Goal: Task Accomplishment & Management: Manage account settings

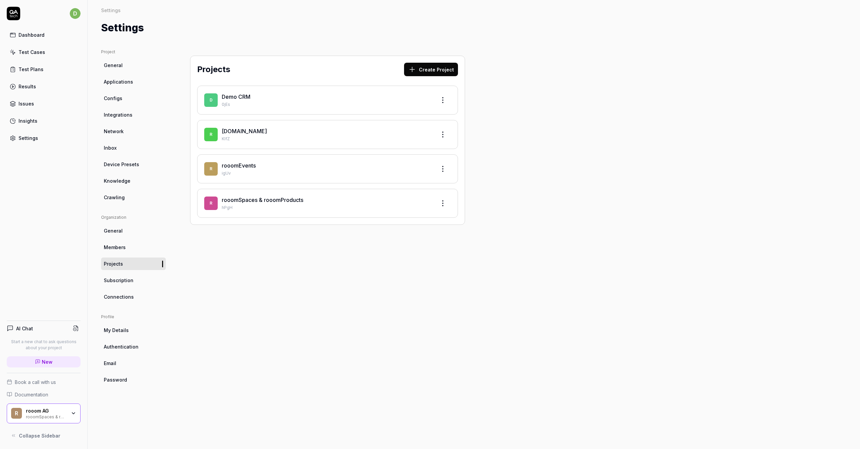
click at [292, 202] on link "rooomSpaces & rooomProducts" at bounding box center [263, 200] width 82 height 7
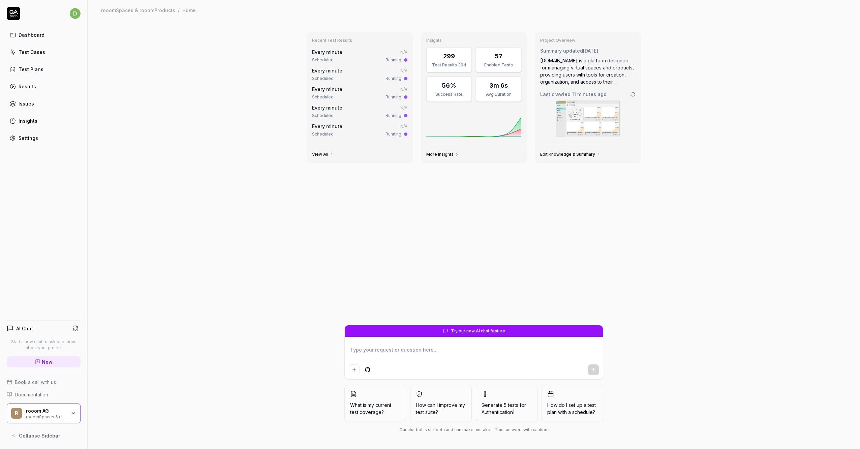
click at [289, 228] on div "Recent Test Results Every minute N/A Scheduled Running Every minute N/A Schedul…" at bounding box center [474, 234] width 773 height 429
click at [273, 232] on div "Recent Test Results Every minute N/A Scheduled Running Every minute N/A Schedul…" at bounding box center [474, 234] width 773 height 429
drag, startPoint x: 62, startPoint y: 349, endPoint x: 10, endPoint y: 339, distance: 52.5
click at [10, 339] on p "Start a new chat to ask questions about your project" at bounding box center [44, 345] width 74 height 12
drag, startPoint x: 10, startPoint y: 339, endPoint x: 27, endPoint y: 341, distance: 17.0
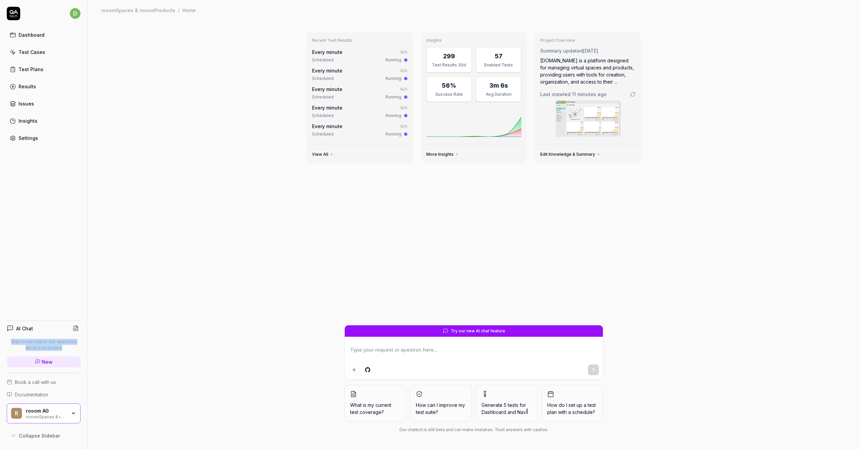
click at [27, 341] on p "Start a new chat to ask questions about your project" at bounding box center [44, 345] width 74 height 12
click at [40, 345] on p "Start a new chat to ask questions about your project" at bounding box center [44, 345] width 74 height 12
click at [84, 341] on div "AI Chat Start a new chat to ask questions about your project New Book a call wi…" at bounding box center [43, 378] width 87 height 127
click at [103, 324] on div "Recent Test Results Every minute N/A Scheduled Running Every minute N/A Schedul…" at bounding box center [474, 234] width 773 height 429
click at [119, 351] on div "Recent Test Results Every minute N/A Scheduled Running Every minute N/A Schedul…" at bounding box center [474, 234] width 773 height 429
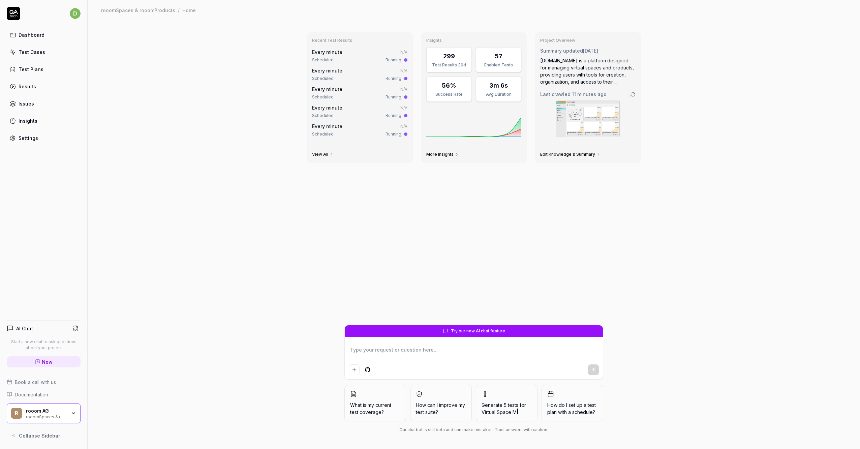
click at [301, 297] on div "Recent Test Results Every minute N/A Scheduled Running Every minute N/A Schedul…" at bounding box center [474, 234] width 773 height 429
type textarea "*"
click at [357, 368] on button "Add attachment" at bounding box center [354, 369] width 11 height 11
type textarea "*"
click at [352, 368] on icon "Add attachment" at bounding box center [354, 369] width 5 height 5
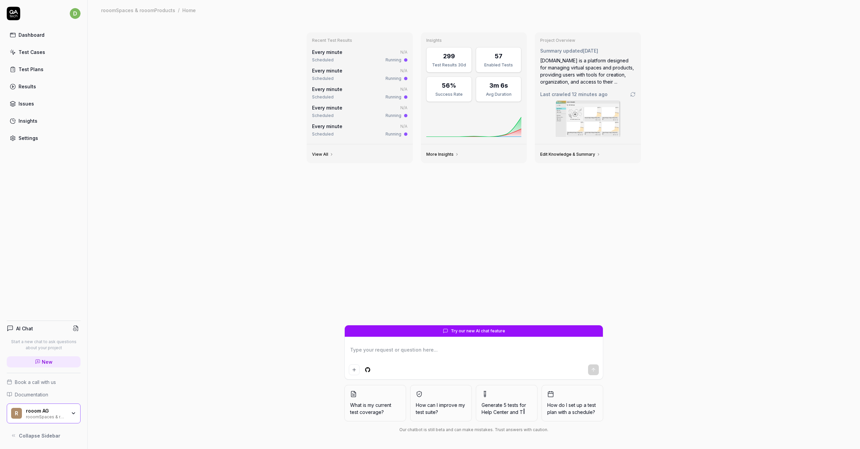
click at [366, 227] on div "Recent Test Results Every minute N/A Scheduled Running Every minute N/A Schedul…" at bounding box center [473, 176] width 345 height 298
click at [187, 83] on div "Recent Test Results Every minute N/A Scheduled Running Every minute N/A Schedul…" at bounding box center [474, 234] width 773 height 429
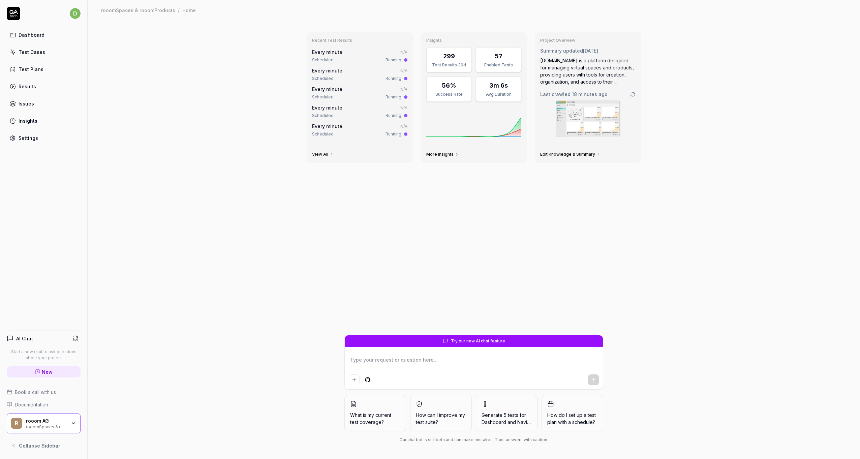
click at [183, 113] on div "Recent Test Results Every minute N/A Scheduled Running Every minute N/A Schedul…" at bounding box center [474, 239] width 773 height 439
click at [195, 141] on div "Recent Test Results Every minute N/A Scheduled Running Every minute N/A Schedul…" at bounding box center [474, 239] width 773 height 439
click at [36, 52] on div "Test Cases" at bounding box center [32, 52] width 27 height 7
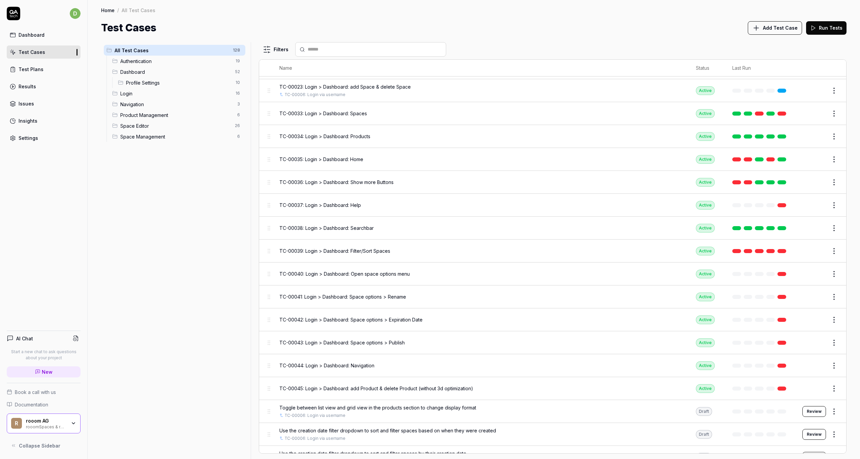
scroll to position [877, 0]
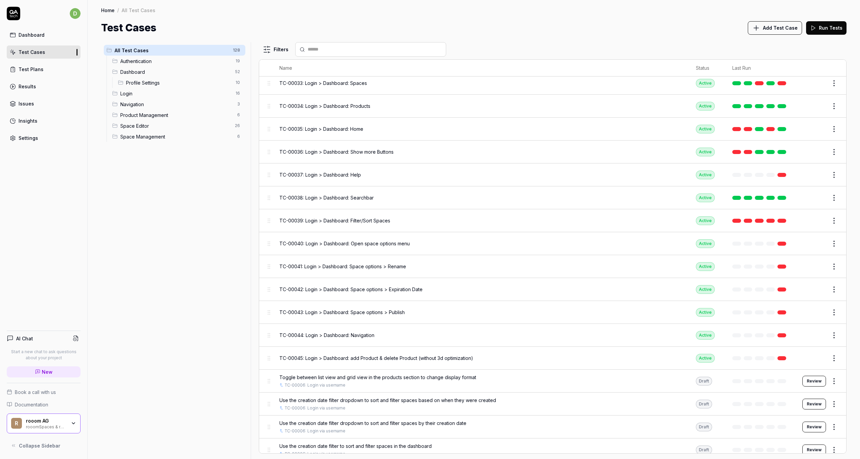
click at [349, 171] on span "TC-00037: Login > Dashboard: Help" at bounding box center [320, 174] width 82 height 7
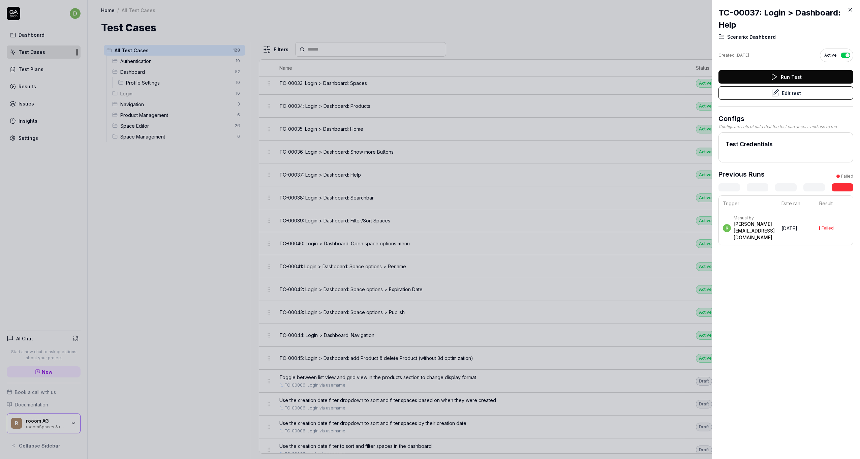
click at [768, 74] on button "Run Test" at bounding box center [786, 76] width 135 height 13
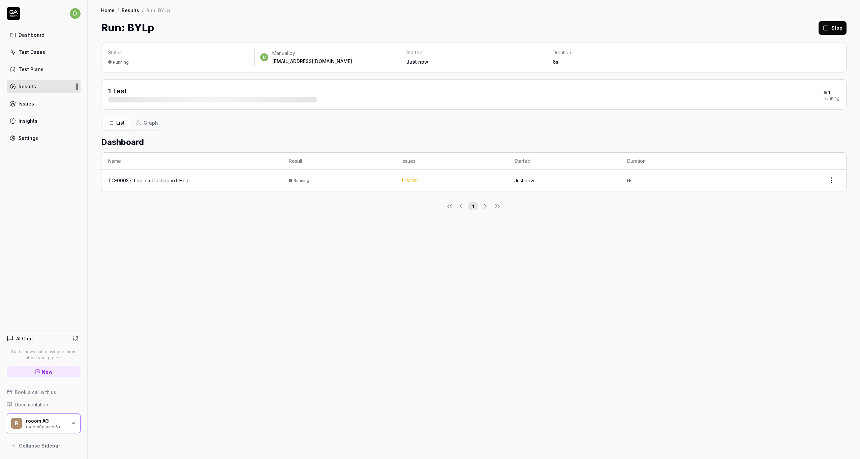
click at [155, 178] on div "TC-00037: Login > Dashboard: Help" at bounding box center [149, 180] width 82 height 7
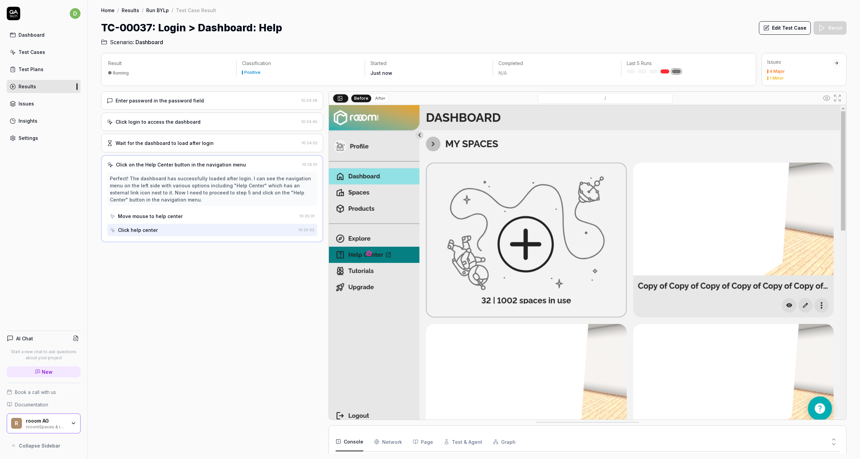
scroll to position [25, 0]
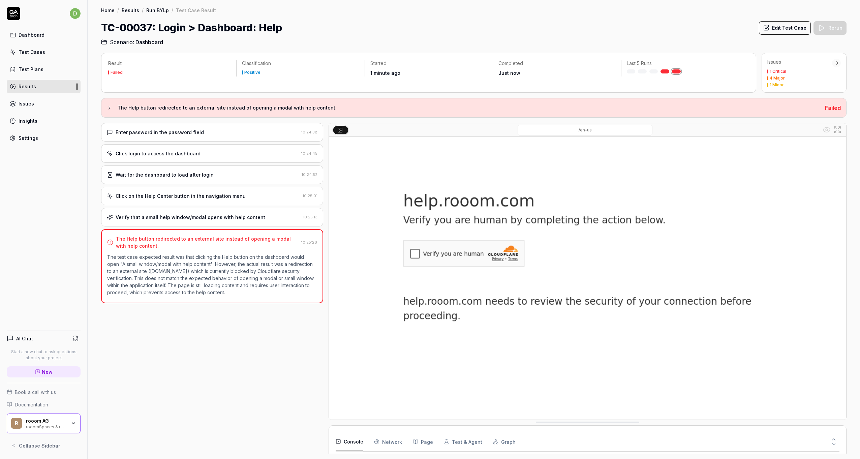
click at [153, 108] on h3 "The Help button redirected to an external site instead of opening a modal with …" at bounding box center [469, 108] width 702 height 8
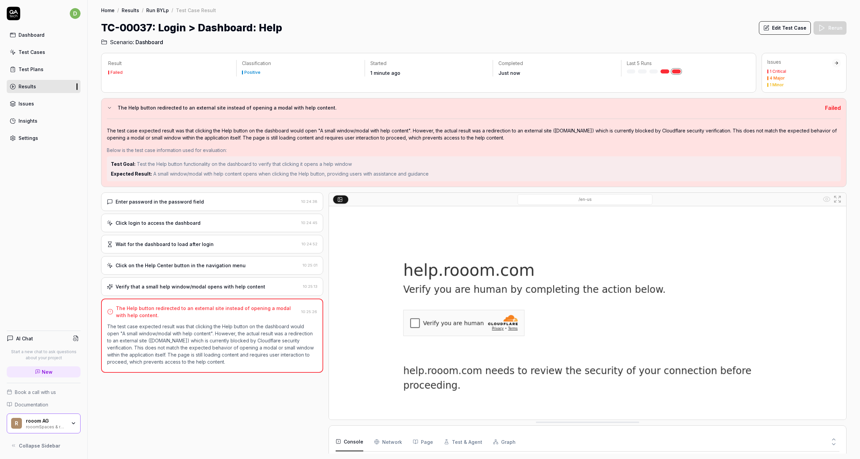
click at [153, 108] on h3 "The Help button redirected to an external site instead of opening a modal with …" at bounding box center [469, 108] width 702 height 8
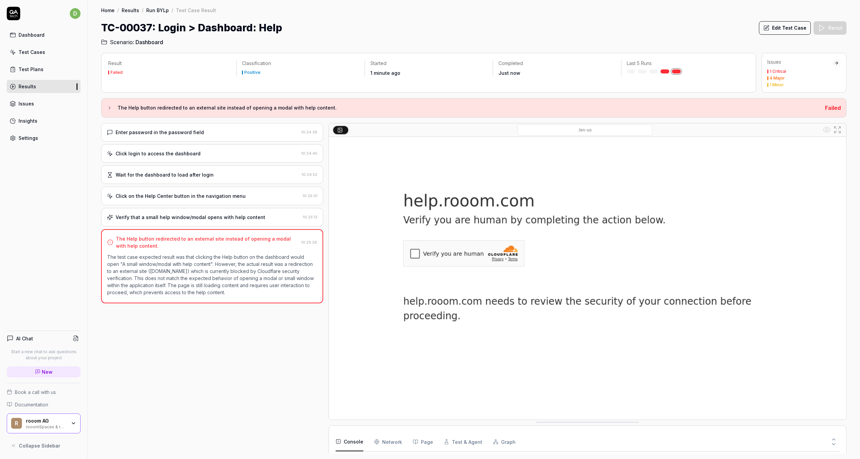
click at [153, 108] on h3 "The Help button redirected to an external site instead of opening a modal with …" at bounding box center [469, 108] width 702 height 8
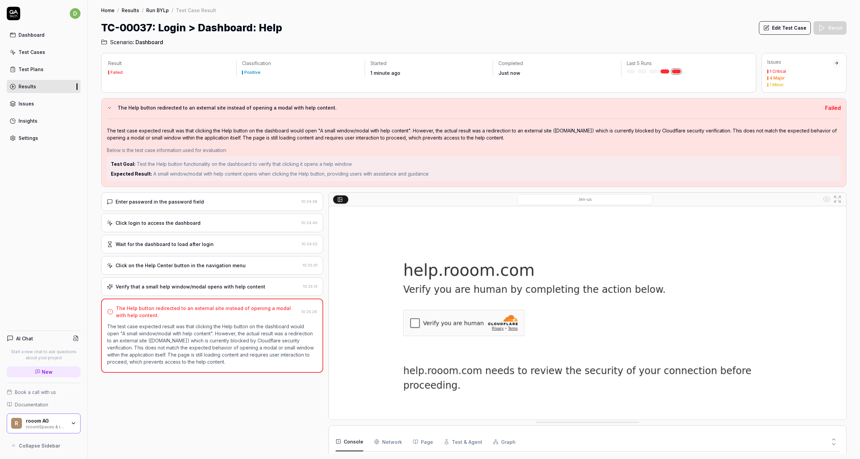
click at [796, 31] on button "Edit Test Case" at bounding box center [785, 27] width 52 height 13
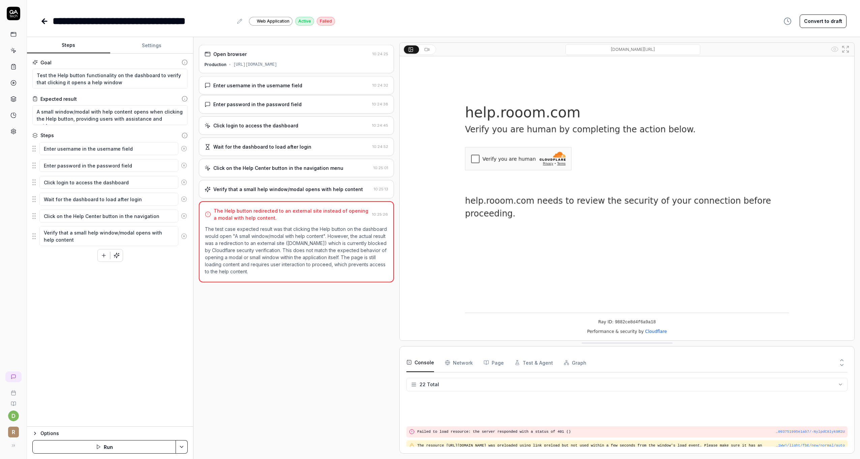
scroll to position [256, 0]
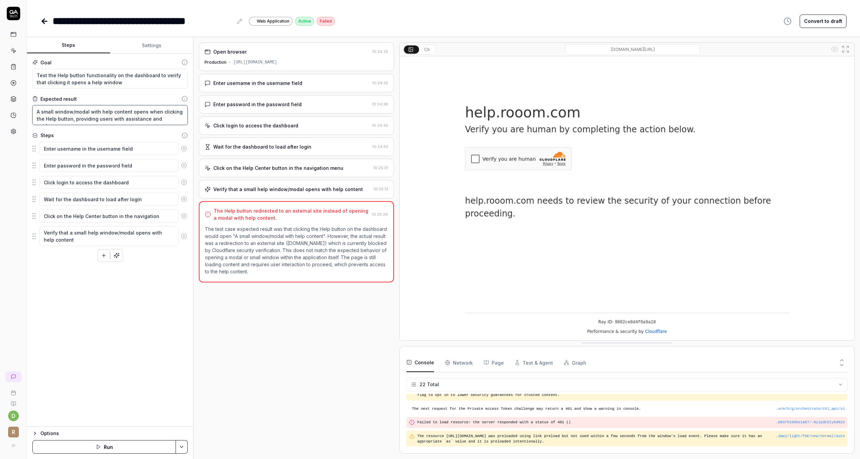
click at [42, 110] on textarea "A small window/modal with help content opens when clicking the Help button, pro…" at bounding box center [109, 115] width 155 height 20
type textarea "*"
type textarea "A rsmall window/modal with help content opens when clicking the Help button, pr…"
type textarea "*"
type textarea "A resmall window/modal with help content opens when clicking the Help button, p…"
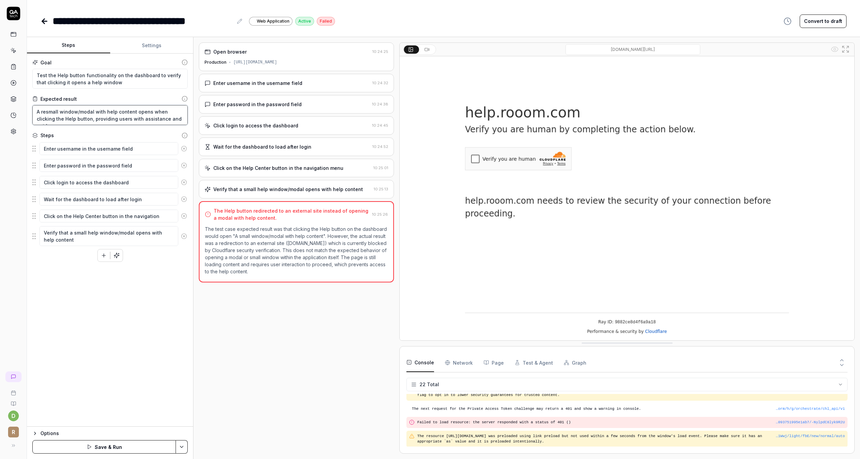
type textarea "*"
type textarea "A redsmall window/modal with help content opens when clicking the Help button, …"
type textarea "*"
type textarea "A redismall window/modal with help content opens when clicking the Help button,…"
type textarea "*"
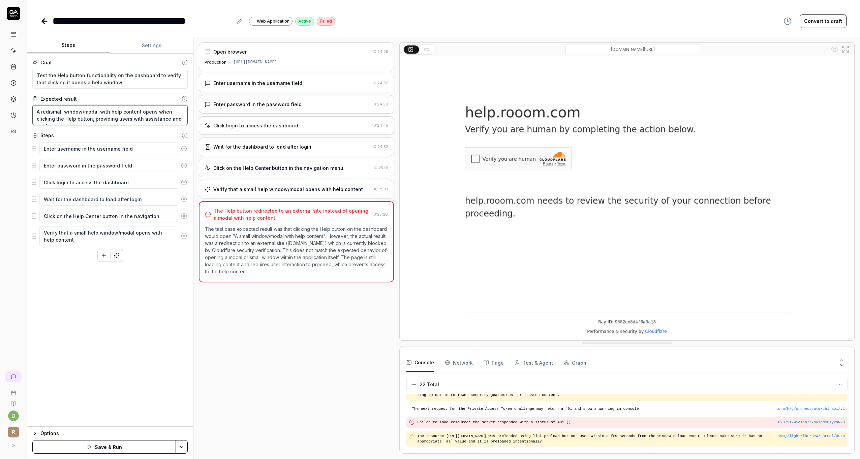
type textarea "A redirsmall window/modal with help content opens when clicking the Help button…"
type textarea "*"
type textarea "A rediresmall window/modal with help content opens when clicking the Help butto…"
type textarea "*"
type textarea "A redirecsmall window/modal with help content opens when clicking the Help butt…"
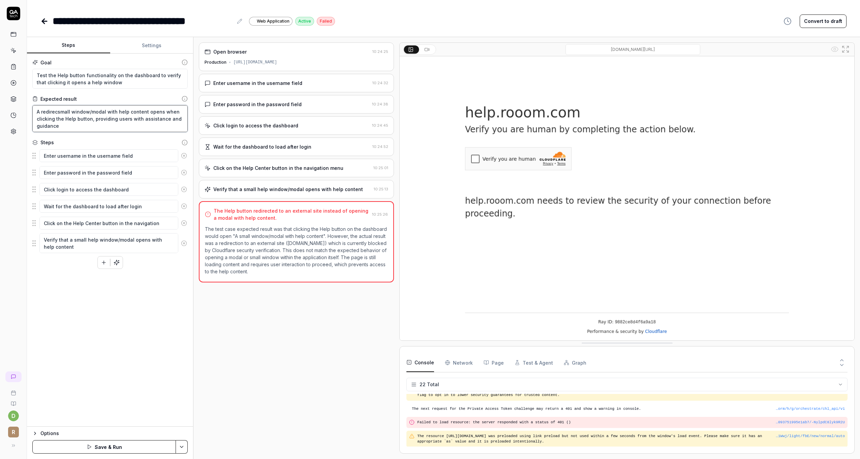
type textarea "*"
type textarea "A redirectsmall window/modal with help content opens when clicking the Help but…"
type textarea "*"
type textarea "A redirectismall window/modal with help content opens when clicking the Help bu…"
type textarea "*"
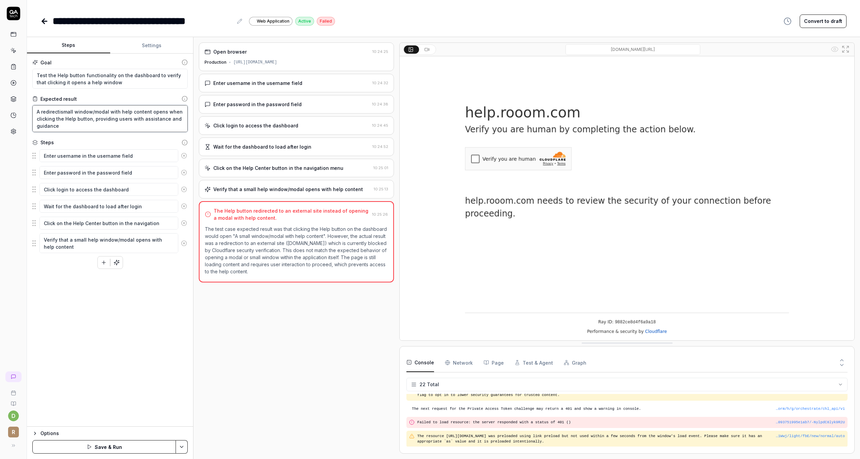
type textarea "A redirectiosmall window/modal with help content opens when clicking the Help b…"
type textarea "*"
type textarea "A redirectionsmall window/modal with help content opens when clicking the Help …"
type textarea "*"
type textarea "A redirection small window/modal with help content opens when clicking the Help…"
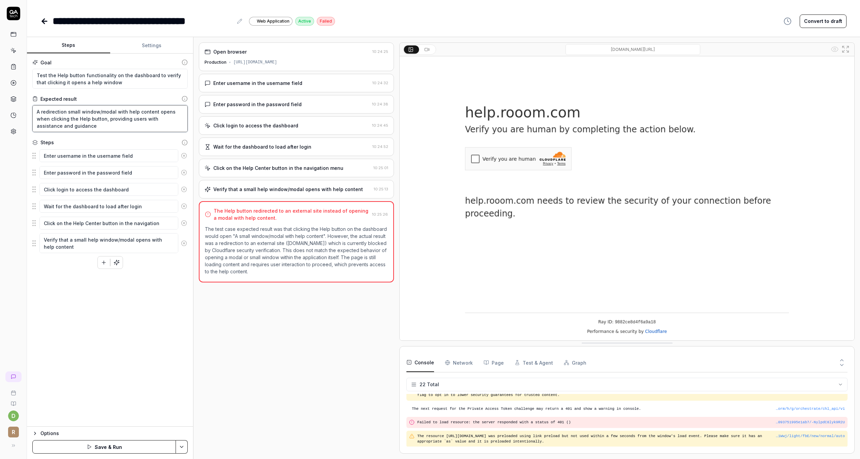
type textarea "*"
type textarea "A redirection tsmall window/modal with help content opens when clicking the Hel…"
type textarea "*"
type textarea "A redirection tosmall window/modal with help content opens when clicking the He…"
type textarea "*"
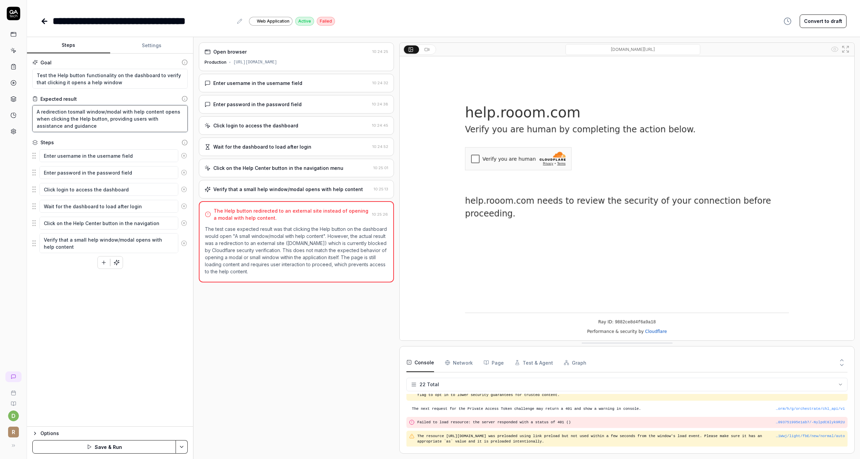
type textarea "A redirection to small window/modal with help content opens when clicking the H…"
type textarea "*"
type textarea "A redirection to hsmall window/modal with help content opens when clicking the …"
type textarea "*"
type textarea "A redirection to hesmall window/modal with help content opens when clicking the…"
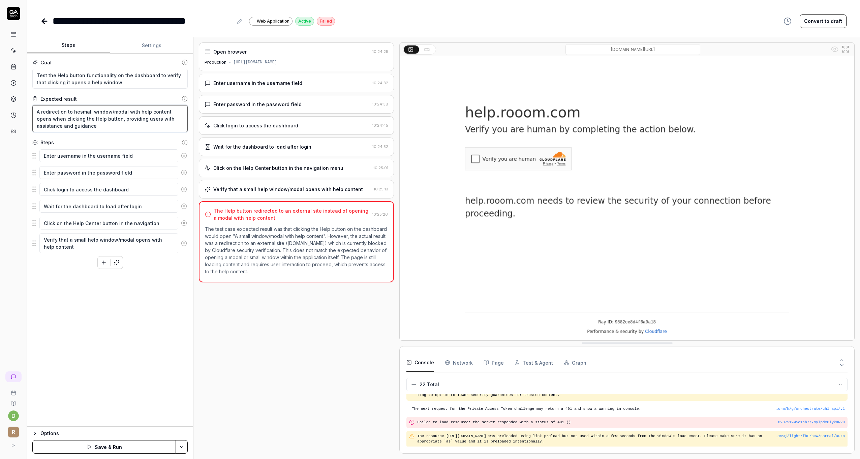
type textarea "*"
type textarea "A redirection to helsmall window/modal with help content opens when clicking th…"
type textarea "*"
type textarea "A redirection to helpsmall window/modal with help content opens when clicking t…"
type textarea "*"
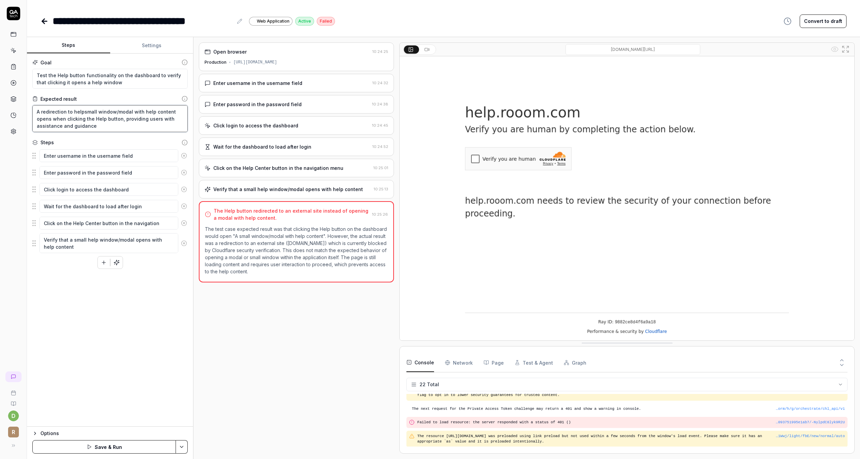
type textarea "A redirection to help.small window/modal with help content opens when clicking …"
type textarea "*"
type textarea "A redirection to help.rsmall window/modal with help content opens when clicking…"
type textarea "*"
type textarea "A redirection to help.rosmall window/modal with help content opens when clickin…"
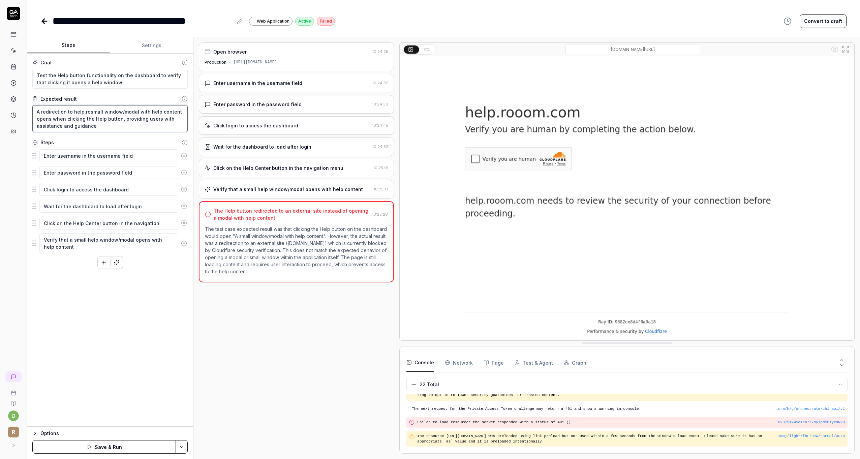
type textarea "*"
type textarea "A redirection to help.roosmall window/modal with help content opens when clicki…"
type textarea "*"
type textarea "A redirection to help.rooosmall window/modal with help content opens when click…"
type textarea "*"
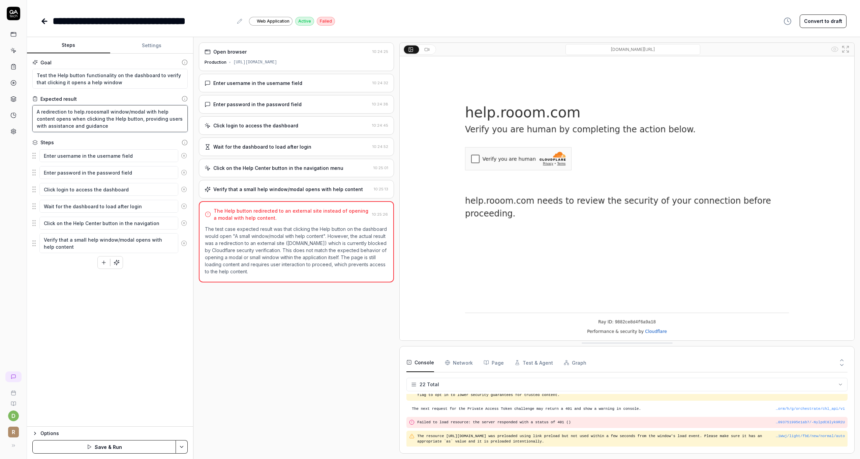
type textarea "A redirection to help.rooomsmall window/modal with help content opens when clic…"
type textarea "*"
type textarea "A redirection to help.rooom.small window/modal with help content opens when cli…"
type textarea "*"
type textarea "A redirection to help.rooom.cosmall window/modal with help content opens when c…"
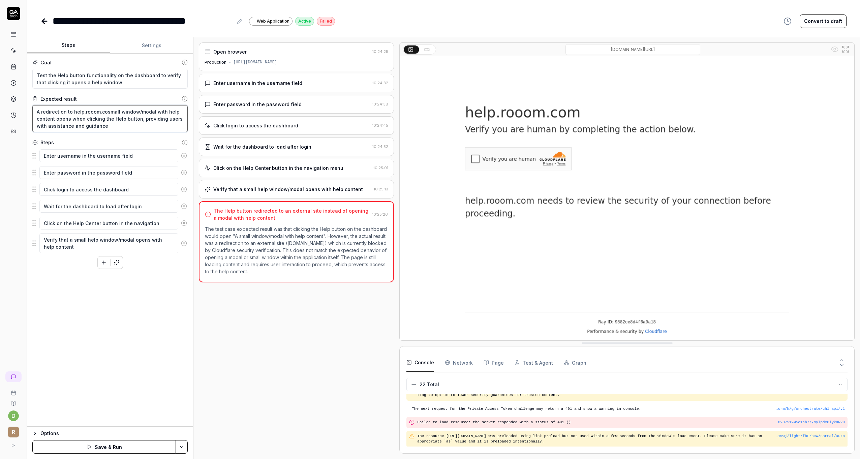
type textarea "*"
type textarea "A redirection to help.rooom.comsmall window/modal with help content opens when …"
type textarea "*"
type textarea "A redirection to help.rooom.commall window/modal with help content opens when c…"
type textarea "*"
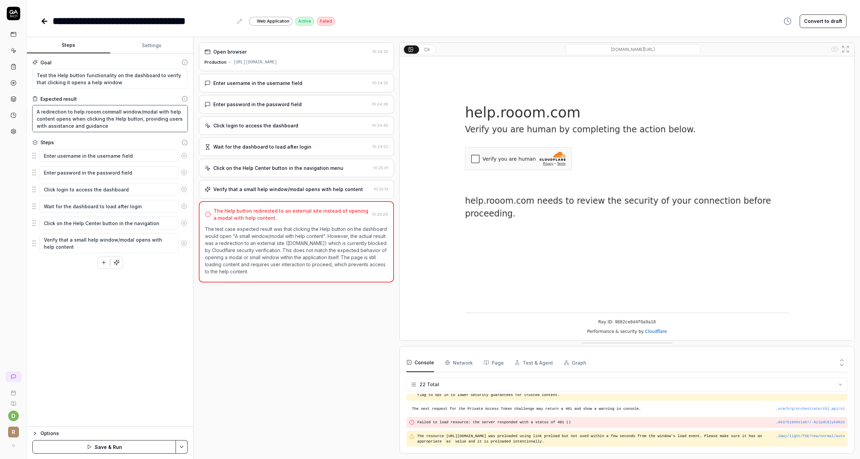
type textarea "A redirection to help.rooom.comall window/modal with help content opens when cl…"
type textarea "*"
type textarea "A redirection to help.rooom.comll window/modal with help content opens when cli…"
type textarea "*"
type textarea "A redirection to help.rooom.coml window/modal with help content opens when clic…"
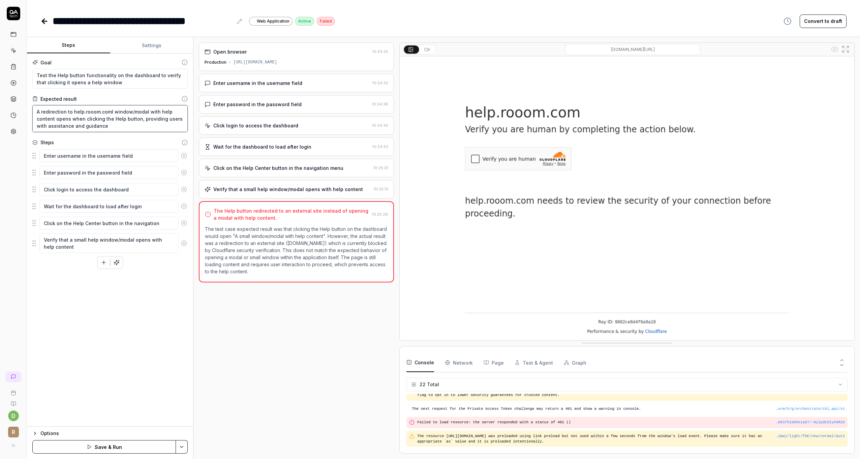
type textarea "*"
type textarea "A redirection to help.rooom.com window/modal with help content opens when click…"
type textarea "*"
type textarea "A redirection to help.rooom.comwindow/modal with help content opens when clicki…"
type textarea "*"
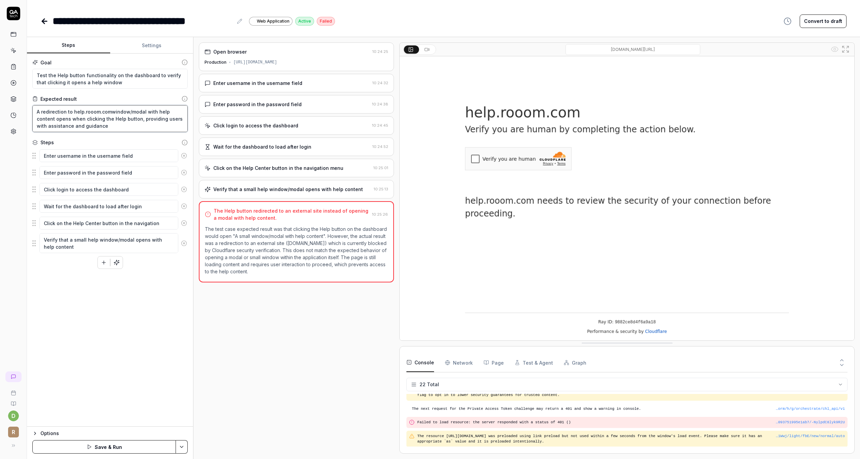
type textarea "A redirection to help.rooom.comindow/modal with help content opens when clickin…"
type textarea "*"
type textarea "A redirection to help.rooom.comndow/modal with help content opens when clicking…"
type textarea "*"
type textarea "A redirection to help.rooom.comdow/modal with help content opens when clicking …"
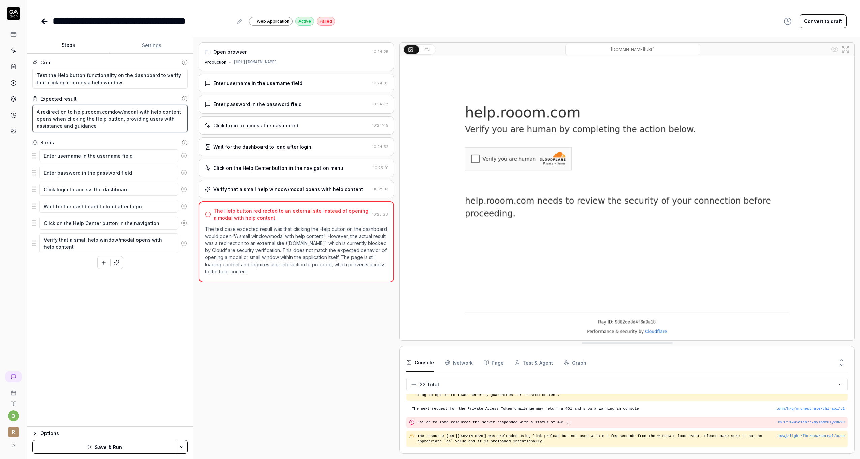
type textarea "*"
type textarea "A redirection to help.rooom.comow/modal with help content opens when clicking t…"
type textarea "*"
type textarea "A redirection to help.rooom.comw/modal with help content opens when clicking th…"
type textarea "*"
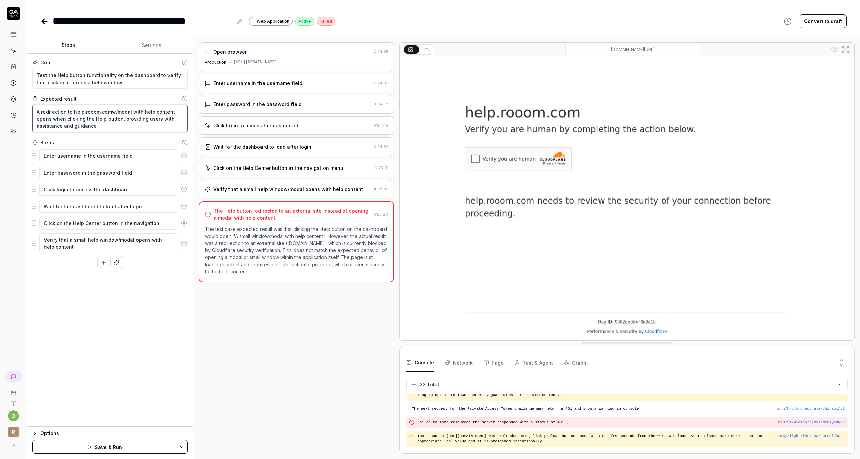
type textarea "A redirection to help.rooom.com/modal with help content opens when clicking the…"
type textarea "*"
type textarea "A redirection to help.rooom.commodal with help content opens when clicking the …"
type textarea "*"
type textarea "A redirection to help.rooom.comodal with help content opens when clicking the H…"
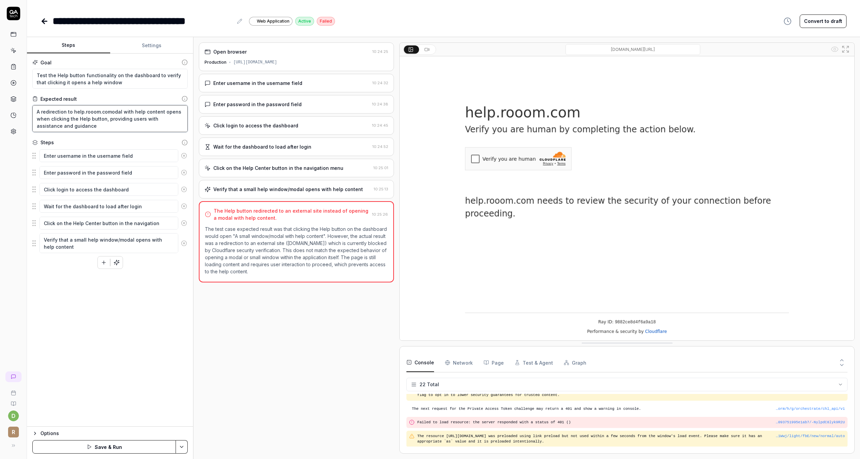
type textarea "*"
type textarea "A redirection to help.rooom.comdal with help content opens when clicking the He…"
type textarea "*"
type textarea "A redirection to help.rooom.comal with help content opens when clicking the Hel…"
type textarea "*"
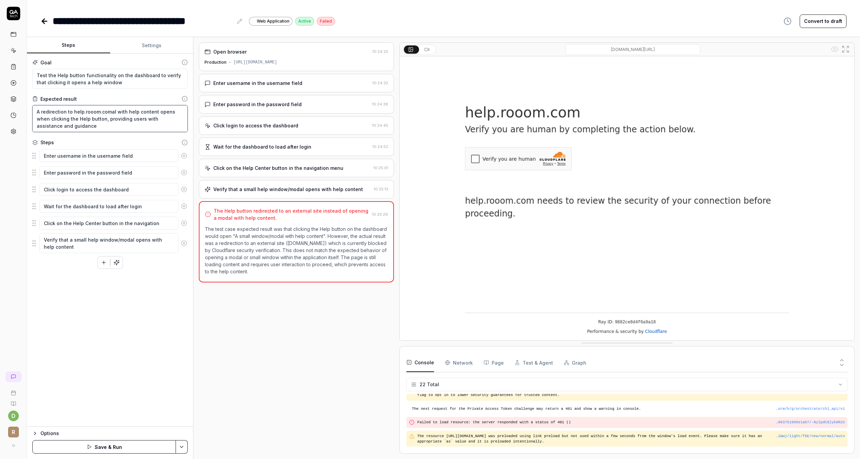
type textarea "A redirection to help.rooom.coml with help content opens when clicking the Help…"
type textarea "*"
type textarea "A redirection to help.rooom.com with help content opens when clicking the Help …"
click at [113, 284] on div "Goal Test the Help button functionality on the dashboard to verify that clickin…" at bounding box center [110, 240] width 166 height 373
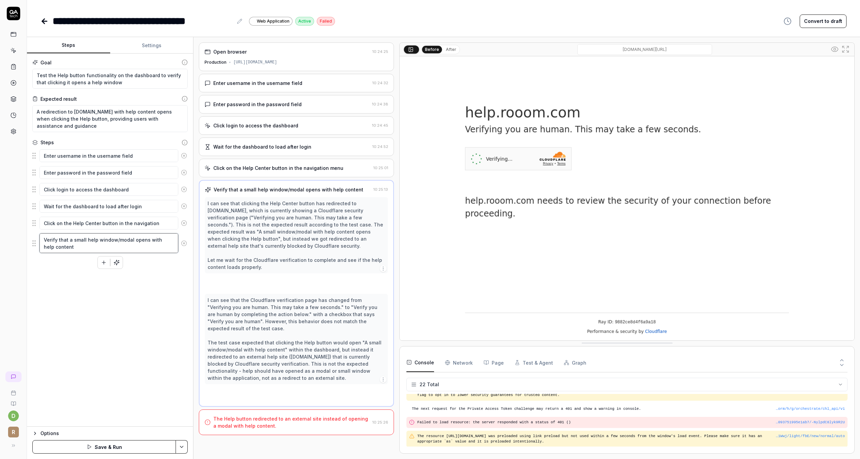
click at [153, 241] on textarea "Verify that a small help window/modal opens with help content" at bounding box center [108, 243] width 139 height 20
click at [98, 246] on textarea "Verify that a small help window/modal opens with help content" at bounding box center [108, 243] width 139 height 20
click at [69, 237] on textarea "Verify that a small help window/modal opens with help content" at bounding box center [108, 243] width 139 height 20
type textarea "*"
type textarea "Verify that ta small help window/modal opens with help content"
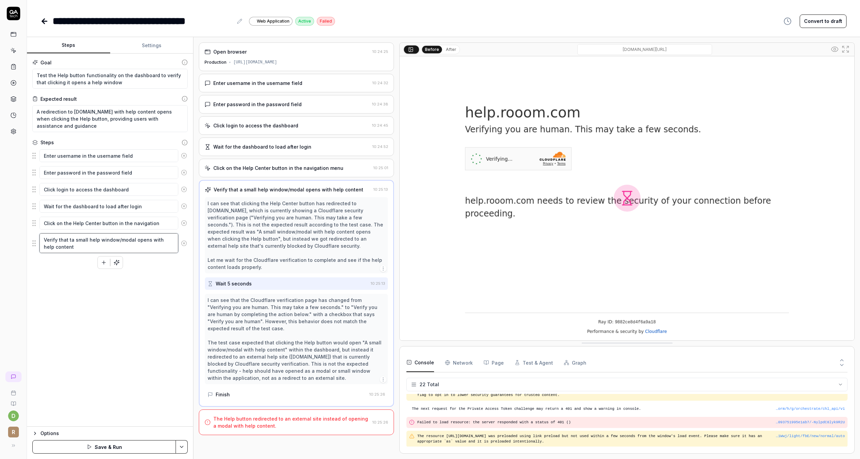
type textarea "*"
type textarea "Verify that tha small help window/modal opens with help content"
type textarea "*"
type textarea "Verify that thea small help window/modal opens with help content"
type textarea "*"
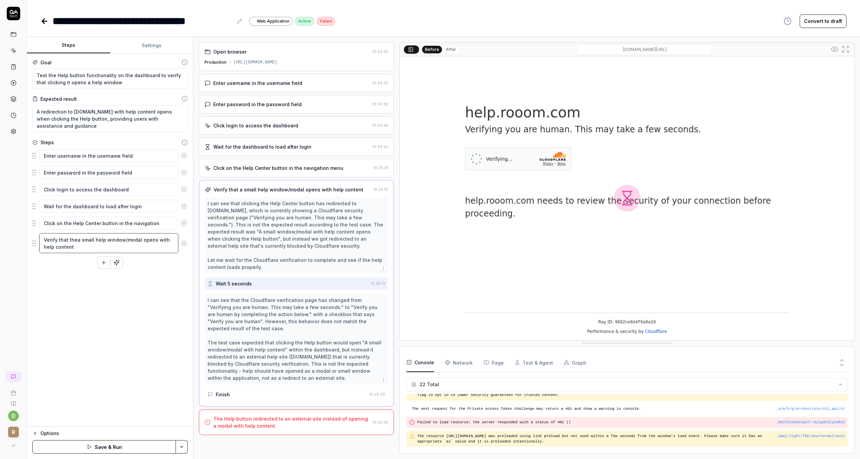
type textarea "Verify that the a small help window/modal opens with help content"
type textarea "*"
type textarea "Verify that the pa small help window/modal opens with help content"
type textarea "*"
type textarea "Verify that the paa small help window/modal opens with help content"
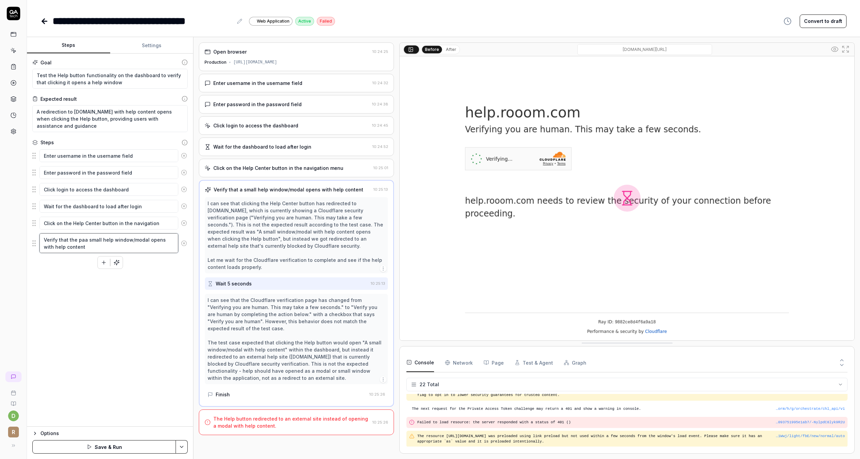
type textarea "*"
type textarea "Verify that the paga small help window/modal opens with help content"
type textarea "*"
type textarea "Verify that the pagea small help window/modal opens with help content"
type textarea "*"
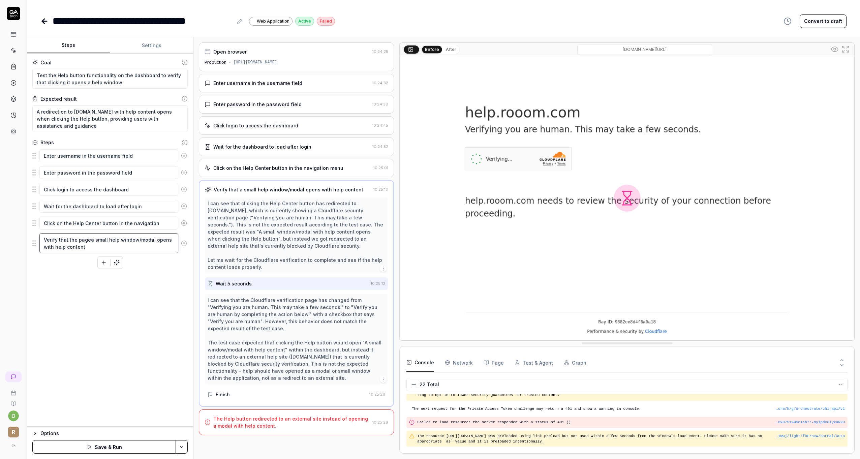
type textarea "Verify that the page a small help window/modal opens with help content"
type textarea "*"
type textarea "Verify that the page ha small help window/modal opens with help content"
type textarea "*"
type textarea "Verify that the page hea small help window/modal opens with help content"
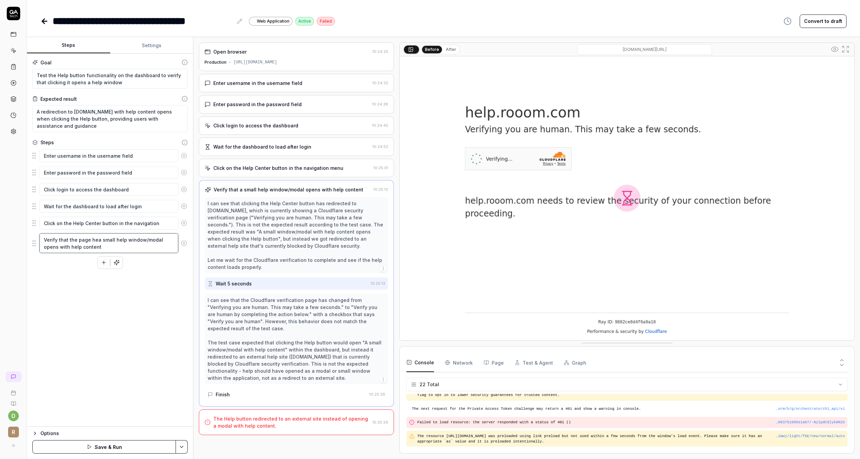
type textarea "*"
type textarea "Verify that the page hela small help window/modal opens with help content"
type textarea "*"
type textarea "Verify that the page helpa small help window/modal opens with help content"
type textarea "*"
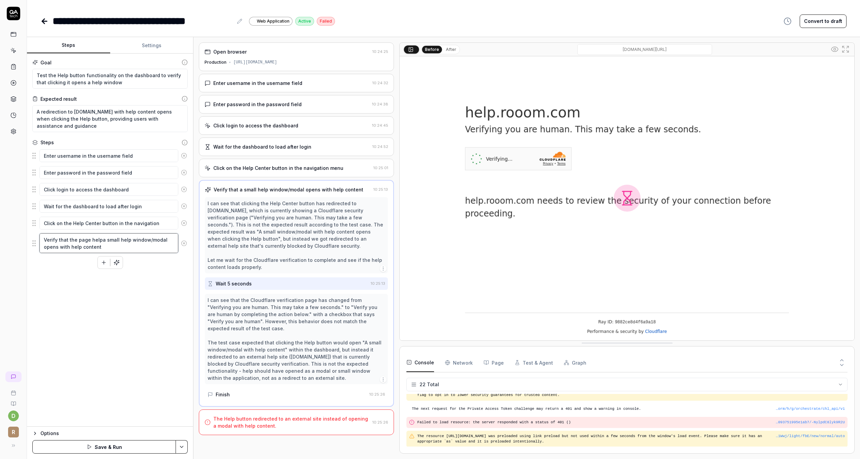
type textarea "Verify that the page help.a small help window/modal opens with help content"
type textarea "*"
type textarea "Verify that the page help.roa small help window/modal opens with help content"
type textarea "*"
type textarea "Verify that the page help.rooa small help window/modal opens with help content"
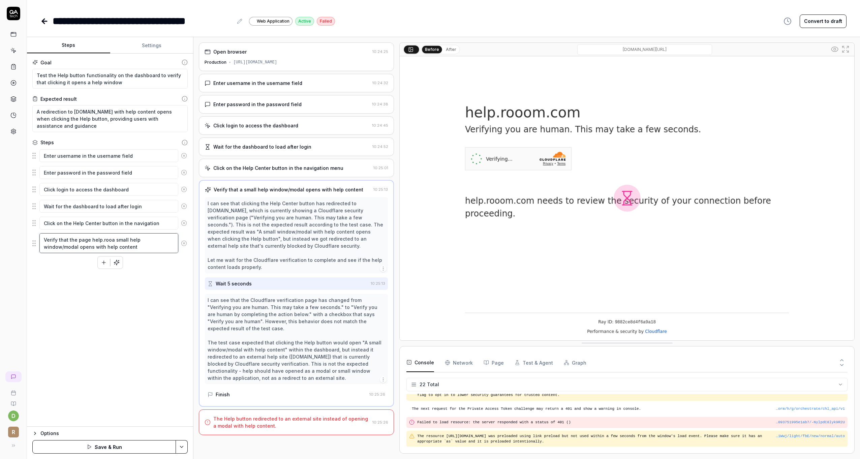
type textarea "*"
type textarea "Verify that the page help.roooa small help window/modal opens with help content"
type textarea "*"
type textarea "Verify that the page help.roooma small help window/modal opens with help content"
type textarea "*"
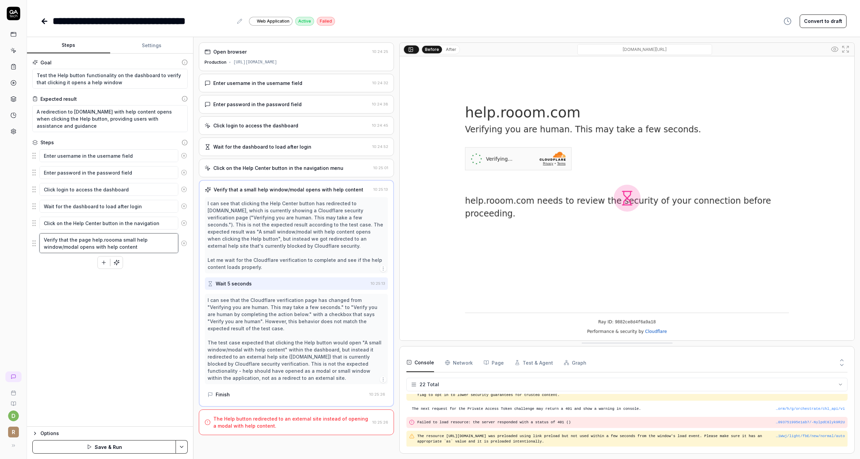
type textarea "Verify that the page help.rooom.a small help window/modal opens with help conte…"
type textarea "*"
type textarea "Verify that the page help.rooom.ca small help window/modal opens with help cont…"
type textarea "*"
type textarea "Verify that the page help.rooom.coa small help window/modal opens with help con…"
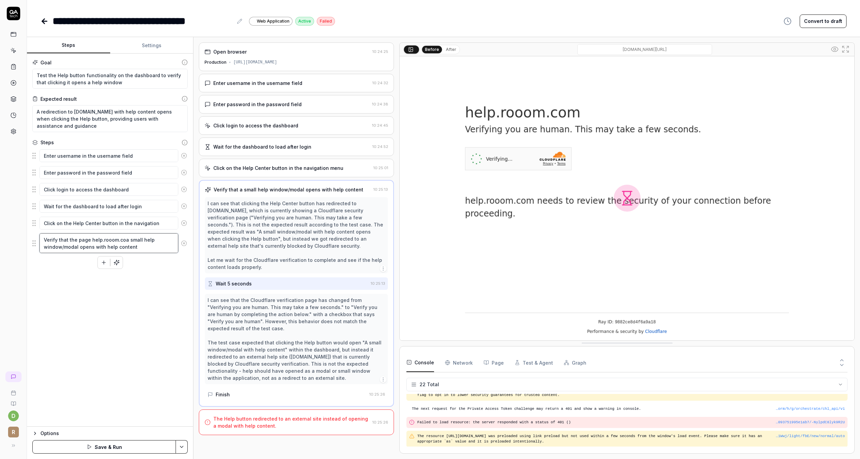
type textarea "*"
type textarea "Verify that the page help.rooom.coma small help window/modal opens with help co…"
type textarea "*"
type textarea "Verify that the page help.rooom.com a small help window/modal opens with help c…"
type textarea "*"
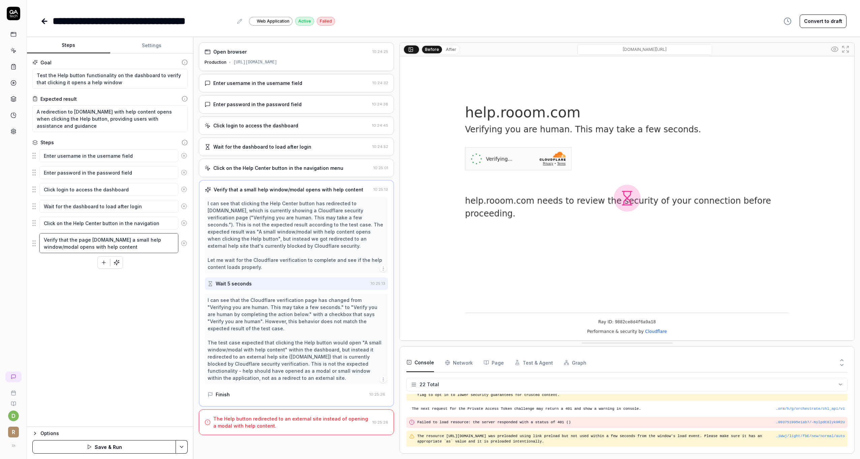
type textarea "Verify that the page help.rooom.com small help window/modal opens with help con…"
type textarea "*"
type textarea "Verify that the page help.rooom.com small help window/modal opens with help con…"
type textarea "*"
type textarea "Verify that the page help.rooom.com mall help window/modal opens with help cont…"
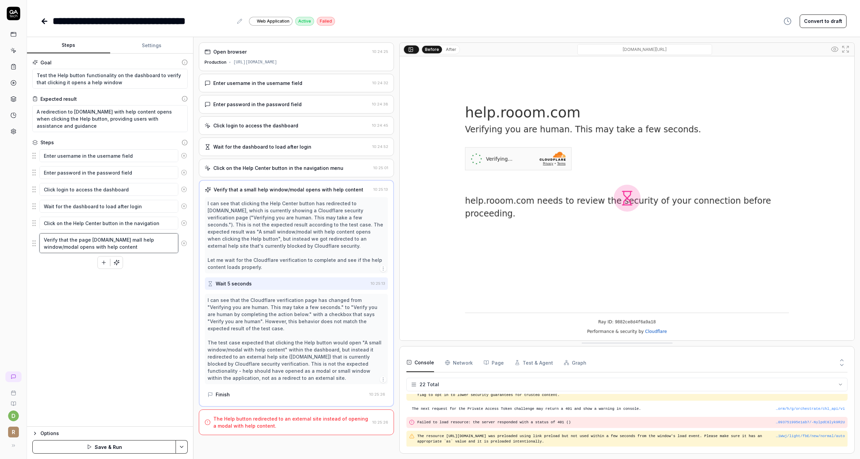
type textarea "*"
type textarea "Verify that the page help.rooom.com all help window/modal opens with help conte…"
type textarea "*"
type textarea "Verify that the page help.rooom.com ll help window/modal opens with help content"
type textarea "*"
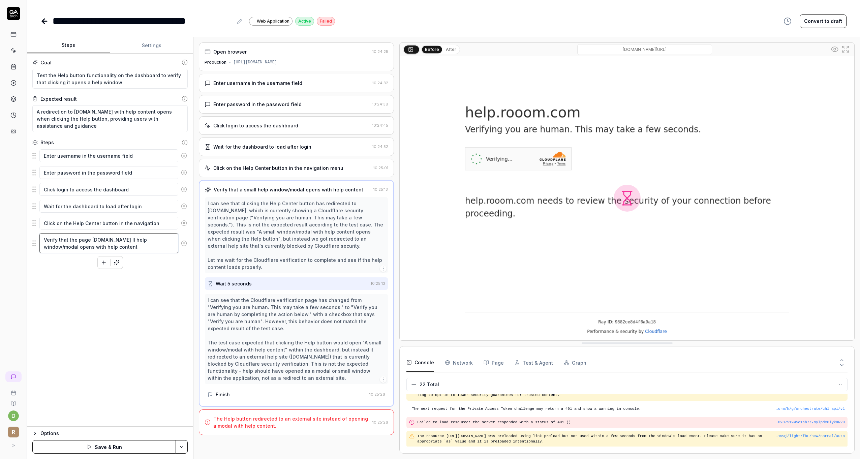
type textarea "Verify that the page help.rooom.com l help window/modal opens with help content"
type textarea "*"
type textarea "Verify that the page help.rooom.com help window/modal opens with help content"
type textarea "*"
type textarea "Verify that the page help.rooom.com help window/modal opens with help content"
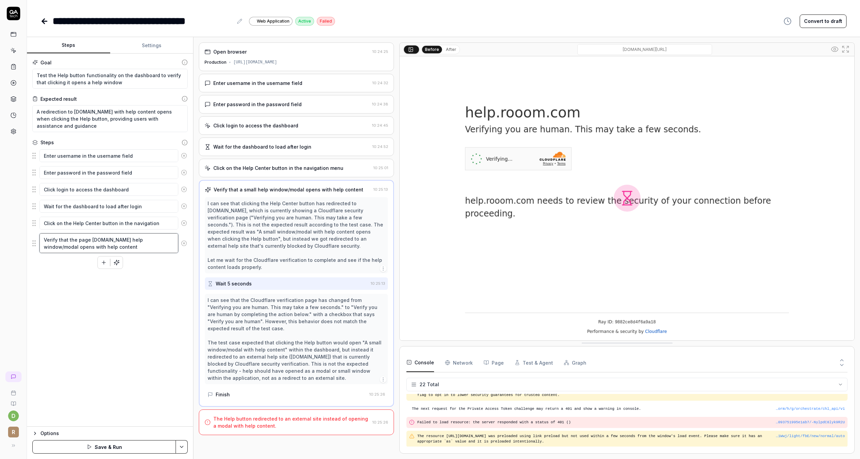
type textarea "*"
type textarea "Verify that the page help.rooom.com elp window/modal opens with help content"
type textarea "*"
type textarea "Verify that the page help.rooom.com lp window/modal opens with help content"
type textarea "*"
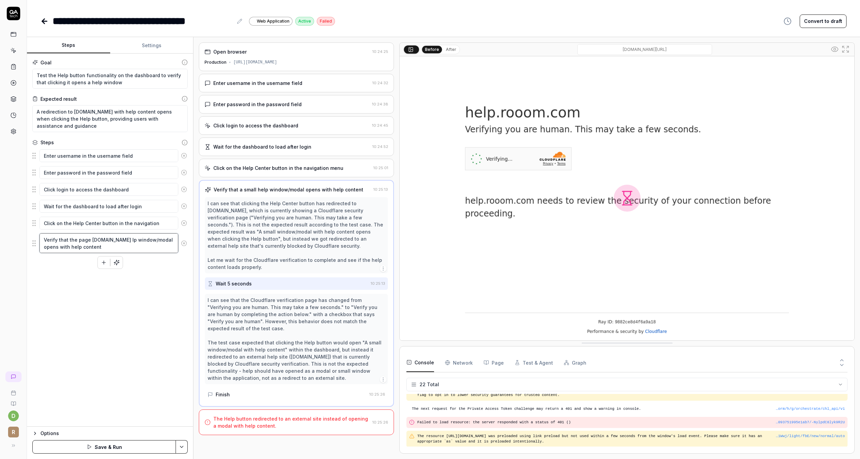
type textarea "Verify that the page help.rooom.com p window/modal opens with help content"
type textarea "*"
type textarea "Verify that the page help.rooom.com window/modal opens with help content"
type textarea "*"
type textarea "Verify that the page help.rooom.com window/modal opens with help content"
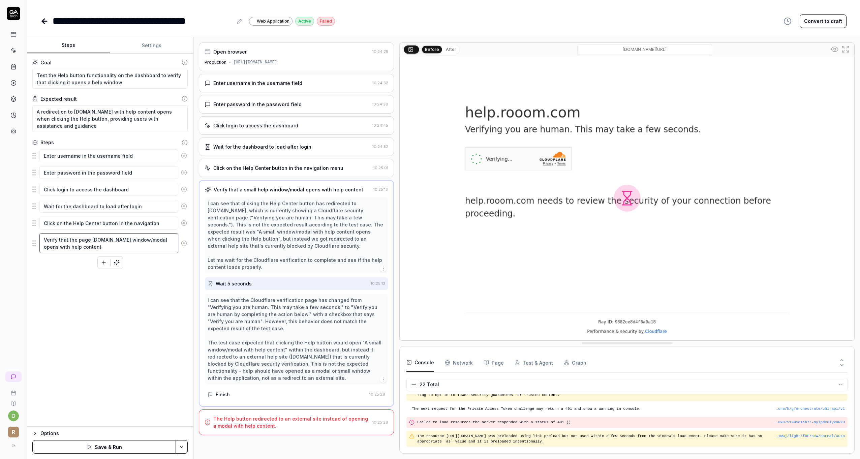
type textarea "*"
type textarea "Verify that the page help.rooom.com indow/modal opens with help content"
type textarea "*"
type textarea "Verify that the page help.rooom.com dow/modal opens with help content"
type textarea "*"
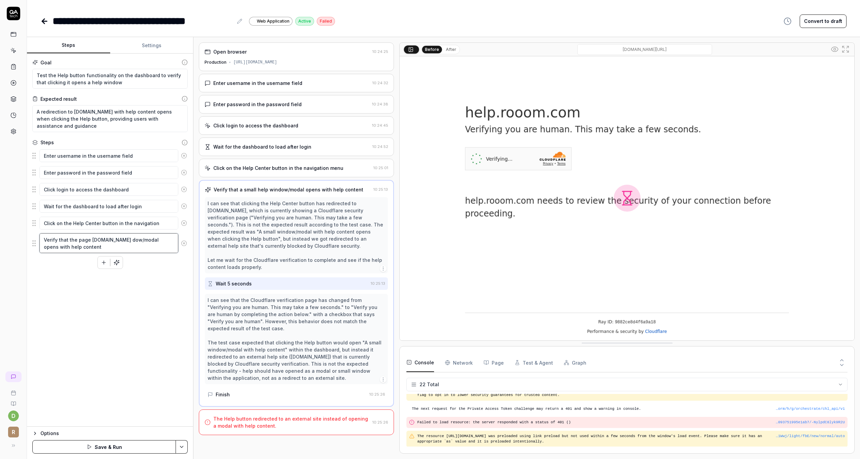
type textarea "Verify that the page help.rooom.com ow/modal opens with help content"
type textarea "*"
type textarea "Verify that the page help.rooom.com w/modal opens with help content"
type textarea "*"
type textarea "Verify that the page help.rooom.com /modal opens with help content"
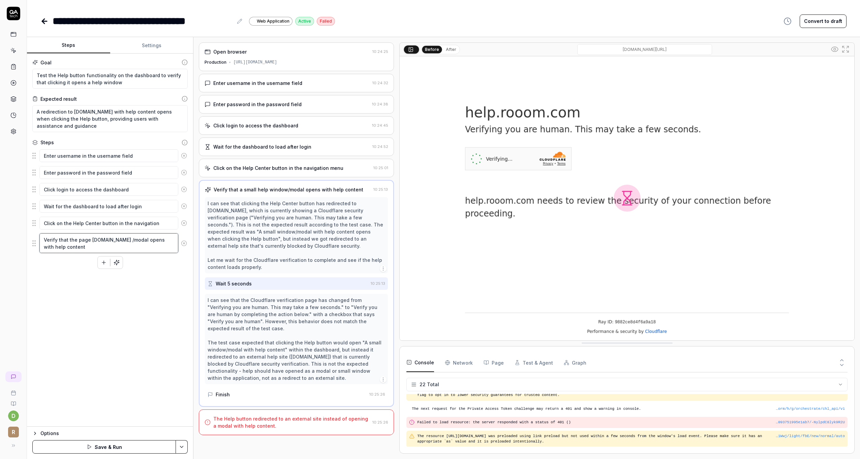
type textarea "*"
type textarea "Verify that the page help.rooom.com modal opens with help content"
type textarea "*"
type textarea "Verify that the page help.rooom.com odal opens with help content"
type textarea "*"
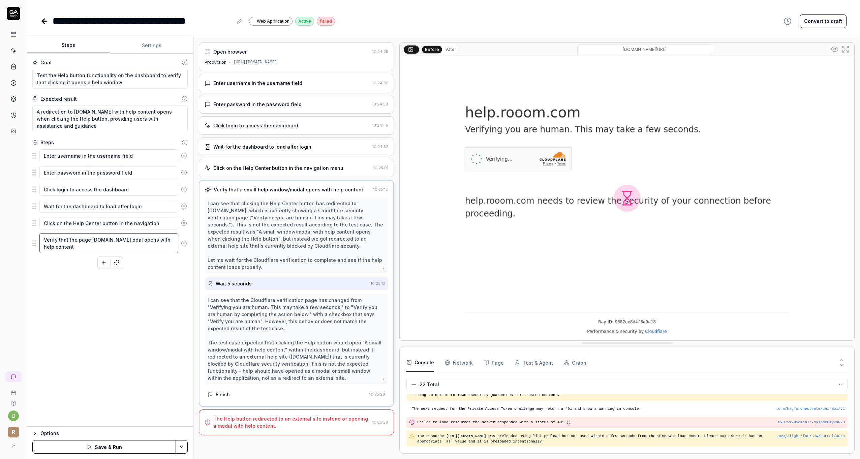
type textarea "Verify that the page help.rooom.com dal opens with help content"
type textarea "*"
type textarea "Verify that the page help.rooom.com al opens with help content"
type textarea "*"
type textarea "Verify that the page help.rooom.com l opens with help content"
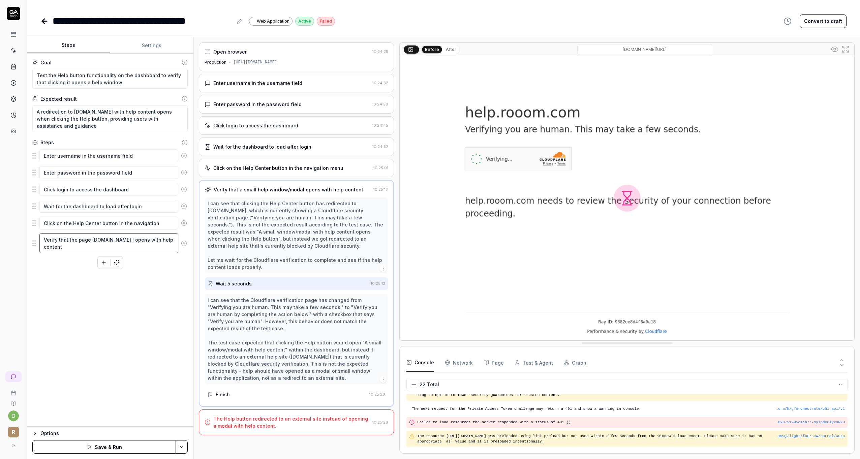
type textarea "*"
type textarea "Verify that the page help.rooom.com opens with help content"
type textarea "*"
click at [74, 245] on textarea "Verify that the page help.rooom.com opens with help content" at bounding box center [108, 243] width 139 height 20
type textarea "Verify that the page help.rooom.com opens with help content"
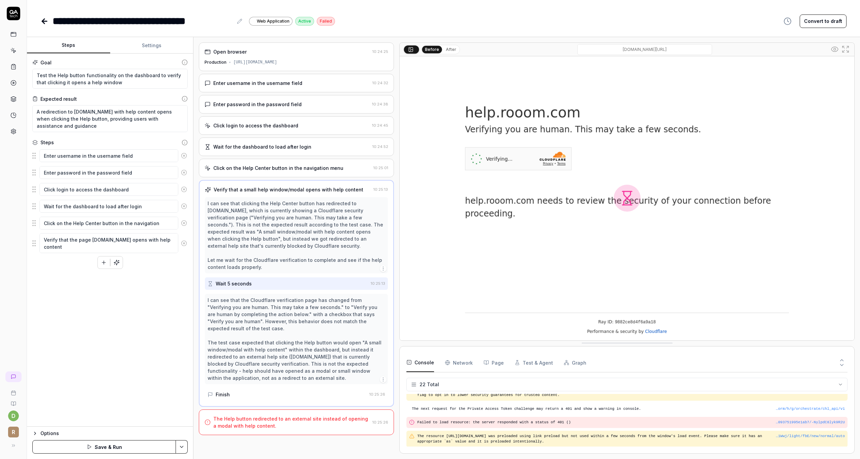
click at [68, 272] on div "Goal Test the Help button functionality on the dashboard to verify that clickin…" at bounding box center [110, 240] width 166 height 373
click at [401, 18] on div "**********" at bounding box center [443, 20] width 806 height 15
click at [128, 299] on div "Goal Test the Help button functionality on the dashboard to verify that clickin…" at bounding box center [110, 240] width 166 height 373
click at [132, 448] on button "Save & Run" at bounding box center [104, 446] width 144 height 13
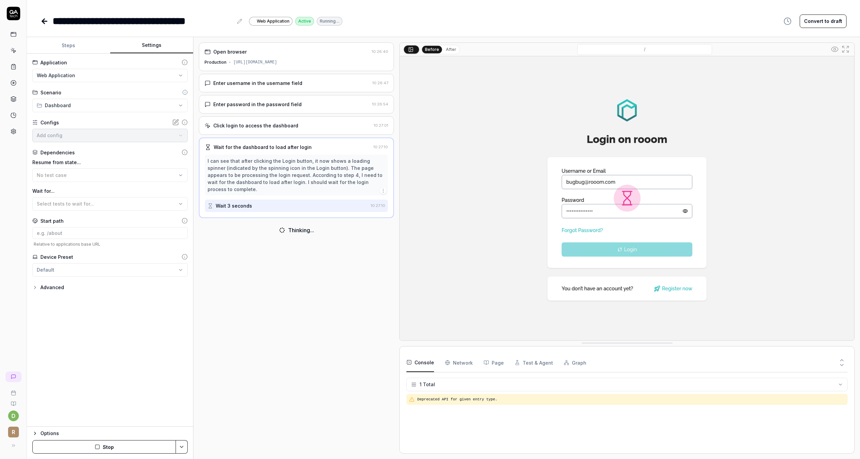
click at [151, 48] on button "Settings" at bounding box center [151, 45] width 83 height 16
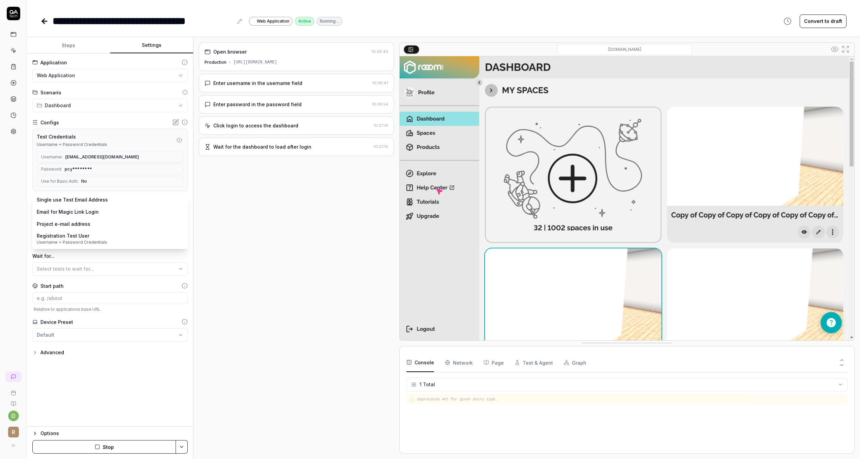
click at [85, 202] on body "**********" at bounding box center [430, 229] width 860 height 459
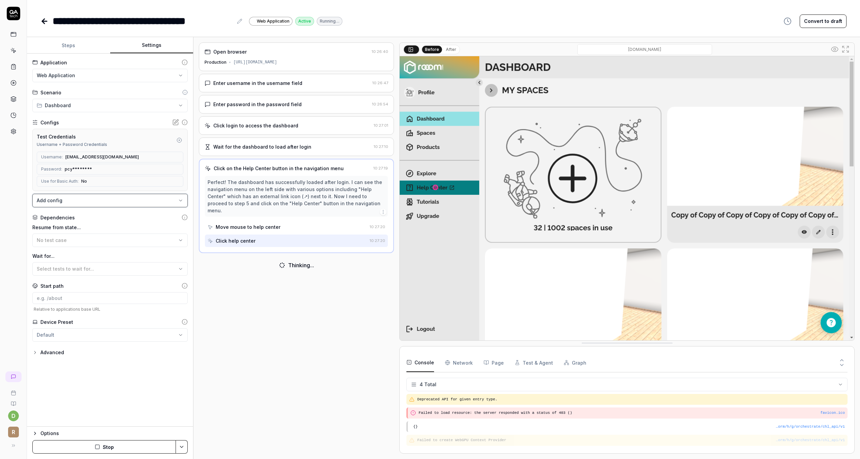
click at [27, 196] on html "**********" at bounding box center [430, 229] width 860 height 459
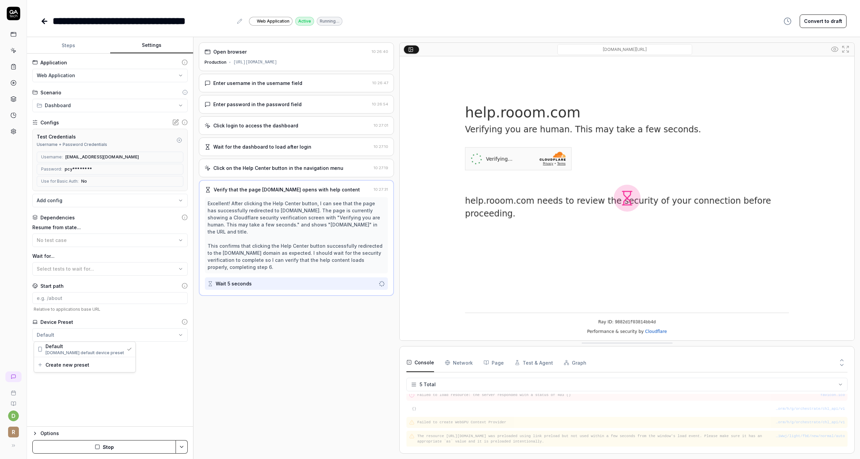
click at [59, 337] on html "**********" at bounding box center [430, 229] width 860 height 459
click at [59, 334] on html "**********" at bounding box center [430, 229] width 860 height 459
click at [47, 351] on div "Advanced" at bounding box center [52, 353] width 24 height 8
click at [182, 377] on body "**********" at bounding box center [430, 229] width 860 height 459
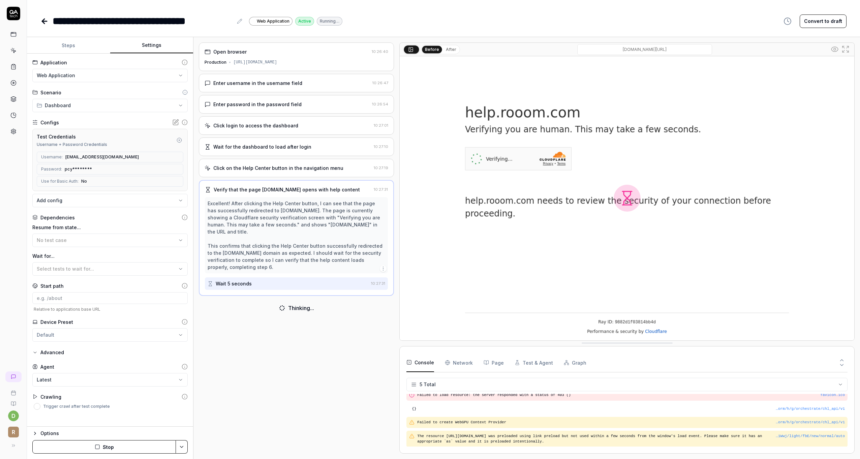
click at [182, 368] on icon at bounding box center [185, 367] width 6 height 6
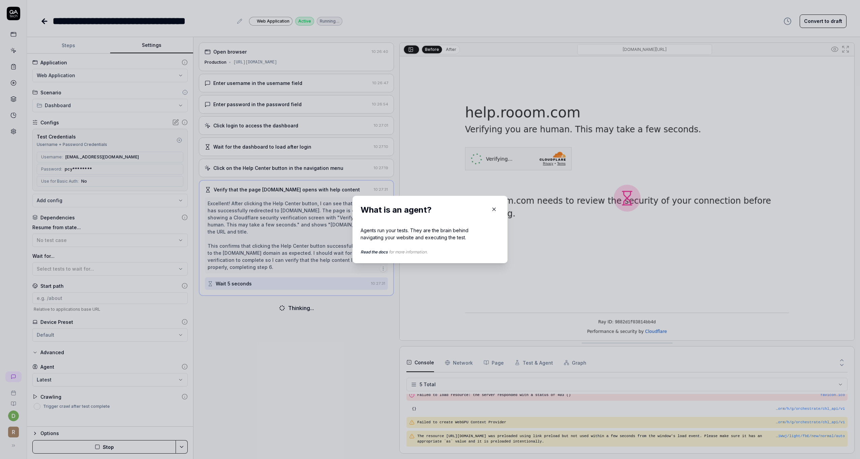
click at [492, 208] on icon "button" at bounding box center [494, 209] width 6 height 6
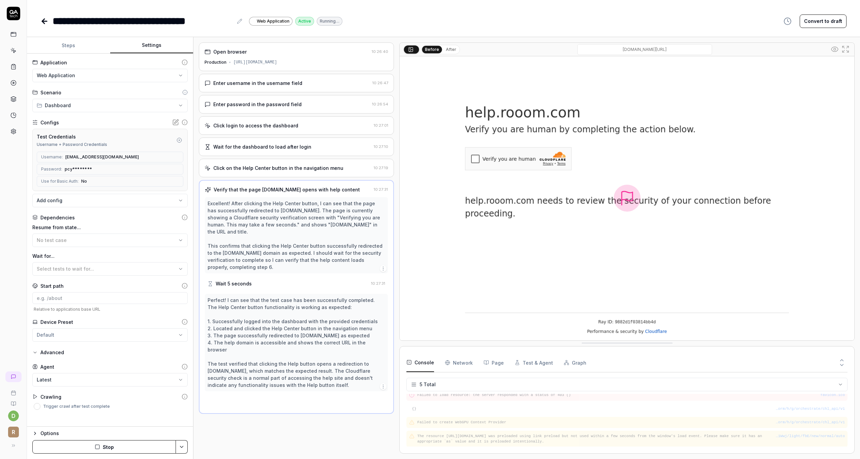
scroll to position [5, 0]
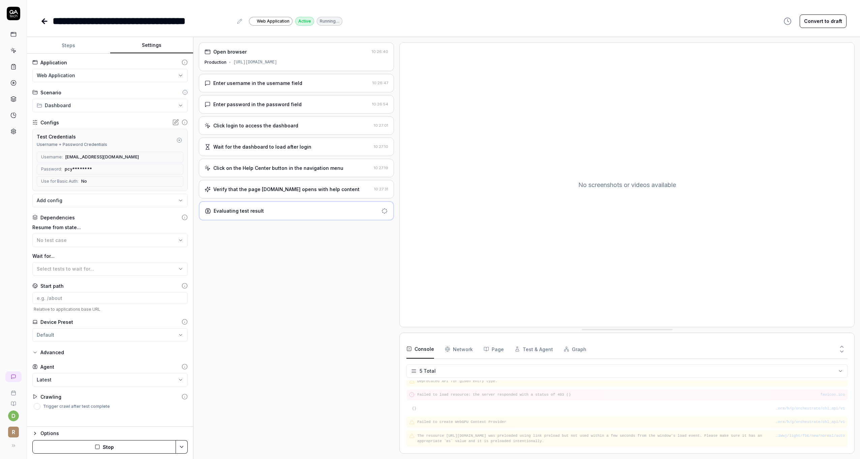
click at [183, 395] on icon at bounding box center [185, 397] width 6 height 6
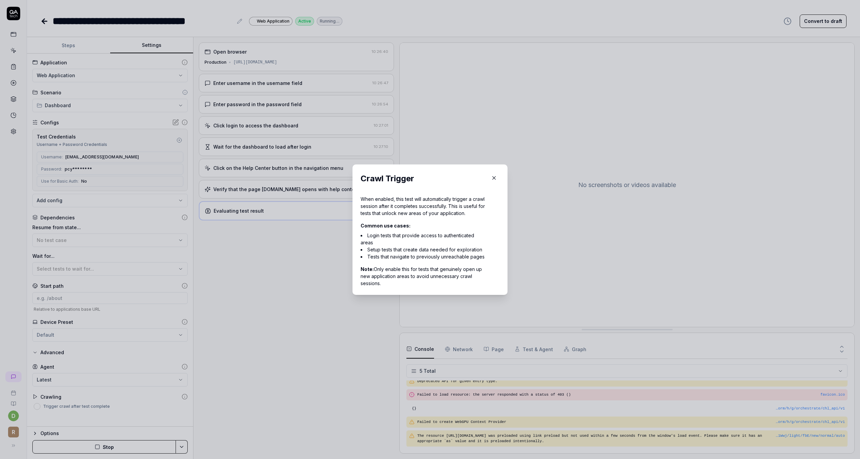
scroll to position [18, 0]
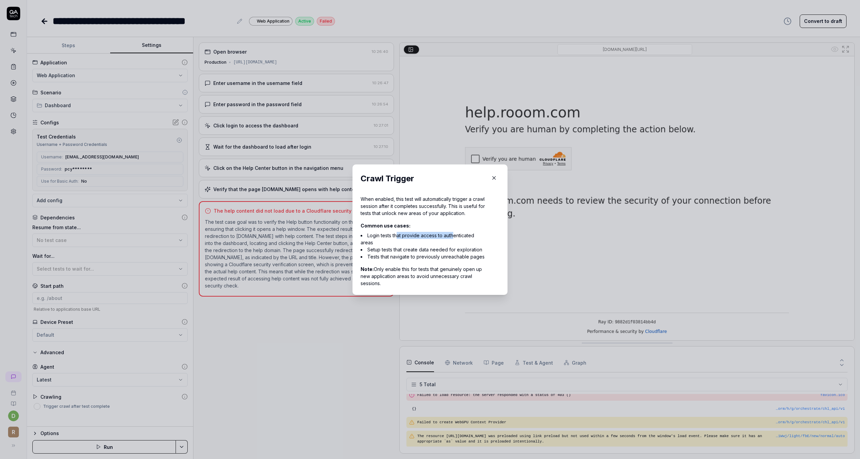
drag, startPoint x: 394, startPoint y: 239, endPoint x: 452, endPoint y: 236, distance: 57.4
click at [452, 236] on li "Login tests that provide access to authenticated areas" at bounding box center [423, 239] width 125 height 14
click at [437, 243] on li "Login tests that provide access to authenticated areas" at bounding box center [423, 239] width 125 height 14
click at [489, 173] on button "button" at bounding box center [494, 178] width 11 height 11
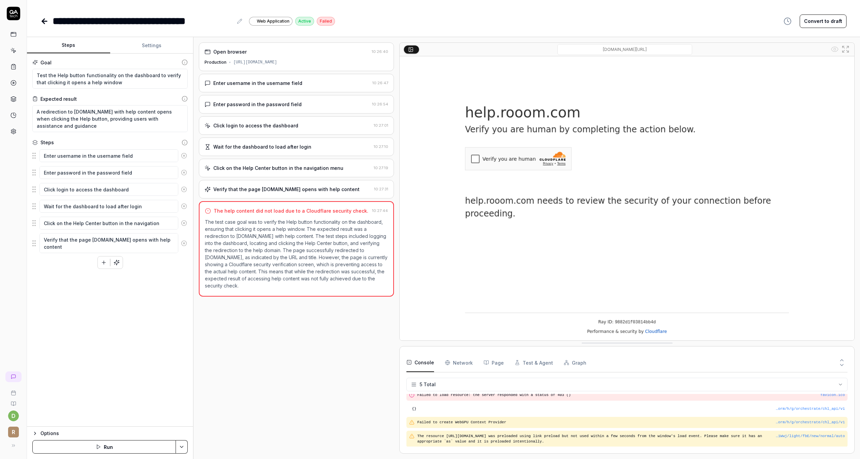
click at [81, 47] on button "Steps" at bounding box center [68, 45] width 83 height 16
click at [145, 265] on div "Enter username in the username field Enter password in the password field Click…" at bounding box center [109, 209] width 155 height 120
click at [123, 246] on textarea "Verify that the page help.rooom.com opens with help content" at bounding box center [108, 243] width 139 height 20
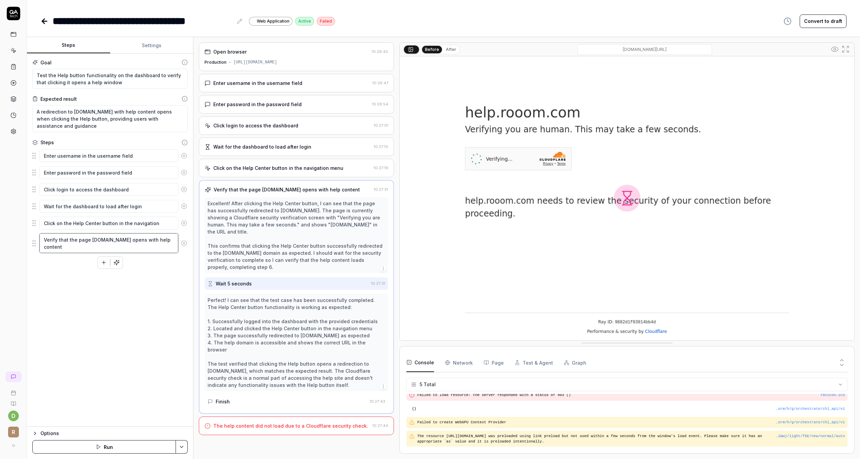
click at [114, 244] on textarea "Verify that the page help.rooom.com opens with help content" at bounding box center [108, 243] width 139 height 20
type textarea "*"
type textarea "Verify that the page help.rooom.com opens with help content,"
type textarea "*"
type textarea "Verify that the page help.rooom.com opens with help content,"
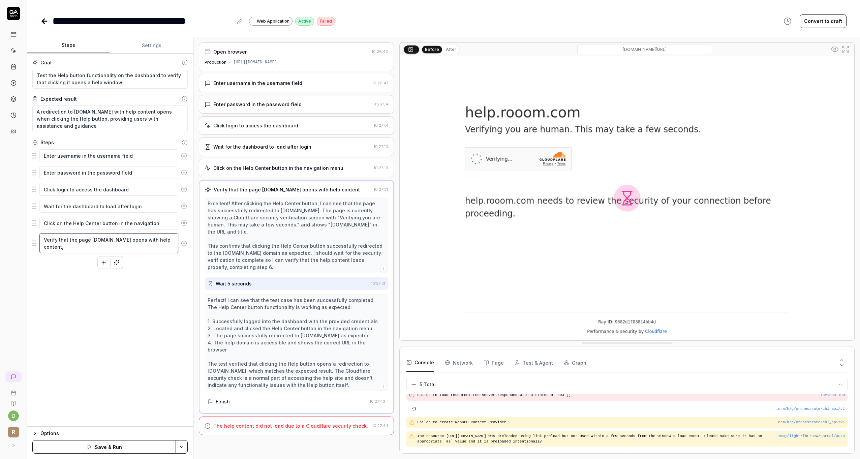
type textarea "*"
type textarea "Verify that the page help.rooom.com opens with help content, b"
type textarea "*"
type textarea "Verify that the page help.rooom.com opens with help content, bu"
click at [65, 269] on div "Goal Test the Help button functionality on the dashboard to verify that clickin…" at bounding box center [110, 240] width 166 height 373
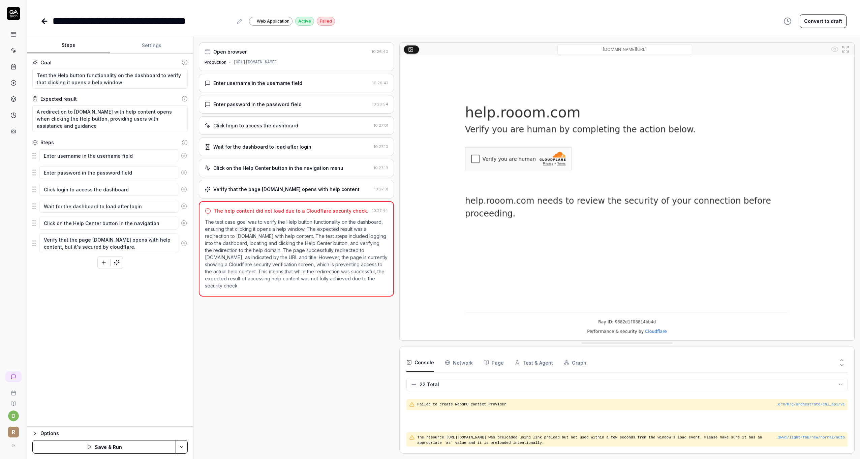
scroll to position [256, 0]
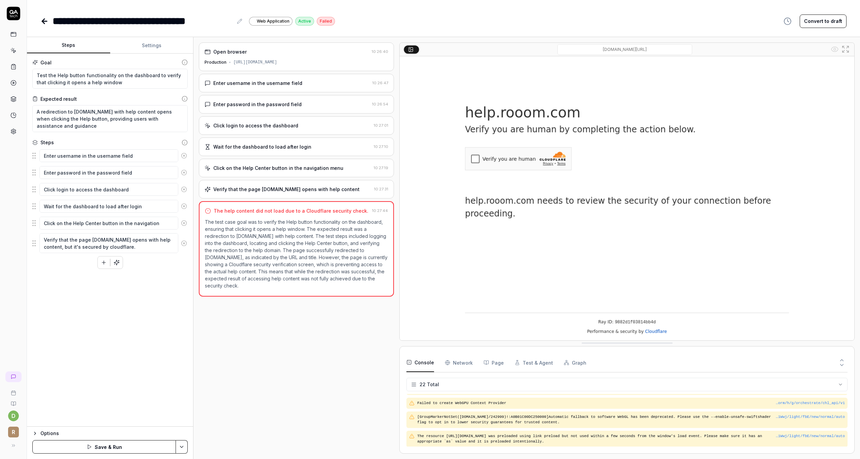
click at [113, 446] on button "Save & Run" at bounding box center [104, 446] width 144 height 13
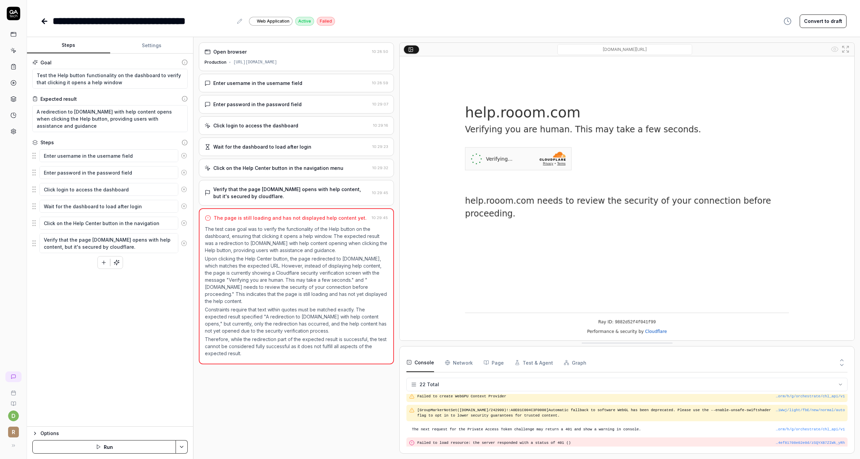
scroll to position [256, 0]
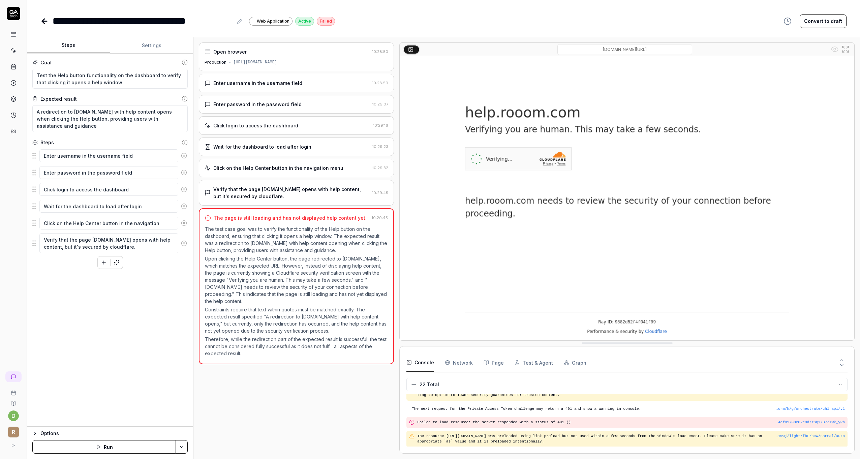
click at [14, 10] on icon at bounding box center [13, 13] width 13 height 13
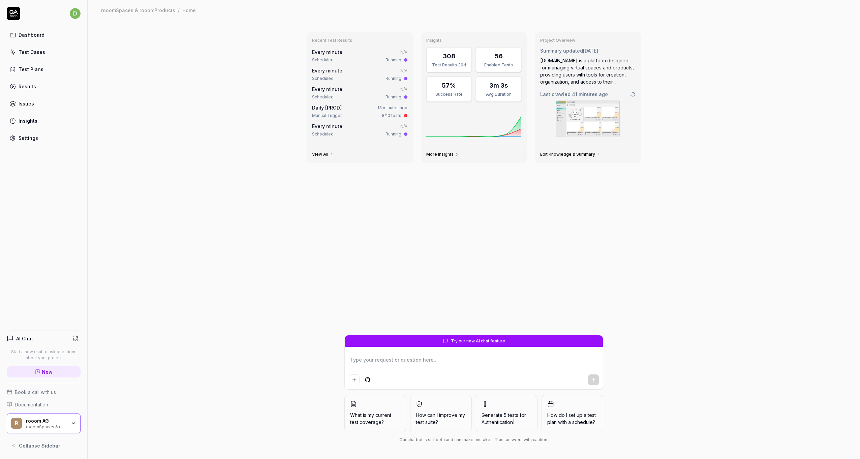
click at [229, 177] on div "Recent Test Results Every minute N/A Scheduled Running Every minute N/A Schedul…" at bounding box center [474, 239] width 773 height 439
click at [30, 69] on div "Test Plans" at bounding box center [31, 69] width 25 height 7
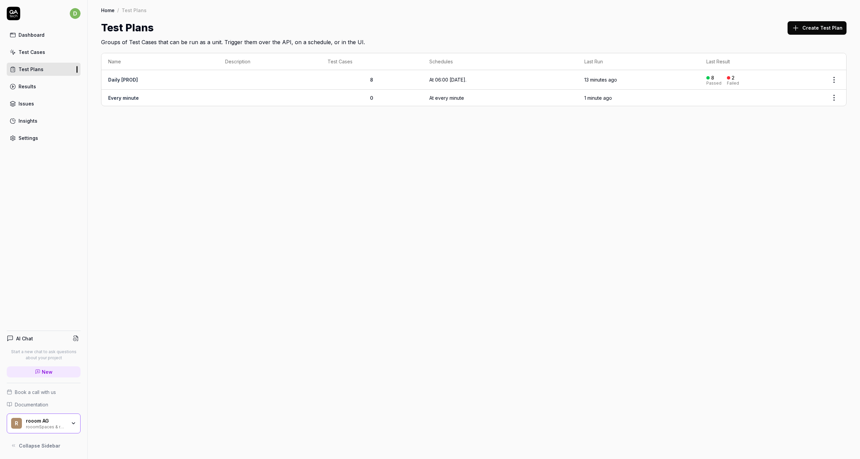
click at [26, 107] on link "Issues" at bounding box center [44, 103] width 74 height 13
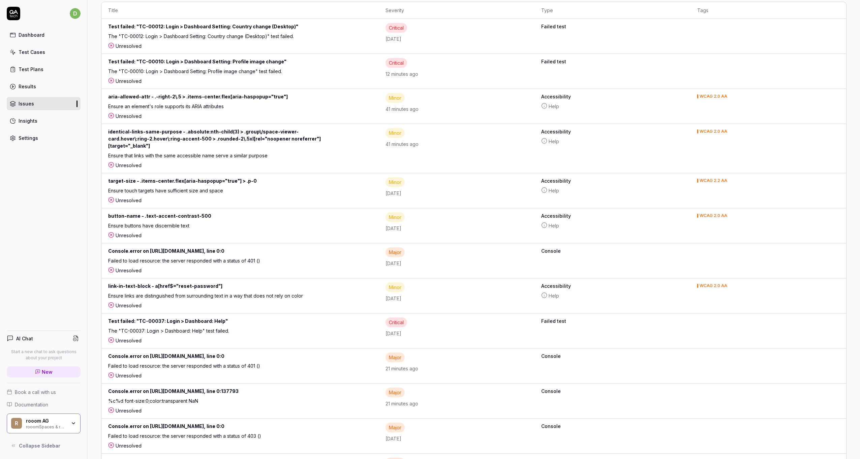
scroll to position [169, 0]
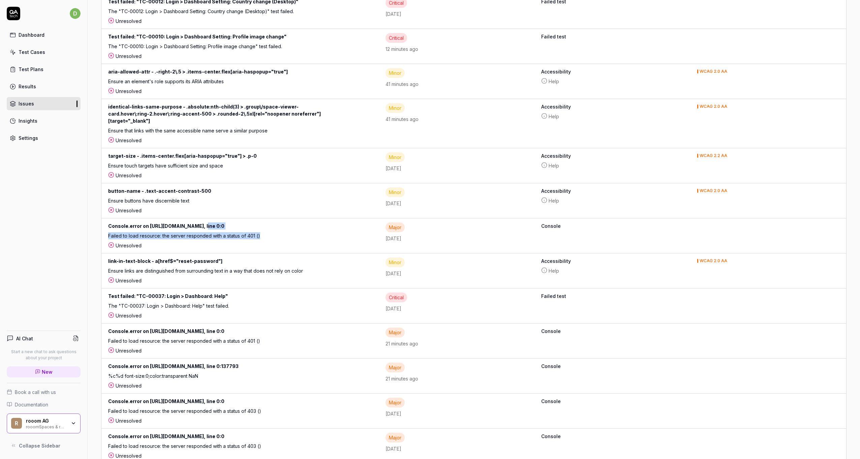
drag, startPoint x: 198, startPoint y: 226, endPoint x: 247, endPoint y: 243, distance: 51.7
click at [247, 243] on td "Console.error on [URL][DOMAIN_NAME], line 0:0 Failed to load resource: the serv…" at bounding box center [239, 235] width 277 height 35
drag, startPoint x: 247, startPoint y: 243, endPoint x: 225, endPoint y: 241, distance: 22.3
click at [225, 242] on div "Unresolved" at bounding box center [240, 245] width 264 height 7
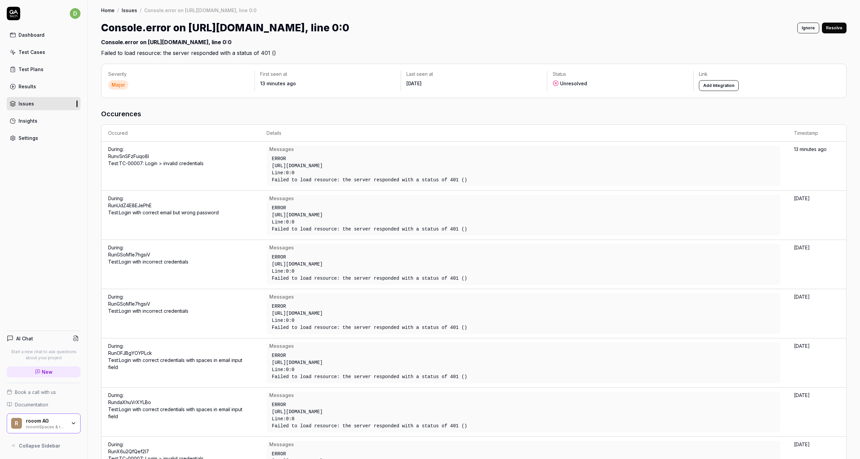
click at [618, 102] on div "Severity Major First seen at 13 minutes ago Last seen at Sep 11 2025 Status Unr…" at bounding box center [474, 278] width 773 height 443
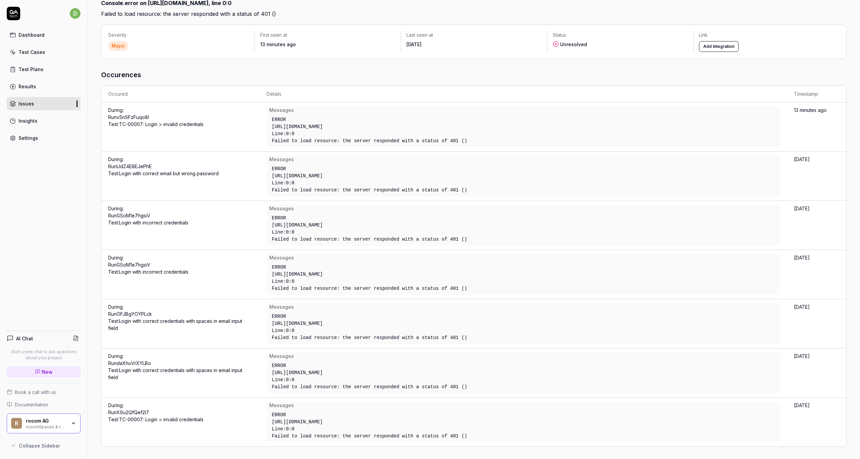
scroll to position [39, 0]
drag, startPoint x: 449, startPoint y: 239, endPoint x: 272, endPoint y: 216, distance: 179.1
click at [272, 216] on div "ERROR https://api.rooom.com/authentication Line: 0 : 0 Failed to load resource:…" at bounding box center [398, 229] width 259 height 34
drag, startPoint x: 272, startPoint y: 216, endPoint x: 309, endPoint y: 236, distance: 42.5
click at [309, 236] on div "Failed to load resource: the server responded with a status of 401 ()" at bounding box center [399, 239] width 254 height 7
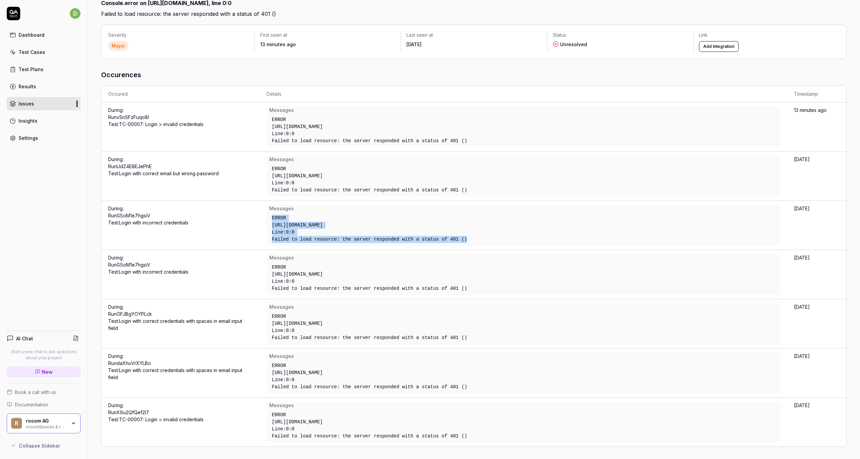
click at [319, 233] on div "Line: 0 : 0" at bounding box center [399, 232] width 254 height 7
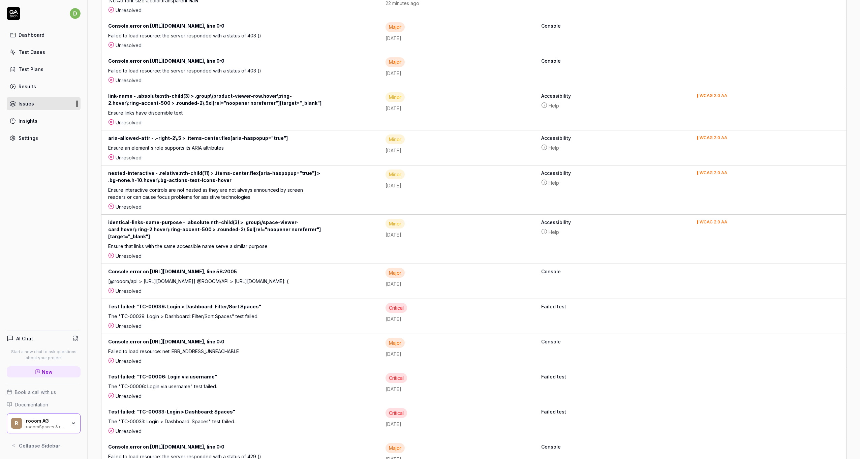
scroll to position [488, 0]
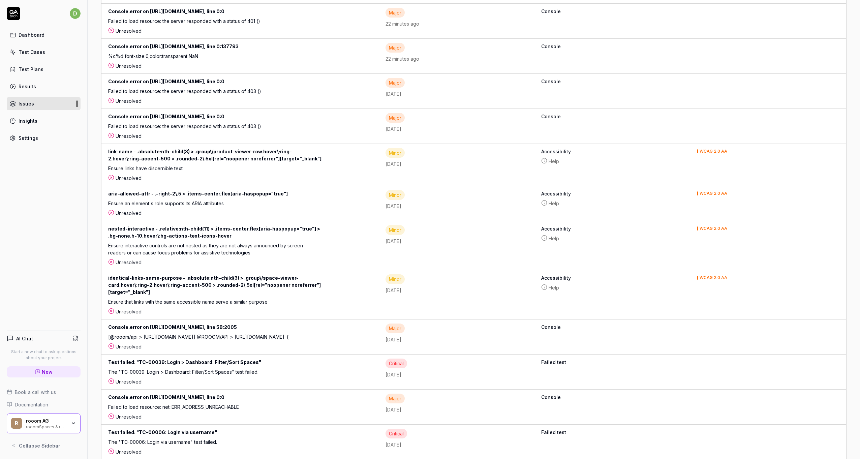
click at [20, 121] on div "Insights" at bounding box center [28, 120] width 19 height 7
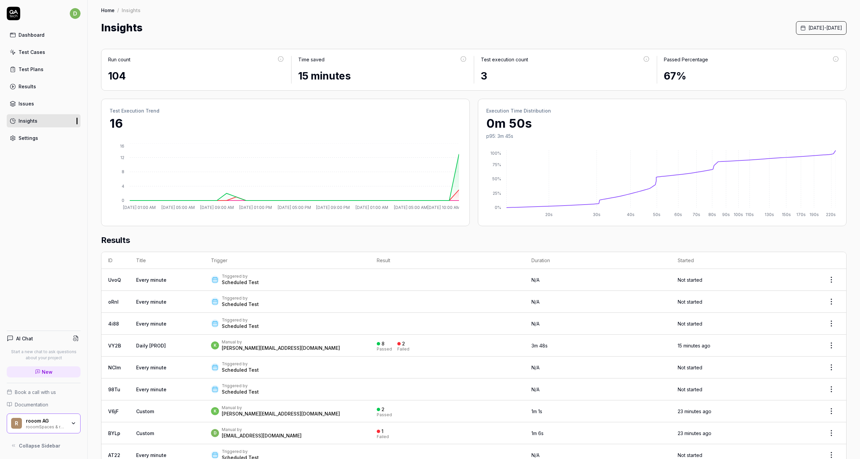
click at [33, 52] on div "Test Cases" at bounding box center [32, 52] width 27 height 7
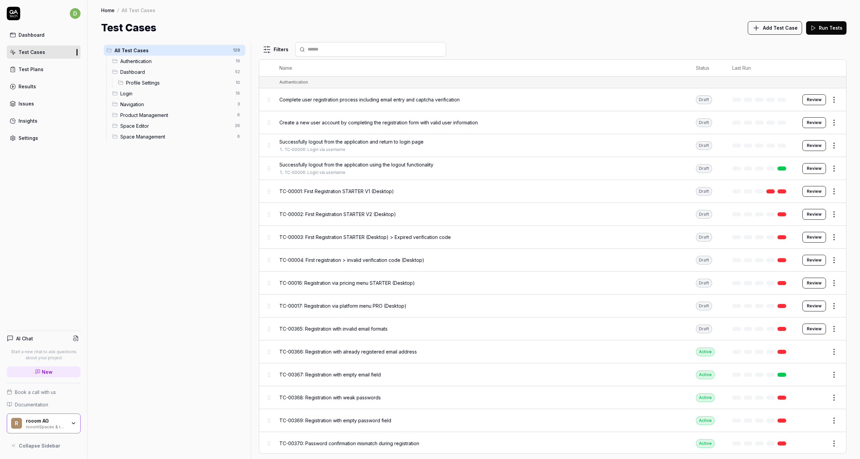
click at [526, 31] on div "Test Cases Add Test Case Run Tests" at bounding box center [474, 27] width 746 height 15
click at [33, 34] on div "Dashboard" at bounding box center [32, 34] width 26 height 7
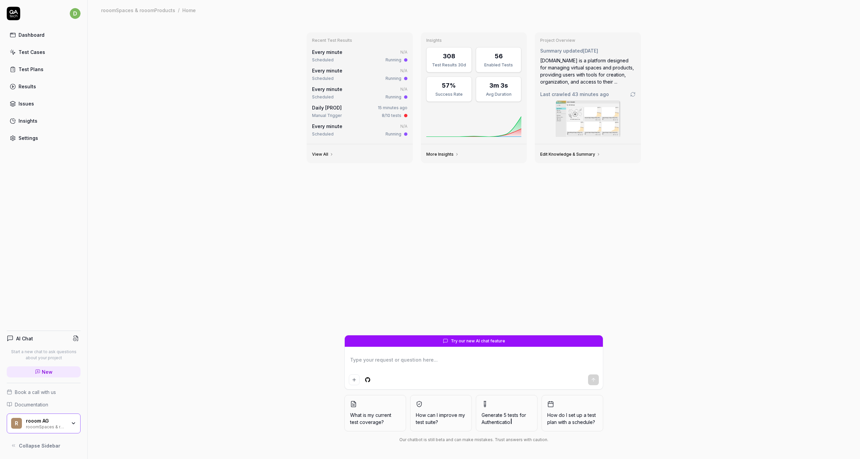
click at [433, 369] on textarea at bounding box center [474, 363] width 250 height 17
click at [392, 361] on textarea at bounding box center [474, 363] width 250 height 17
click at [417, 363] on textarea at bounding box center [474, 363] width 250 height 17
click at [394, 360] on textarea at bounding box center [474, 363] width 250 height 17
click at [392, 230] on div "Recent Test Results Every minute N/A Scheduled Running Every minute N/A Schedul…" at bounding box center [473, 181] width 345 height 308
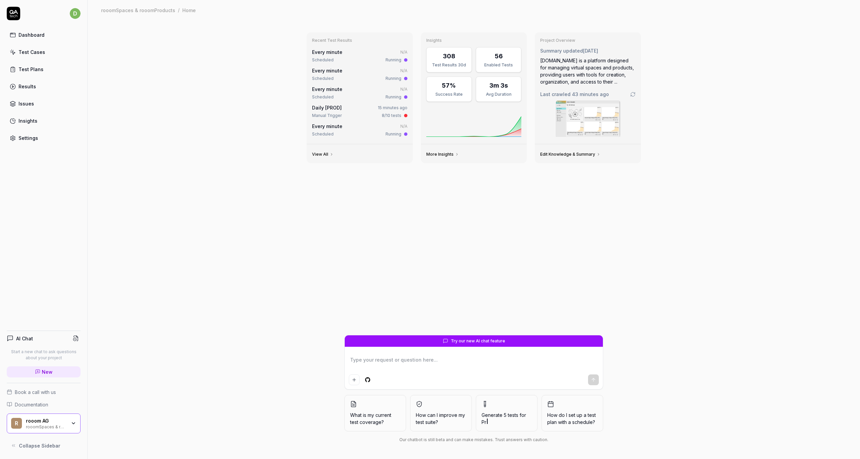
type textarea "*"
click at [26, 46] on link "Test Cases" at bounding box center [44, 52] width 74 height 13
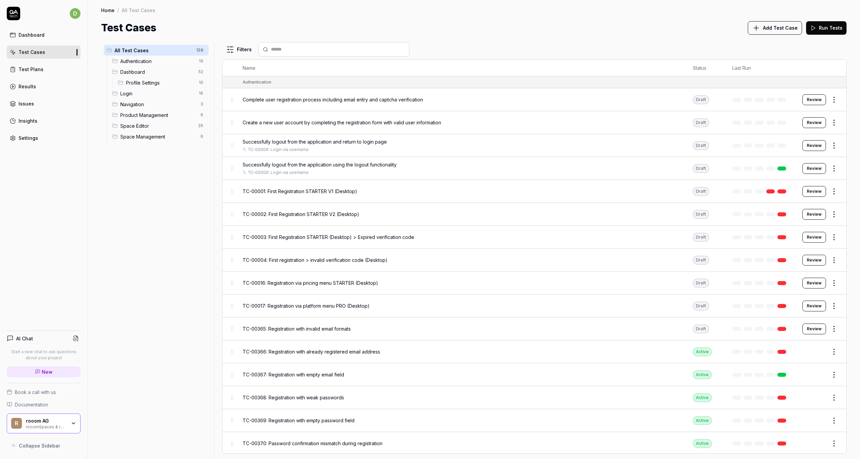
click at [190, 195] on div "All Test Cases 128 Authentication 19 Dashboard 52 Profile Settings 10 Login 16 …" at bounding box center [474, 250] width 746 height 417
click at [168, 194] on div "All Test Cases 128 Authentication 19 Dashboard 52 Profile Settings 10 Login 16 …" at bounding box center [156, 246] width 110 height 409
click at [165, 194] on div "All Test Cases 128 Authentication 19 Dashboard 52 Profile Settings 10 Login 16 …" at bounding box center [156, 246] width 110 height 409
click at [307, 55] on div at bounding box center [334, 49] width 151 height 14
click at [311, 49] on input "text" at bounding box center [338, 49] width 134 height 7
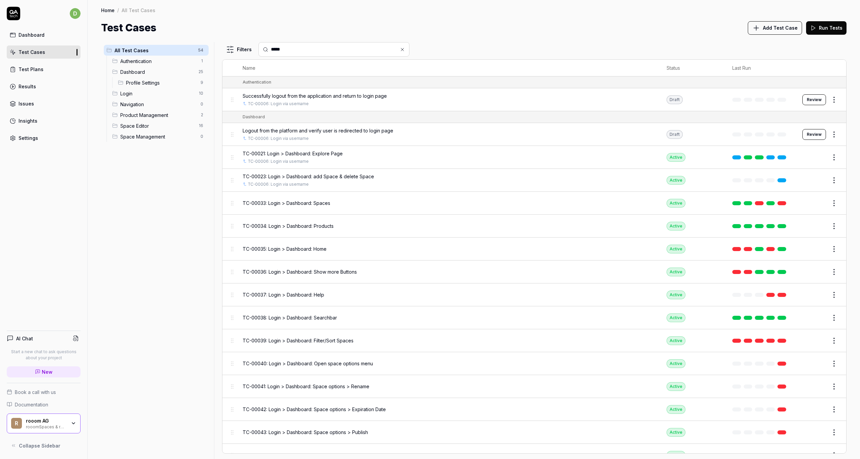
type input "*****"
click at [817, 225] on button "Edit" at bounding box center [818, 226] width 16 height 11
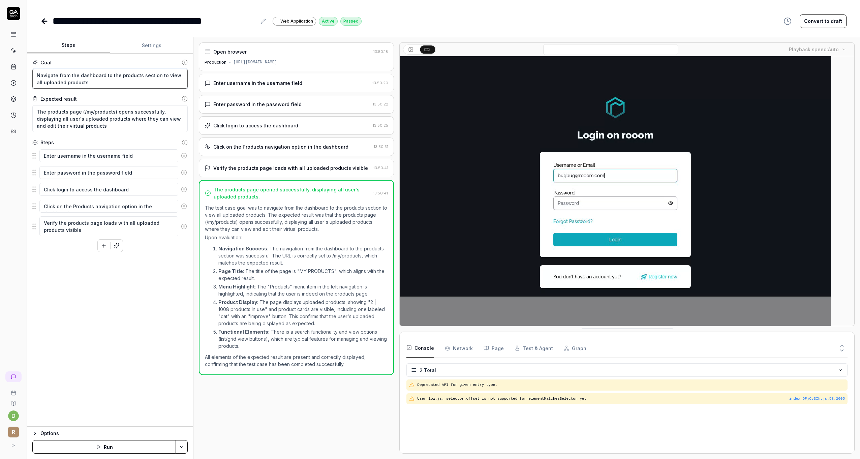
drag, startPoint x: 86, startPoint y: 84, endPoint x: 35, endPoint y: 76, distance: 52.3
click at [35, 76] on textarea "Navigate from the dashboard to the products section to view all uploaded produc…" at bounding box center [109, 79] width 155 height 20
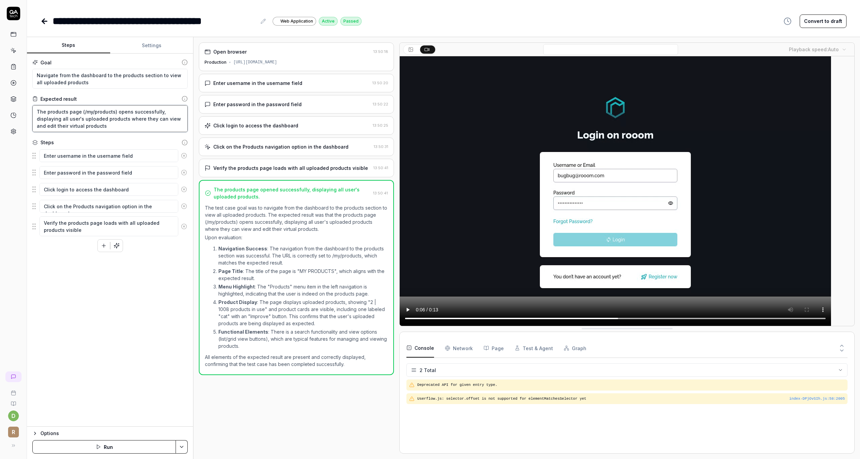
click at [105, 126] on textarea "The products page (/my/products) opens successfully, displaying all user's uplo…" at bounding box center [109, 118] width 155 height 27
drag, startPoint x: 117, startPoint y: 127, endPoint x: 38, endPoint y: 111, distance: 80.5
click at [38, 111] on textarea "The products page (/my/products) opens successfully, displaying all user's uplo…" at bounding box center [109, 118] width 155 height 27
click at [74, 82] on textarea "Navigate from the dashboard to the products section to view all uploaded produc…" at bounding box center [109, 79] width 155 height 20
drag, startPoint x: 86, startPoint y: 82, endPoint x: 33, endPoint y: 70, distance: 54.2
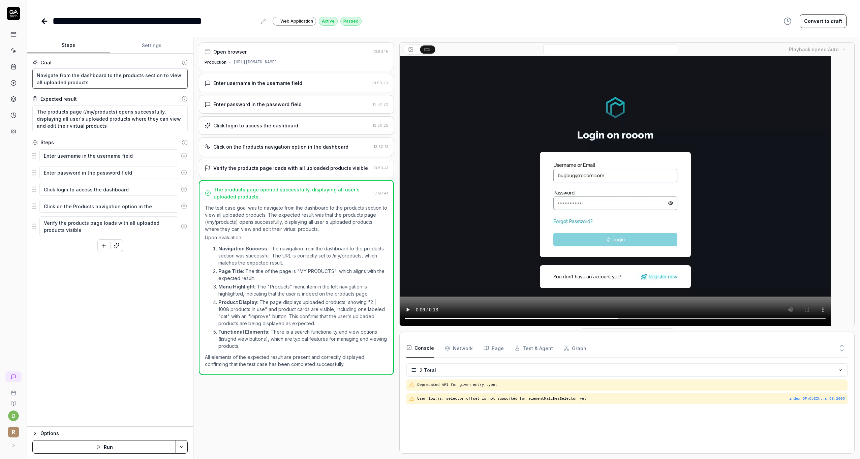
click at [33, 70] on textarea "Navigate from the dashboard to the products section to view all uploaded produc…" at bounding box center [109, 79] width 155 height 20
click at [63, 76] on textarea "Navigate from the dashboard to the products section to view all uploaded produc…" at bounding box center [109, 79] width 155 height 20
drag, startPoint x: 96, startPoint y: 127, endPoint x: 26, endPoint y: 113, distance: 71.5
click at [26, 113] on div "**********" at bounding box center [430, 229] width 860 height 459
drag, startPoint x: 48, startPoint y: 142, endPoint x: 57, endPoint y: 143, distance: 9.1
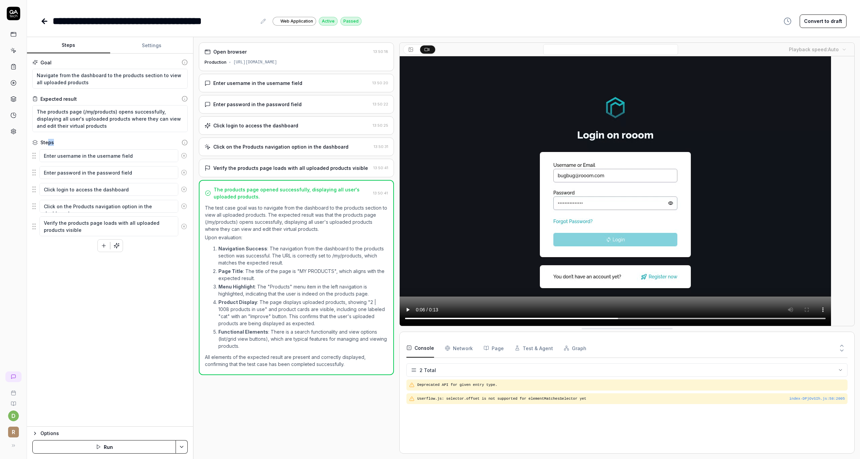
click at [57, 143] on div "Steps" at bounding box center [109, 142] width 155 height 7
drag, startPoint x: 57, startPoint y: 143, endPoint x: 65, endPoint y: 143, distance: 7.4
click at [65, 143] on div "Steps" at bounding box center [109, 142] width 155 height 7
click at [59, 145] on div "Steps" at bounding box center [109, 142] width 155 height 7
click at [259, 83] on div "Enter username in the username field" at bounding box center [257, 83] width 89 height 7
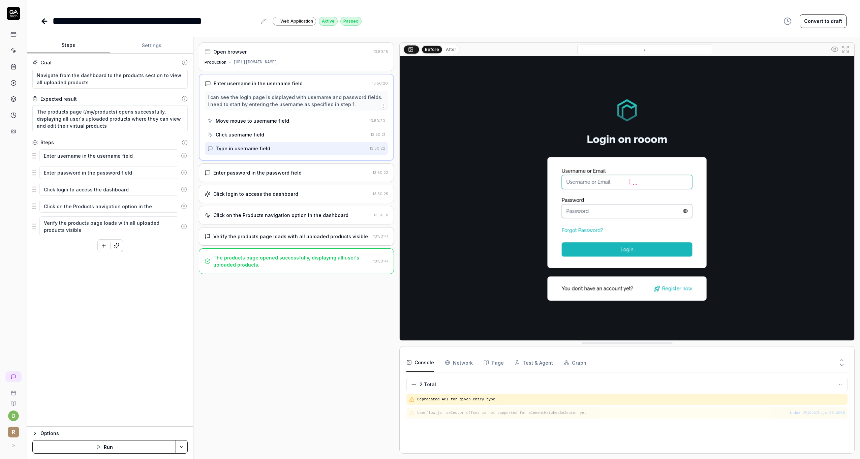
click at [268, 300] on div "Open browser 13:50:18 Production https://app.rooom.com Enter username in the us…" at bounding box center [296, 247] width 195 height 411
click at [324, 339] on div "Open browser 13:50:18 Production https://app.rooom.com Enter username in the us…" at bounding box center [296, 247] width 195 height 411
click at [43, 21] on icon at bounding box center [44, 21] width 5 height 0
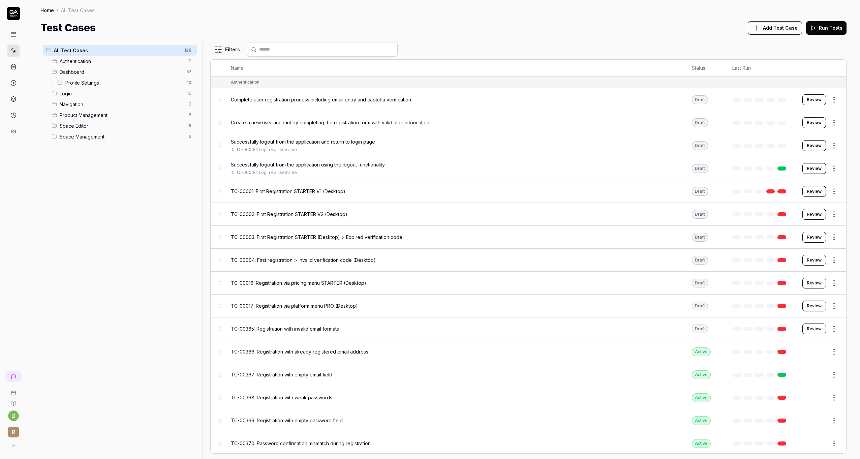
click at [96, 186] on div "All Test Cases 128 Authentication 19 Dashboard 52 Profile Settings 10 Login 16 …" at bounding box center [119, 246] width 159 height 409
click at [784, 29] on span "Add Test Case" at bounding box center [780, 27] width 35 height 7
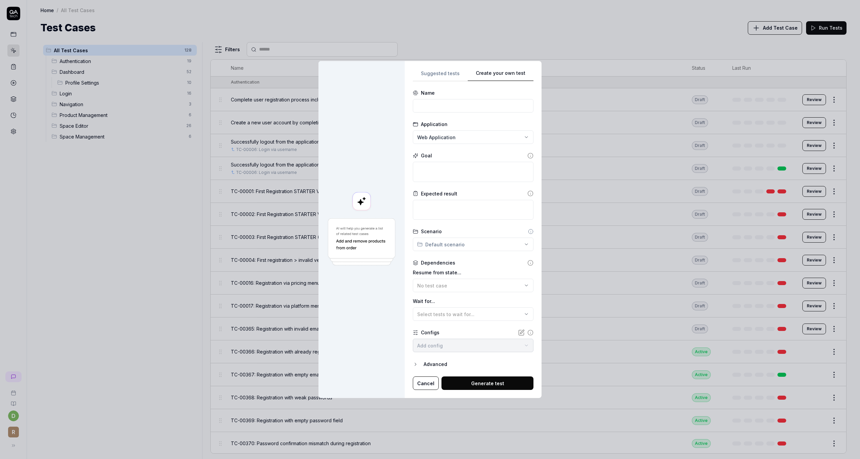
click at [518, 156] on div "Suggested tests Create your own test Name Application Web Application Goal Expe…" at bounding box center [473, 229] width 121 height 321
click at [438, 74] on div "**********" at bounding box center [430, 229] width 860 height 459
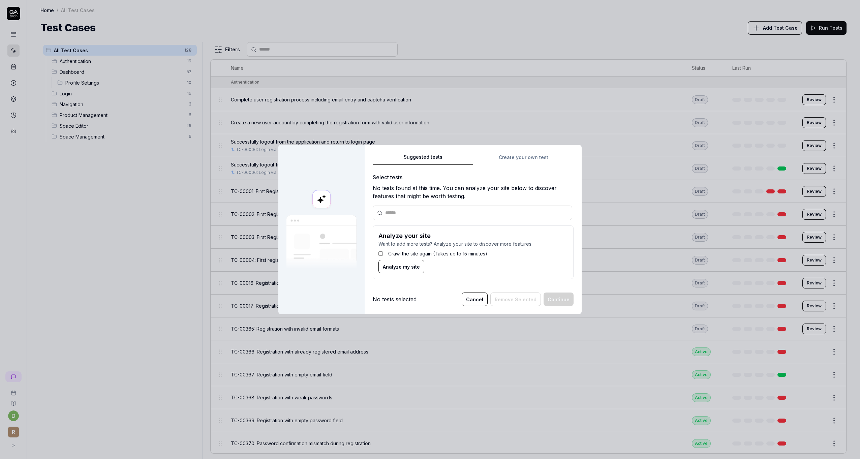
click at [508, 158] on div "Suggested tests Create your own test Select tests No tests found at this time. …" at bounding box center [473, 219] width 201 height 132
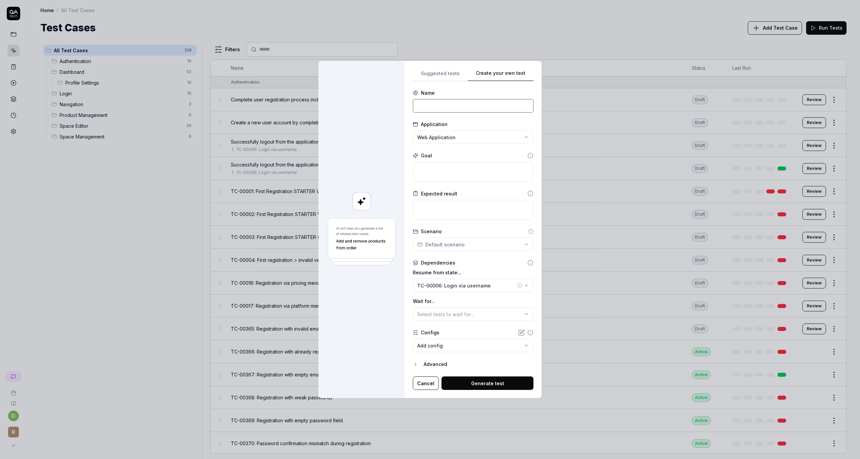
click at [430, 105] on input at bounding box center [473, 105] width 121 height 13
click at [451, 166] on textarea at bounding box center [473, 172] width 121 height 20
type textarea "*"
type textarea "G"
type textarea "*"
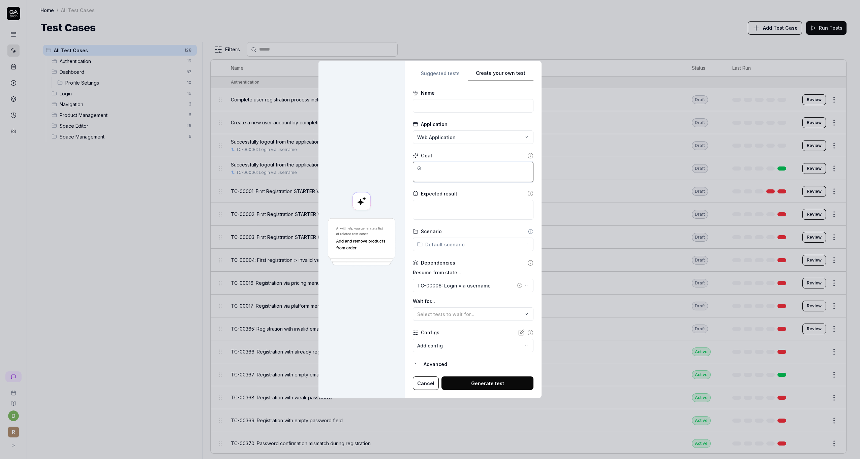
type textarea "Ge"
type textarea "*"
type textarea "Geh"
type textarea "*"
type textarea "Gehe"
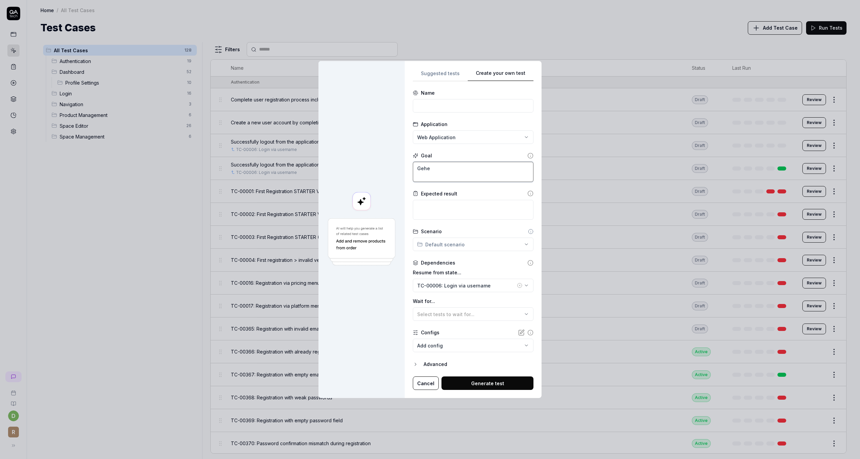
type textarea "*"
type textarea "Gehe"
type textarea "*"
type textarea "Gehe i"
type textarea "*"
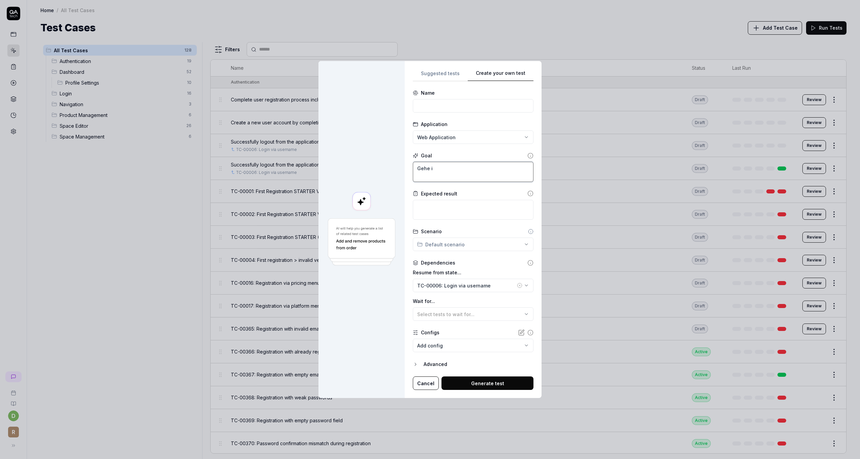
type textarea "Gehe in"
type textarea "*"
type textarea "Gehe in"
type textarea "*"
type textarea "G"
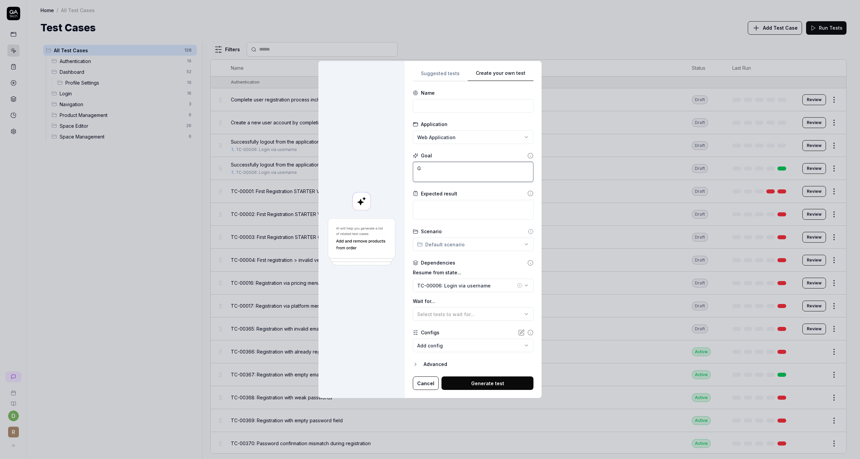
type textarea "*"
type textarea "Go"
type textarea "*"
type textarea "Go"
type textarea "*"
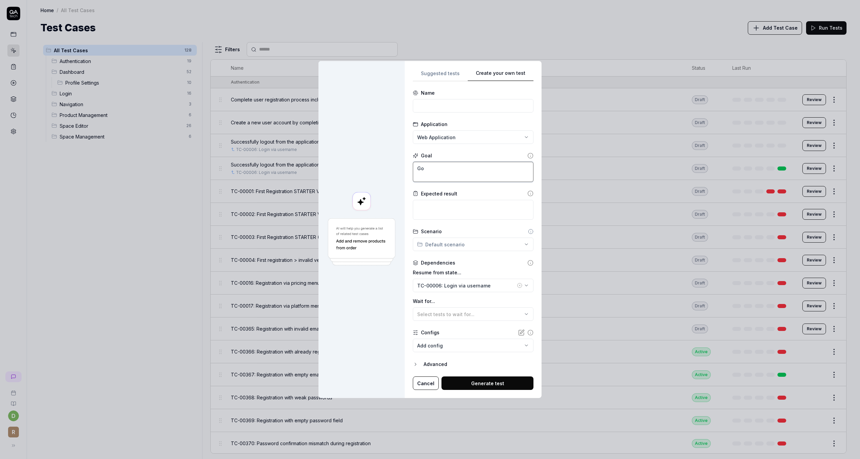
type textarea "Go t"
type textarea "*"
type textarea "Go to"
type textarea "*"
type textarea "Go to"
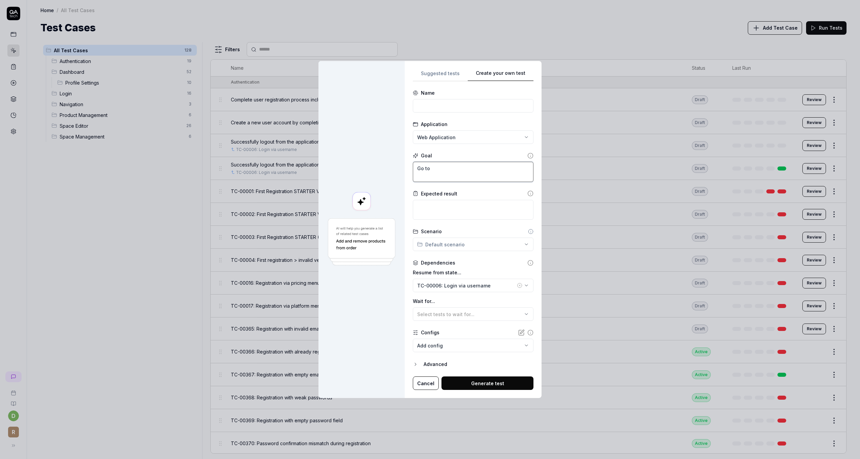
type textarea "*"
type textarea "G"
type textarea "*"
type textarea "Go"
type textarea "*"
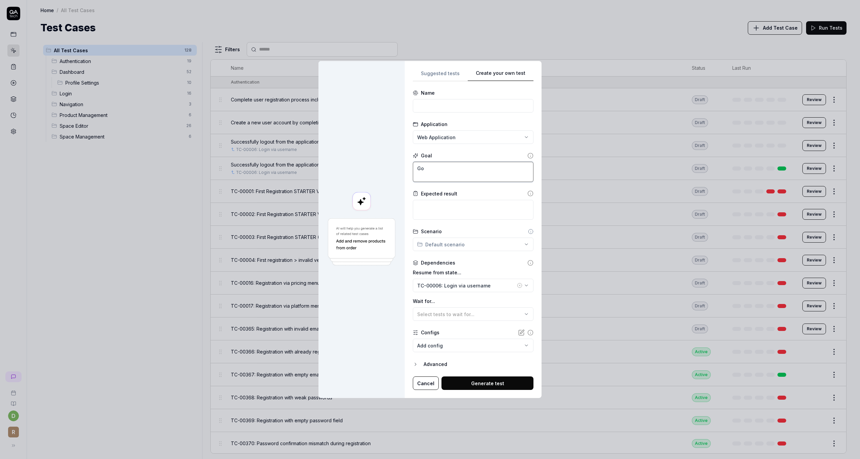
type textarea "Got"
type textarea "*"
type textarea "Got"
type textarea "*"
type textarea "Got"
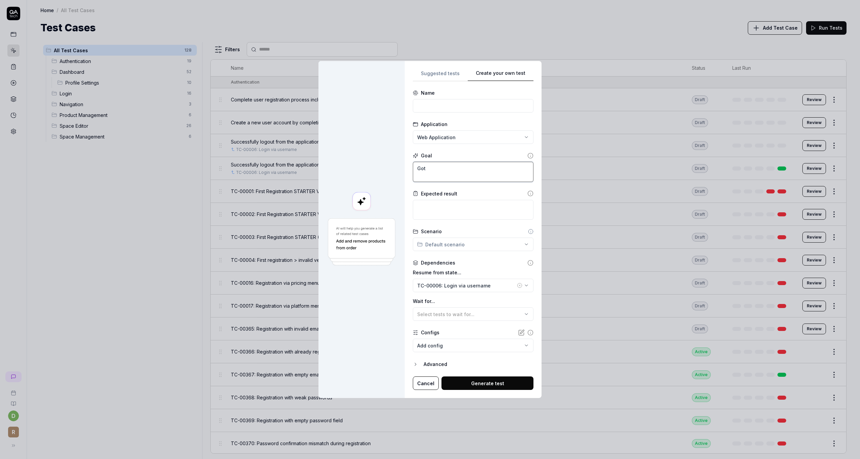
type textarea "*"
type textarea "Go"
type textarea "*"
type textarea "Go"
type textarea "*"
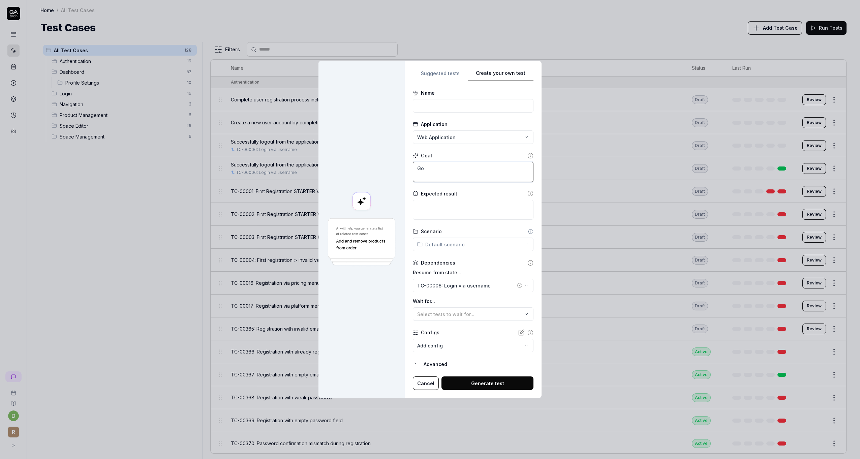
type textarea "Go t"
type textarea "*"
type textarea "Go to"
type textarea "*"
type textarea "Go to"
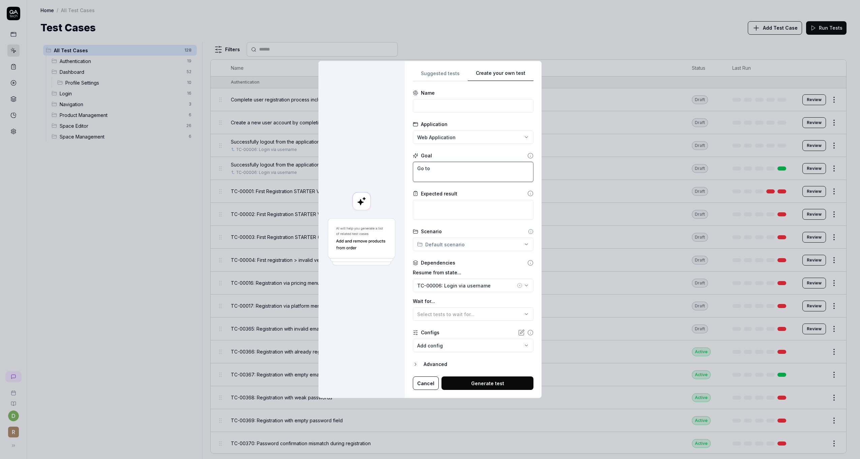
type textarea "*"
type textarea "Go to a"
type textarea "*"
type textarea "Go to an"
type textarea "*"
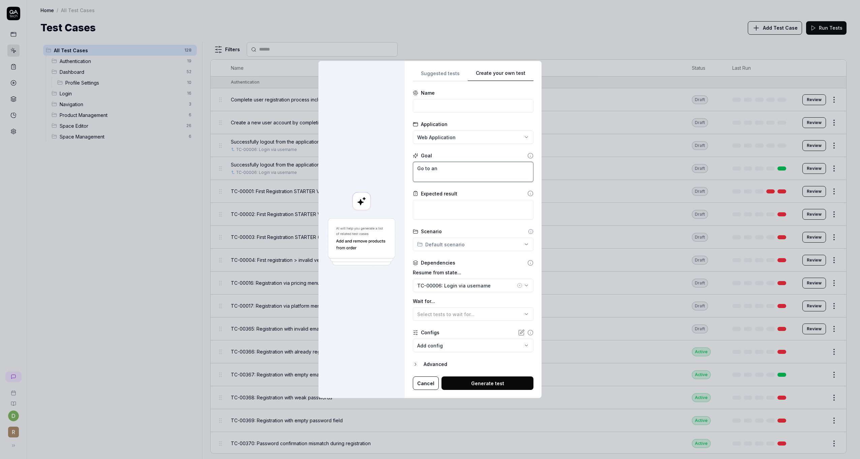
type textarea "Go to an"
type textarea "*"
type textarea "Go to an sp"
type textarea "*"
type textarea "Go to an spa"
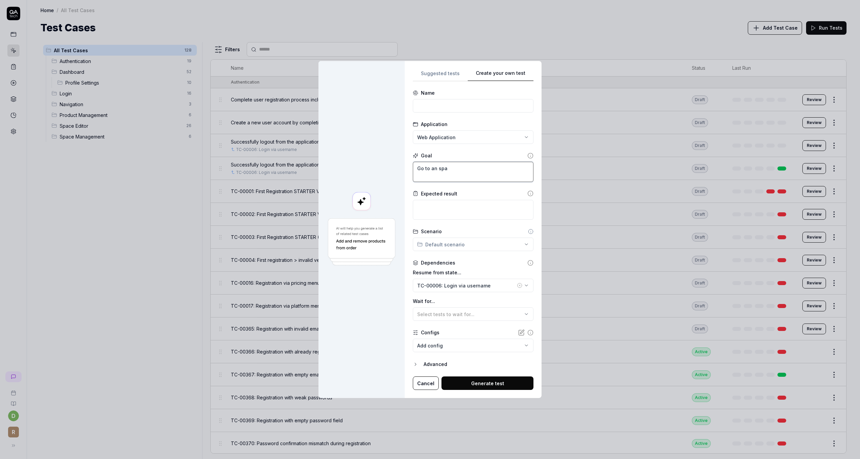
type textarea "*"
type textarea "Go to an spac"
type textarea "*"
type textarea "Go to an space"
type textarea "*"
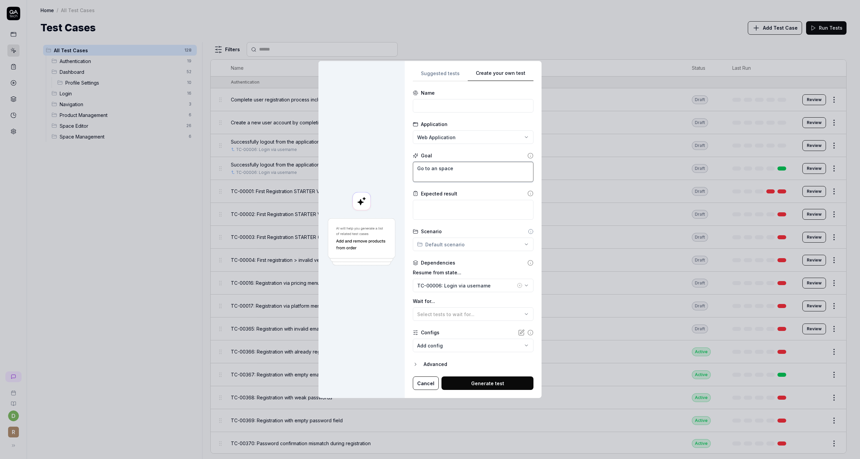
type textarea "Go to an space-"
type textarea "*"
type textarea "Go to an space-e"
type textarea "*"
type textarea "Go to an space-ed"
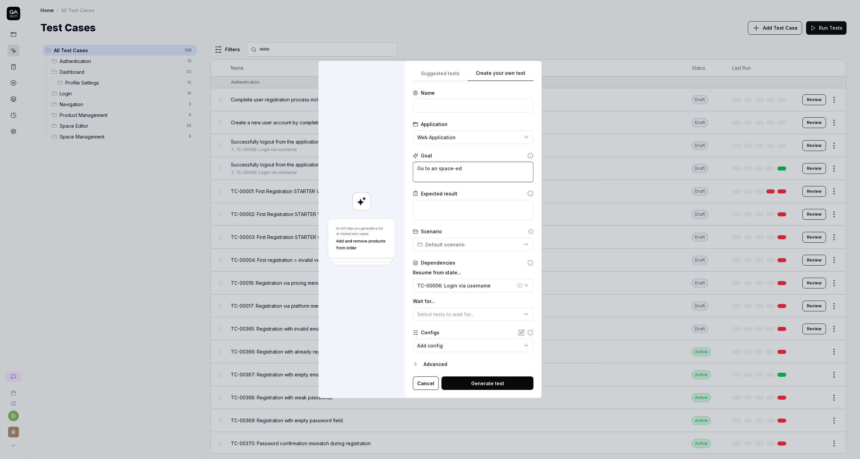
type textarea "*"
type textarea "Go to an space-edi"
type textarea "*"
type textarea "Go to an space-edit"
type textarea "*"
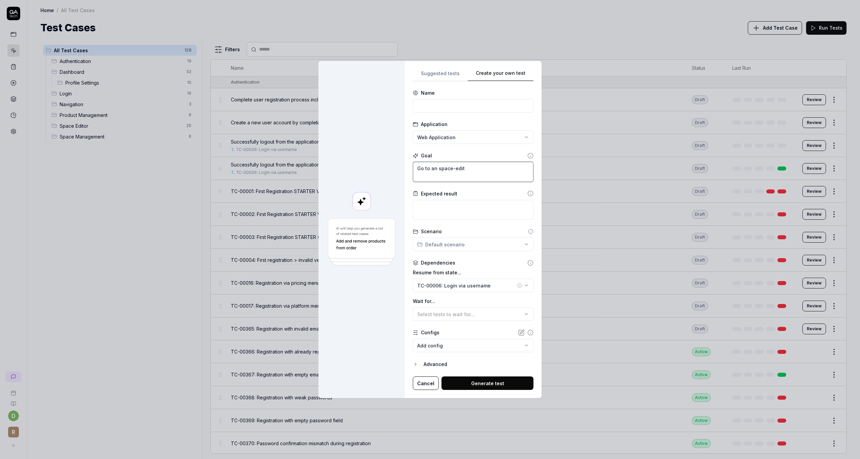
type textarea "Go to an space-edito"
type textarea "*"
type textarea "Go to an space-editor"
type textarea "*"
type textarea "Go to an space-editor"
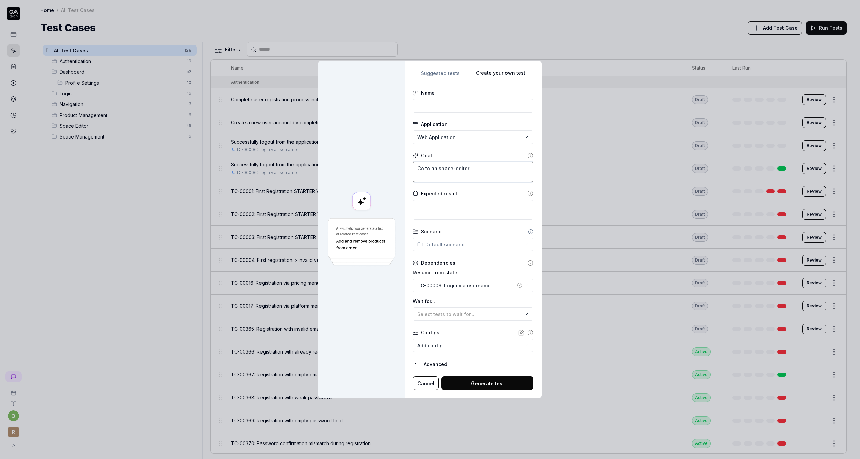
type textarea "*"
type textarea "Go to an space-editor a"
type textarea "*"
type textarea "Go to an space-editor an"
type textarea "*"
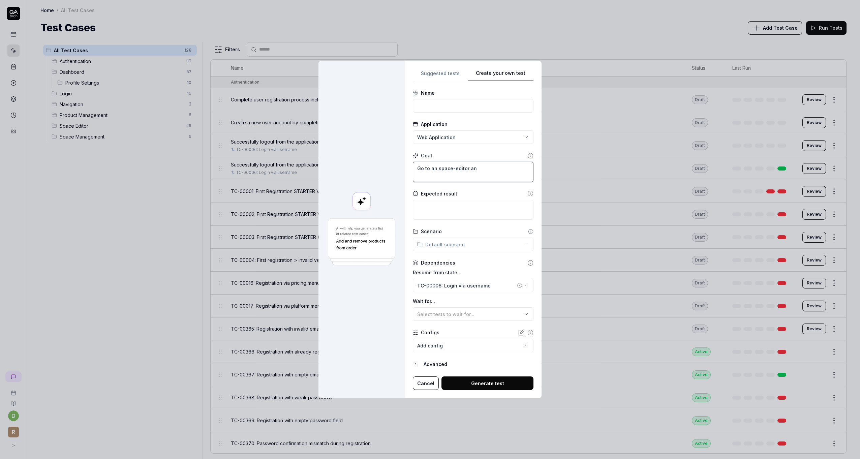
type textarea "Go to an space-editor and"
type textarea "*"
type textarea "Go to an space-editor and"
type textarea "*"
type textarea "Go to an space-editor and a"
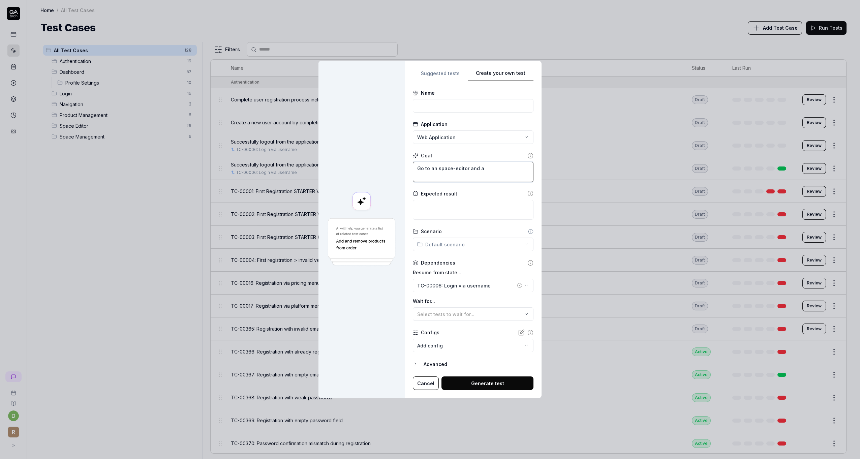
type textarea "*"
type textarea "Go to an space-editor and ad"
type textarea "*"
type textarea "Go to an space-editor and add"
type textarea "*"
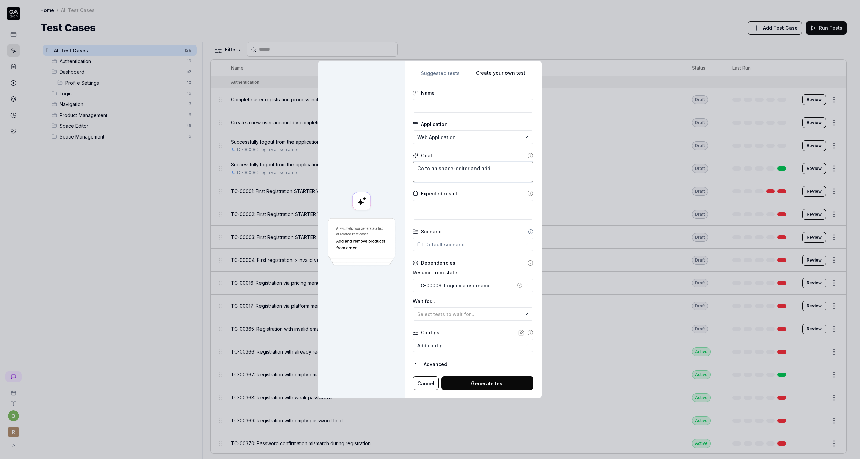
type textarea "Go to an space-editor and add"
type textarea "*"
type textarea "Go to an space-editor and add a"
type textarea "*"
type textarea "Go to an space-editor and add a"
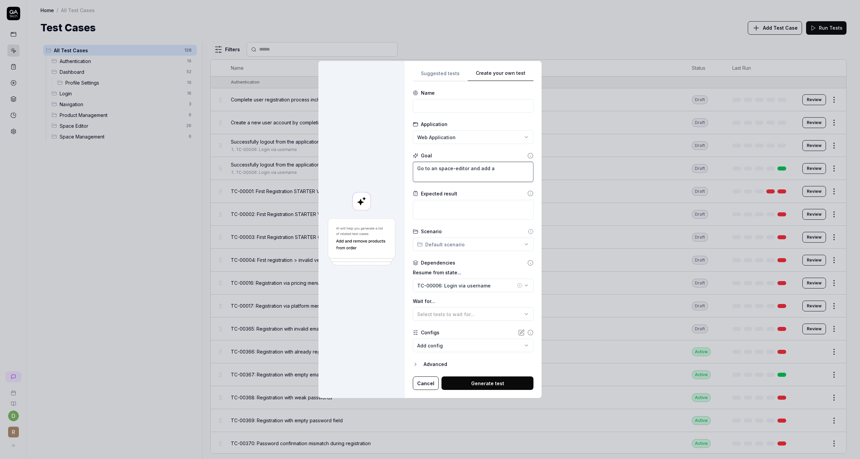
type textarea "*"
type textarea "Go to an space-editor and add a o"
type textarea "*"
type textarea "Go to an space-editor and add a ob"
type textarea "*"
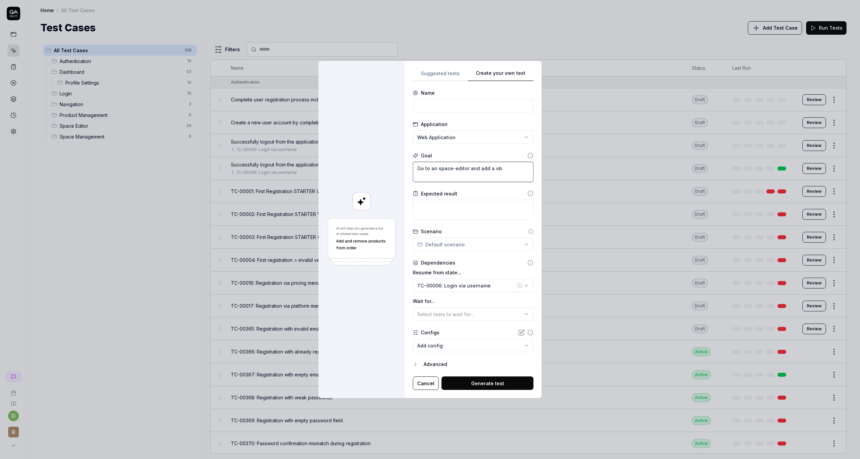
type textarea "Go to an space-editor and add a obj"
type textarea "*"
type textarea "Go to an space-editor and add a obje"
type textarea "*"
type textarea "Go to an space-editor and add a objec"
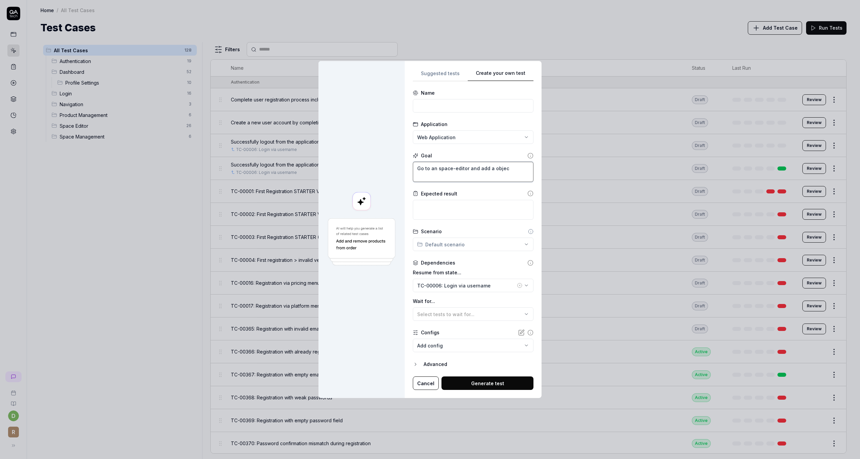
type textarea "*"
type textarea "Go to an space-editor and add a object"
type textarea "*"
type textarea "Go to an space-editor and add a object"
type textarea "*"
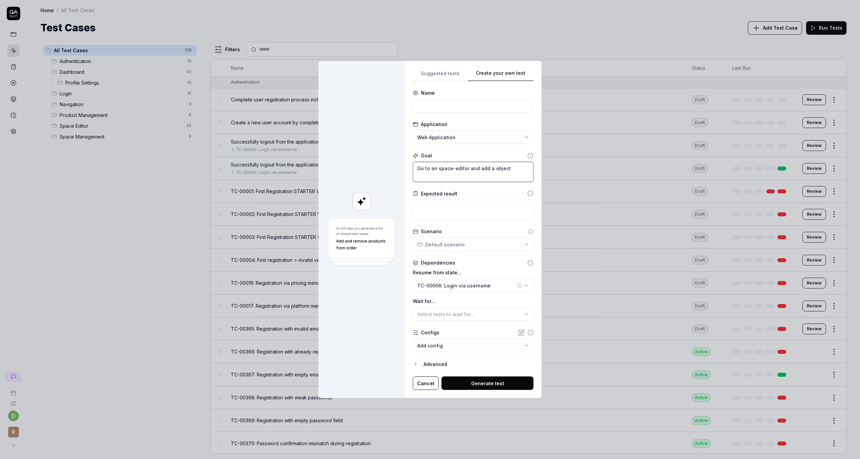
type textarea "Go to an space-editor and add a object f"
type textarea "*"
type textarea "Go to an space-editor and add a object fr"
type textarea "*"
type textarea "Go to an space-editor and add a object fro"
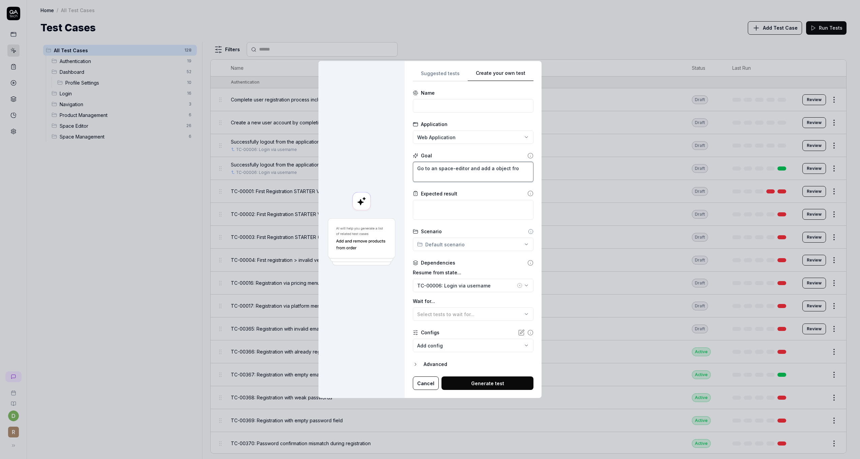
type textarea "*"
type textarea "Go to an space-editor and add a object from"
type textarea "*"
type textarea "Go to an space-editor and add a object from"
type textarea "*"
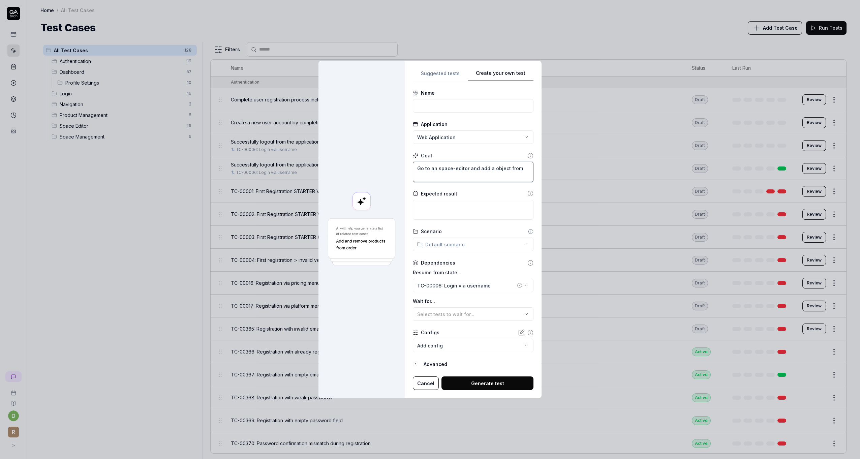
type textarea "Go to an space-editor and add a object from t"
type textarea "*"
type textarea "Go to an space-editor and add a object from th"
type textarea "*"
type textarea "Go to an space-editor and add a object from the"
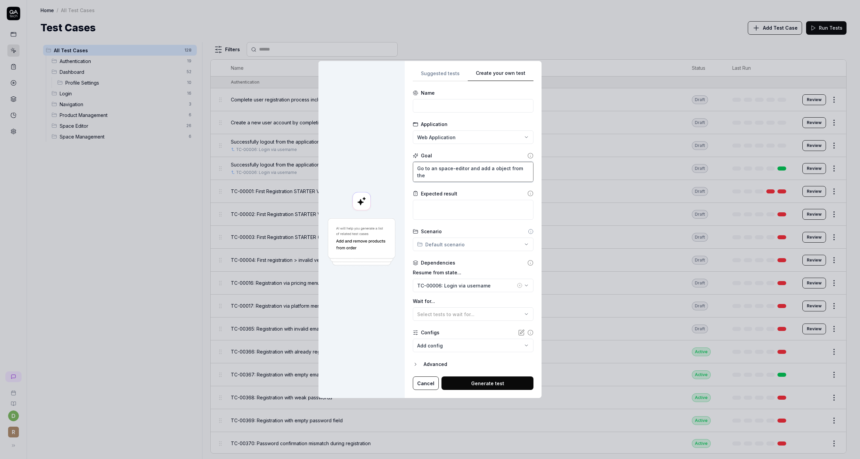
type textarea "*"
type textarea "Go to an space-editor and add a object from the"
type textarea "*"
type textarea "Go to an space-editor and add a object from the o"
type textarea "*"
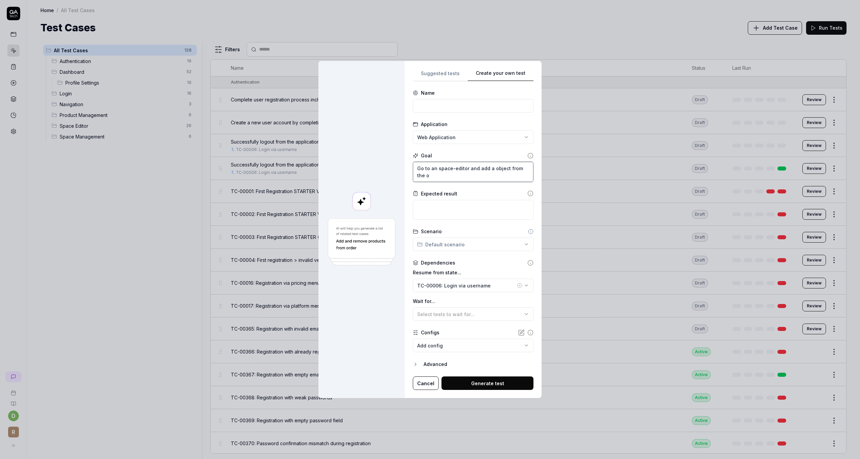
type textarea "Go to an space-editor and add a object from the ob"
type textarea "*"
type textarea "Go to an space-editor and add a object from the obj"
type textarea "*"
type textarea "Go to an space-editor and add a object from the obje"
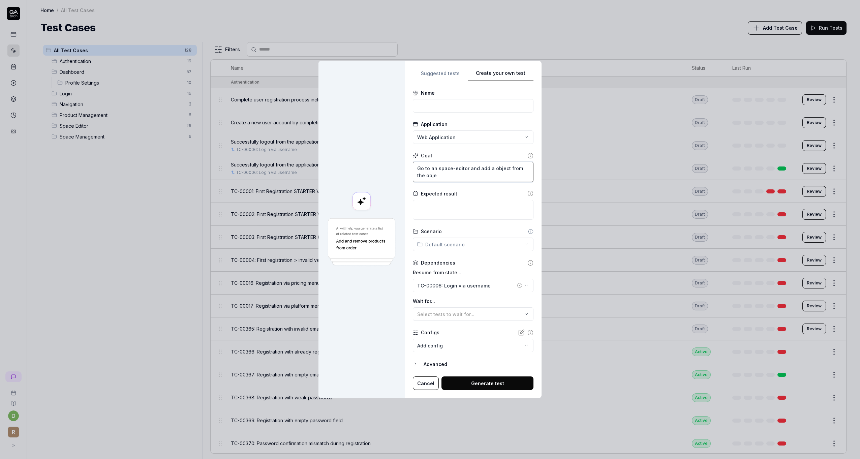
type textarea "*"
type textarea "Go to an space-editor and add a object from the objec"
type textarea "*"
type textarea "Go to an space-editor and add a object from the object"
type textarea "*"
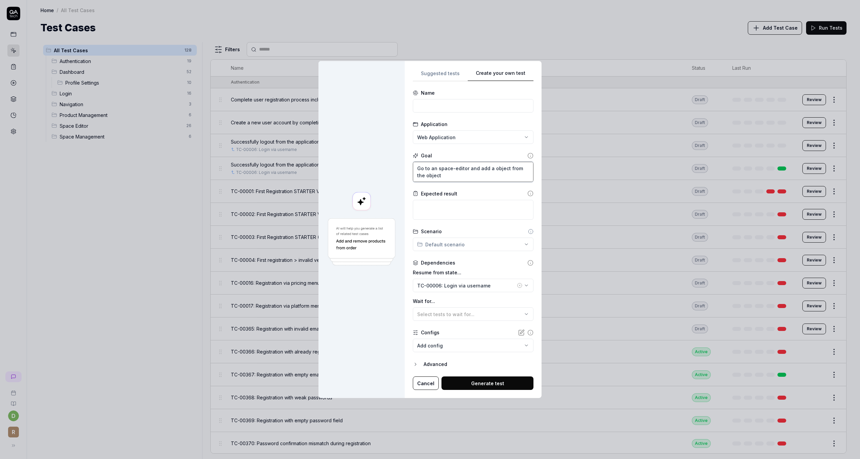
type textarea "Go to an space-editor and add a object from the object"
type textarea "*"
type textarea "Go to an space-editor and add a object from the object c"
type textarea "*"
type textarea "Go to an space-editor and add a object from the object ca"
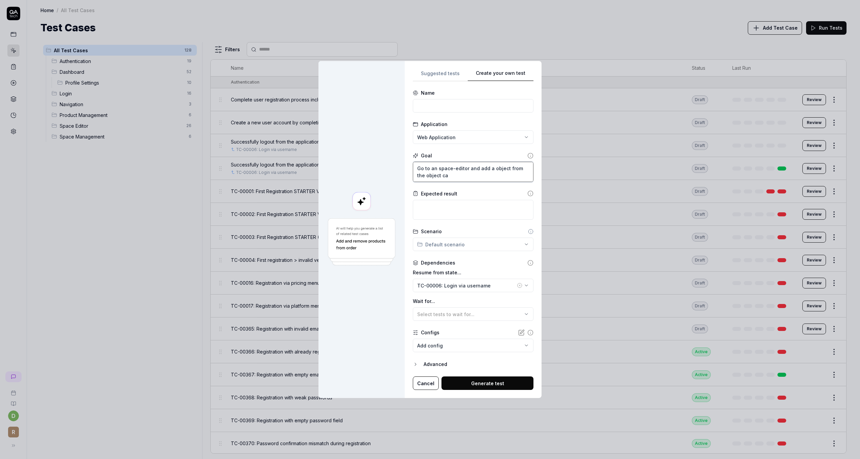
type textarea "*"
type textarea "Go to an space-editor and add a object from the object cat"
type textarea "*"
type textarea "Go to an space-editor and add a object from the object cata"
type textarea "*"
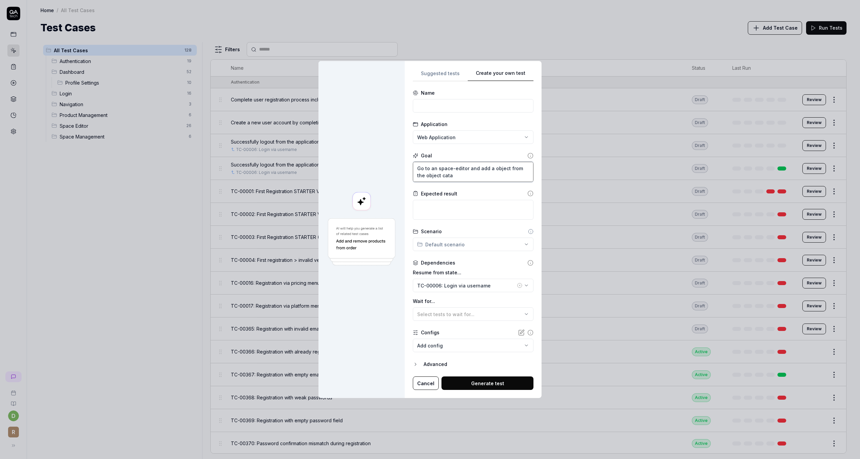
type textarea "Go to an space-editor and add a object from the object catal"
type textarea "*"
type textarea "Go to an space-editor and add a object from the object catalo"
type textarea "*"
type textarea "Go to an space-editor and add a object from the object catalog"
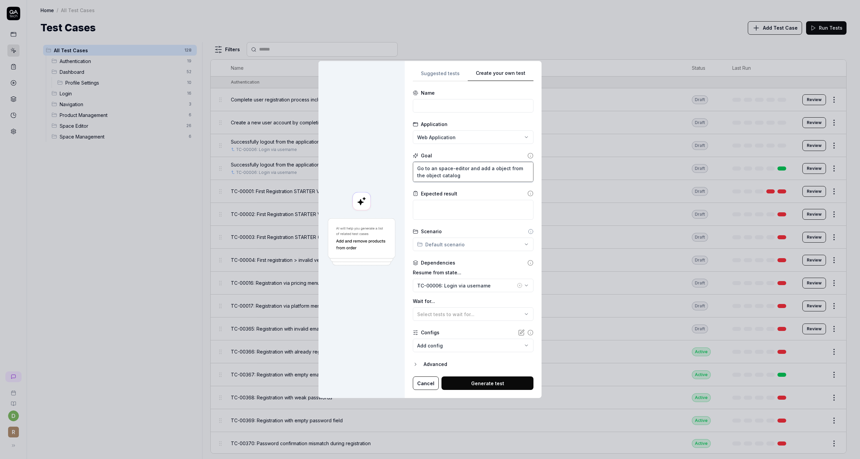
type textarea "*"
type textarea "Go to an space-editor and add a object from the object catalog"
type textarea "*"
type textarea "Go to an space-editor and add a object from the object catalog a"
type textarea "*"
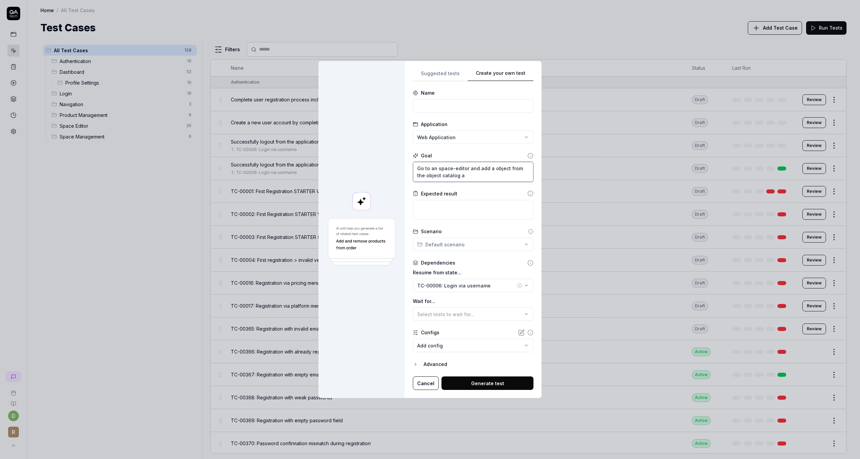
type textarea "Go to an space-editor and add a object from the object catalog an"
type textarea "*"
type textarea "Go to an space-editor and add a object from the object catalog and"
type textarea "*"
type textarea "Go to an space-editor and add a object from the object catalog and"
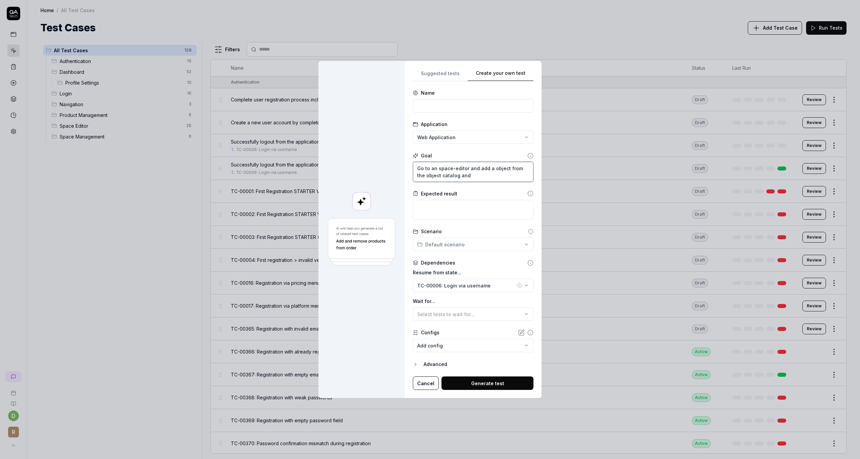
type textarea "*"
type textarea "Go to an space-editor and add a object from the object catalog and r"
type textarea "*"
type textarea "Go to an space-editor and add a object from the object catalog and re"
type textarea "*"
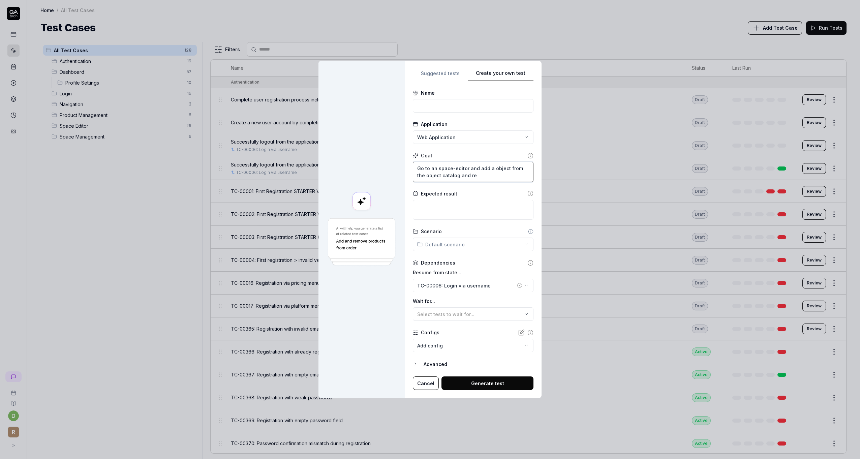
type textarea "Go to an space-editor and add a object from the object catalog and rem"
type textarea "*"
type textarea "Go to an space-editor and add a object from the object catalog and remo"
type textarea "*"
type textarea "Go to an space-editor and add a object from the object catalog and remov"
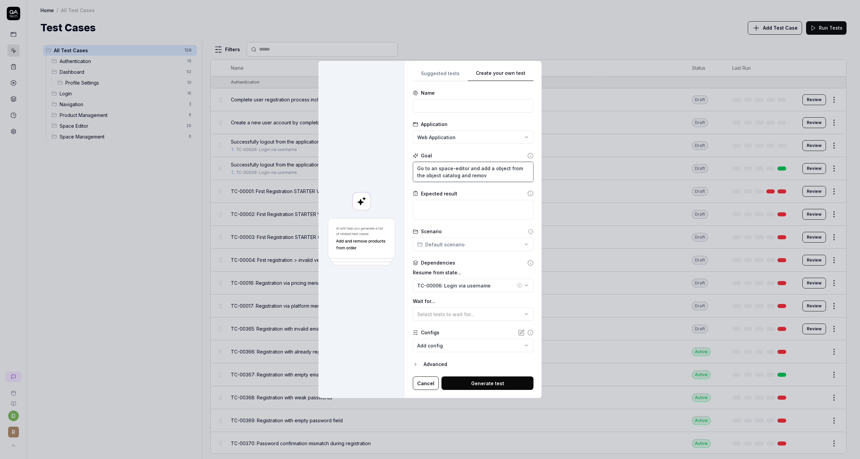
type textarea "*"
type textarea "Go to an space-editor and add a object from the object catalog and remove"
type textarea "*"
type textarea "Go to an space-editor and add a object from the object catalog and remove"
type textarea "*"
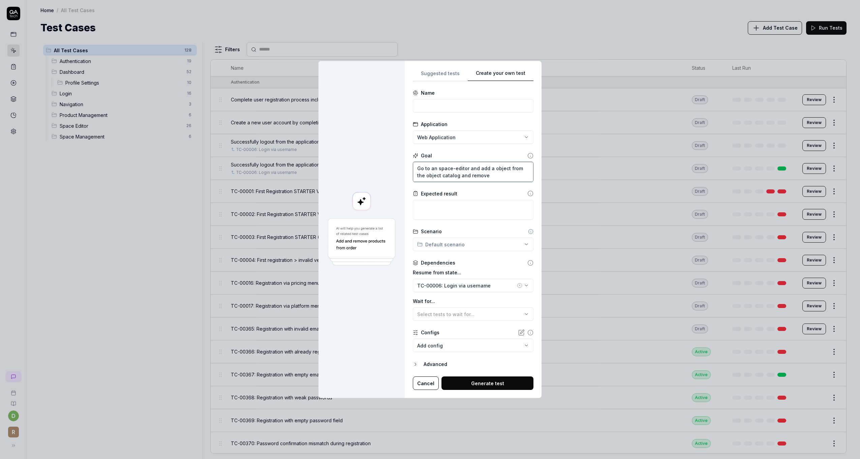
type textarea "Go to an space-editor and add a object from the object catalog and remove t"
type textarea "*"
type textarea "Go to an space-editor and add a object from the object catalog and remove th"
type textarea "*"
type textarea "Go to an space-editor and add a object from the object catalog and remove the"
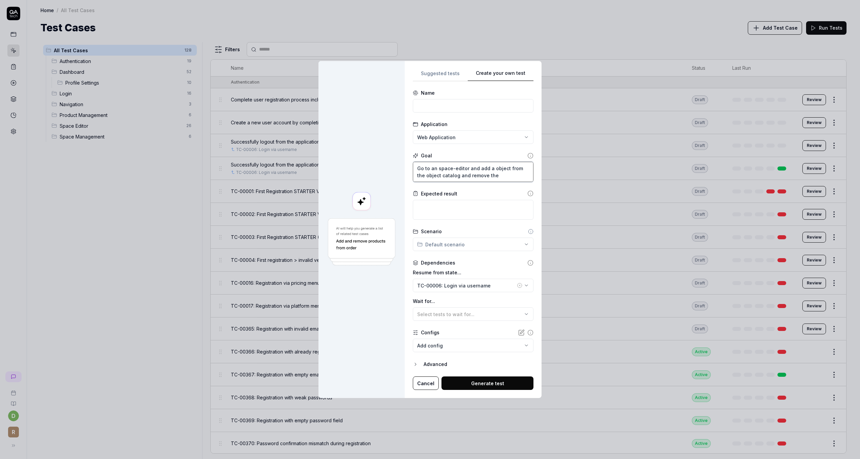
type textarea "*"
type textarea "Go to an space-editor and add a object from the object catalog and remove the"
type textarea "*"
type textarea "Go to an space-editor and add a object from the object catalog and remove the o"
type textarea "*"
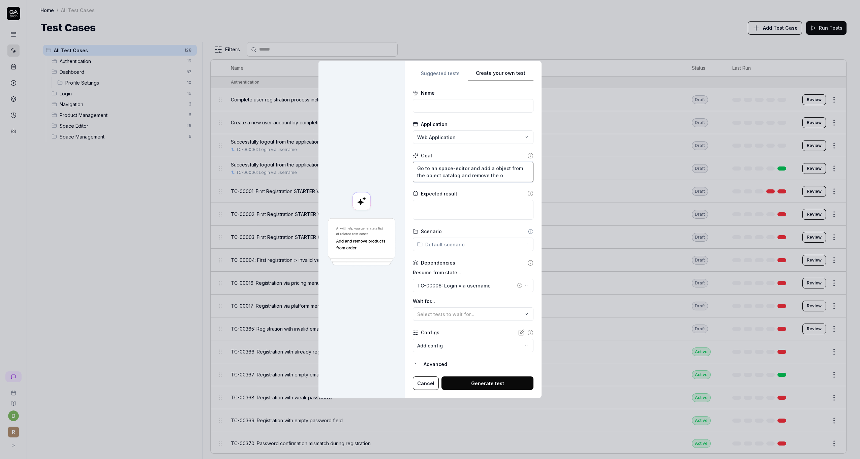
type textarea "Go to an space-editor and add a object from the object catalog and remove the ob"
type textarea "*"
type textarea "Go to an space-editor and add a object from the object catalog and remove the o…"
type textarea "*"
type textarea "Go to an space-editor and add a object from the object catalog and remove the o…"
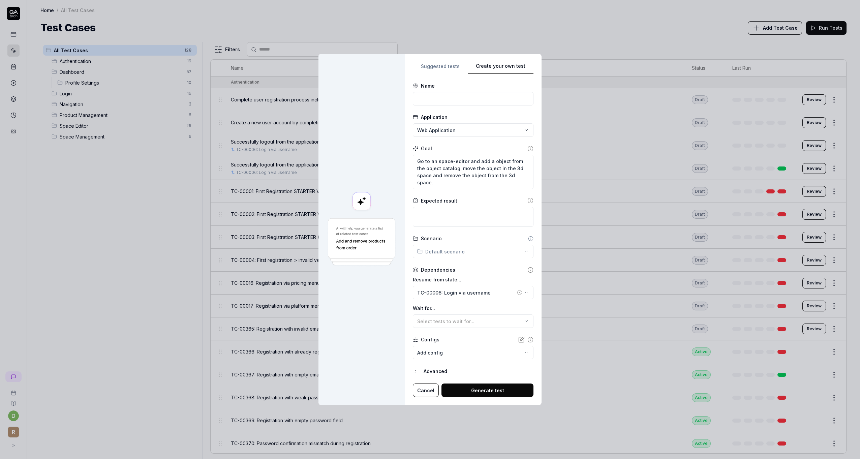
click at [461, 234] on form "**********" at bounding box center [473, 239] width 121 height 315
click at [460, 214] on textarea at bounding box center [473, 217] width 121 height 20
click at [453, 248] on div "**********" at bounding box center [430, 229] width 860 height 459
click at [492, 271] on div "**********" at bounding box center [430, 229] width 860 height 459
click at [453, 331] on form "**********" at bounding box center [473, 239] width 121 height 315
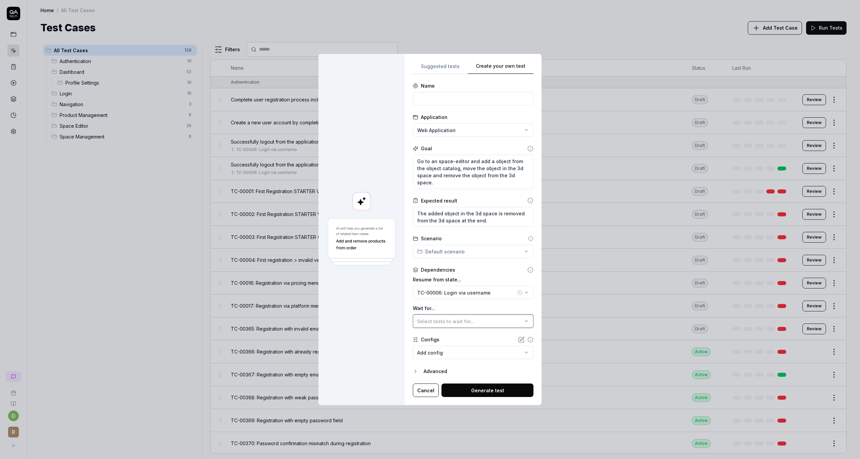
click at [450, 321] on span "Select tests to wait for..." at bounding box center [445, 322] width 57 height 6
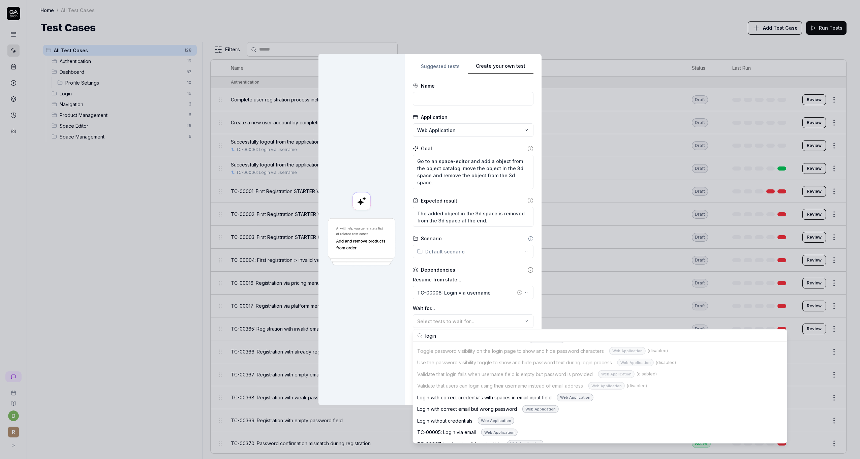
scroll to position [463, 0]
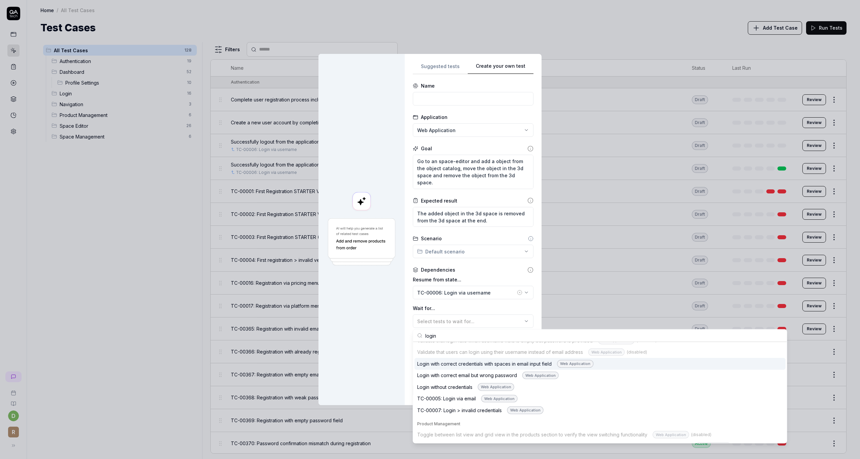
click at [397, 329] on div at bounding box center [362, 229] width 86 height 351
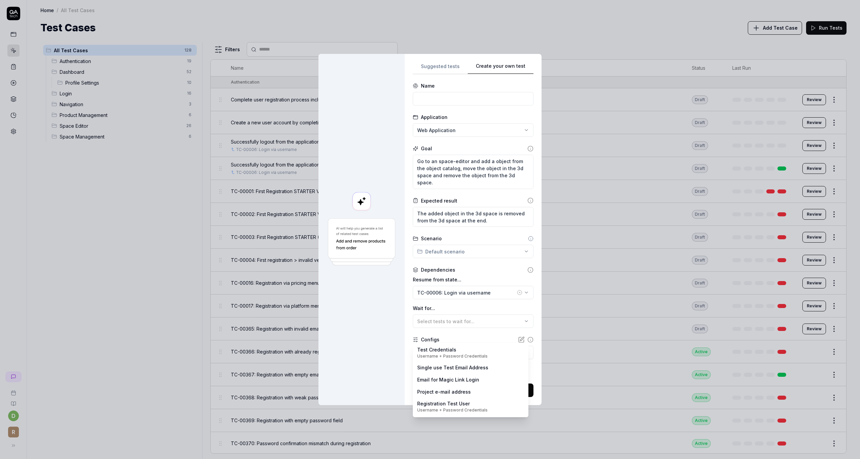
click at [442, 357] on body "d r Home / All Test Cases Home / All Test Cases Test Cases Add Test Case Run Te…" at bounding box center [430, 229] width 860 height 459
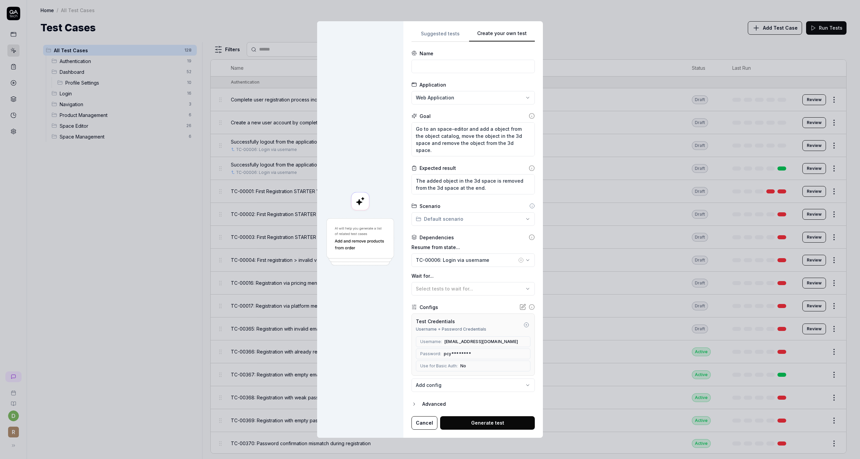
click at [519, 262] on icon "button" at bounding box center [521, 260] width 5 height 5
click at [438, 403] on div "Advanced" at bounding box center [478, 404] width 113 height 8
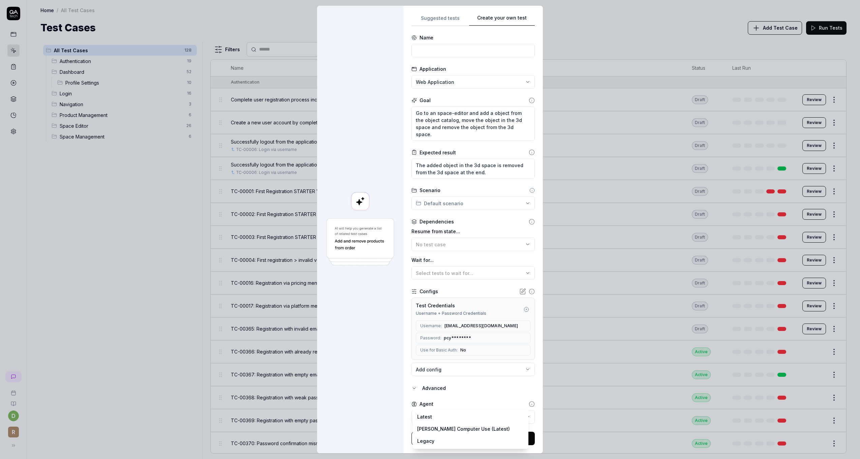
click at [431, 415] on body "d r Home / All Test Cases Home / All Test Cases Test Cases Add Test Case Run Te…" at bounding box center [430, 229] width 860 height 459
click at [456, 401] on div "Agent" at bounding box center [473, 404] width 123 height 7
click at [477, 438] on button "Generate test" at bounding box center [487, 438] width 95 height 13
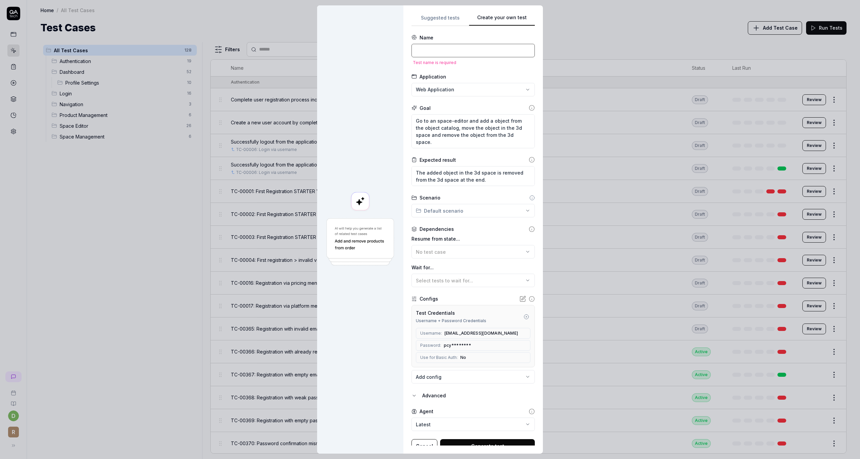
click at [443, 53] on input at bounding box center [473, 50] width 123 height 13
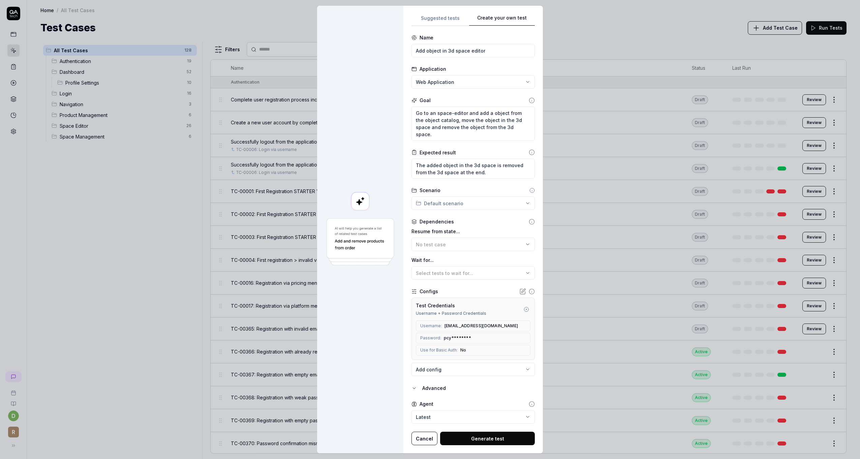
click at [486, 438] on button "Generate test" at bounding box center [487, 438] width 95 height 13
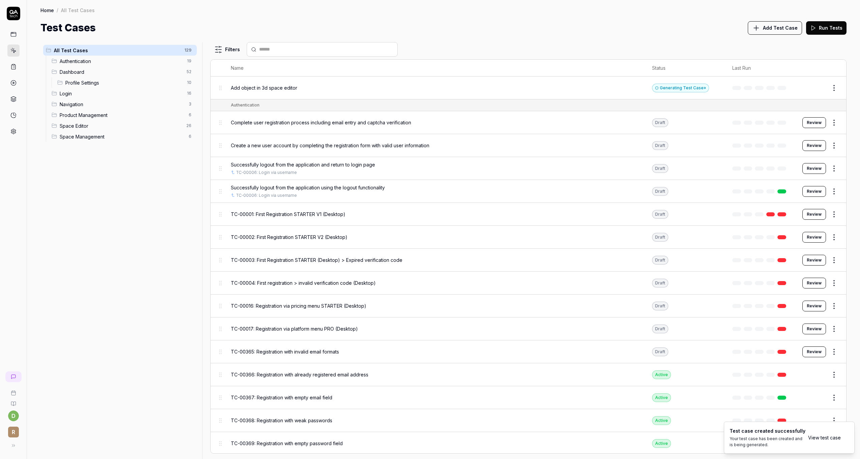
click at [284, 86] on span "Add object in 3d space editor" at bounding box center [264, 87] width 66 height 7
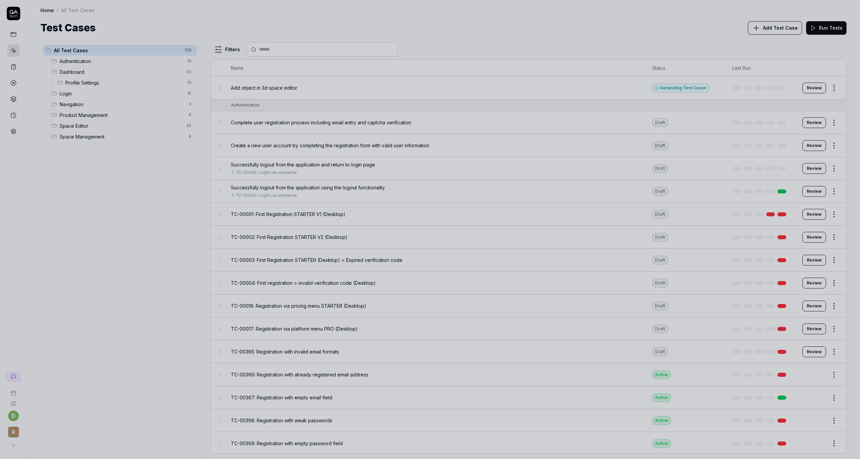
click at [682, 98] on div at bounding box center [430, 229] width 860 height 459
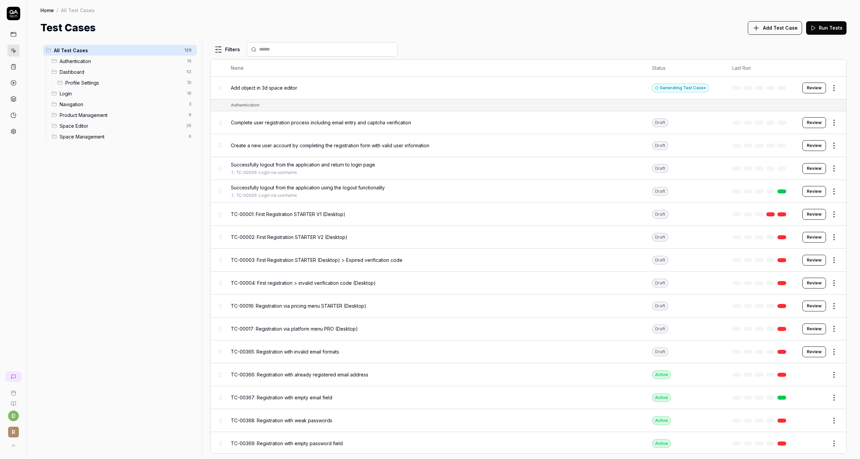
click at [685, 87] on div "Generating Test Case »" at bounding box center [680, 88] width 57 height 9
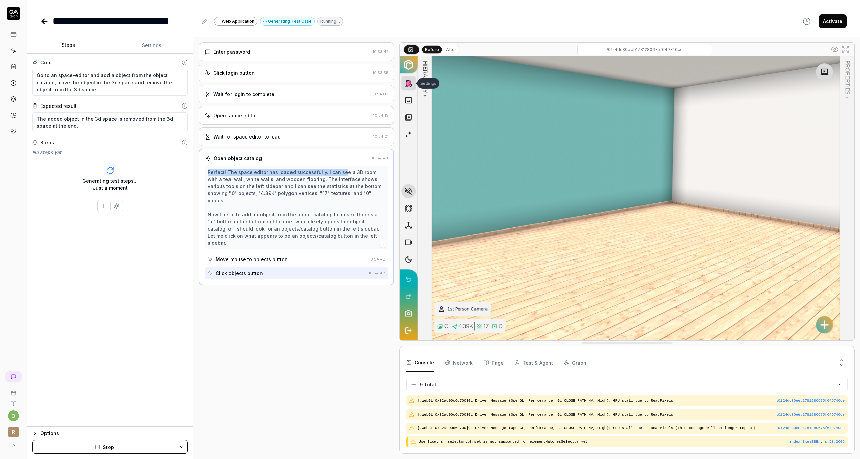
scroll to position [256, 0]
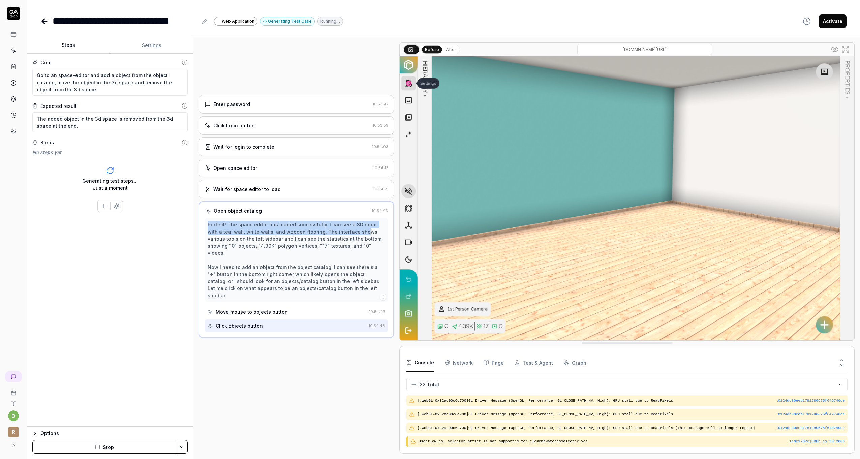
drag, startPoint x: 207, startPoint y: 170, endPoint x: 344, endPoint y: 229, distance: 148.8
click at [344, 229] on div "Perfect! The space editor has loaded successfully. I can see a 3D room with a t…" at bounding box center [296, 259] width 183 height 83
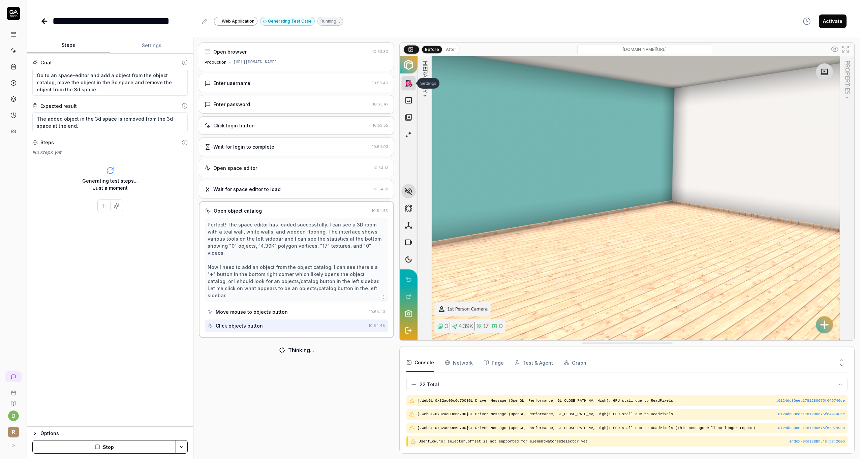
drag, startPoint x: 344, startPoint y: 229, endPoint x: 286, endPoint y: 243, distance: 59.8
click at [286, 243] on div "Perfect! The space editor has loaded successfully. I can see a 3D room with a t…" at bounding box center [297, 260] width 178 height 78
drag, startPoint x: 375, startPoint y: 259, endPoint x: 367, endPoint y: 259, distance: 8.1
click at [367, 259] on div "Perfect! The space editor has loaded successfully. I can see a 3D room with a t…" at bounding box center [297, 260] width 178 height 78
drag, startPoint x: 367, startPoint y: 259, endPoint x: 346, endPoint y: 265, distance: 21.7
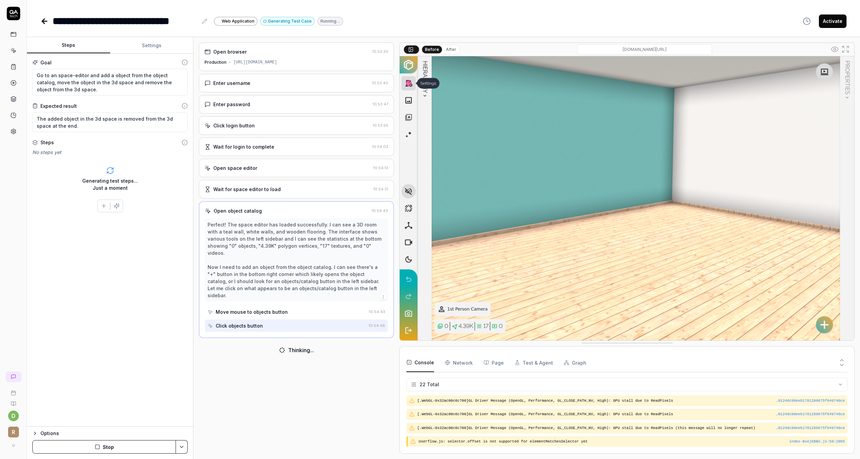
click at [346, 265] on div "Perfect! The space editor has loaded successfully. I can see a 3D room with a t…" at bounding box center [297, 260] width 178 height 78
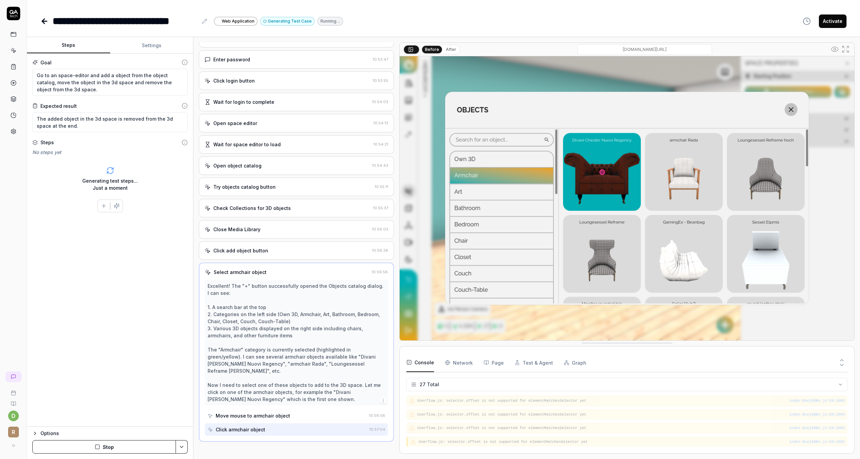
scroll to position [45, 0]
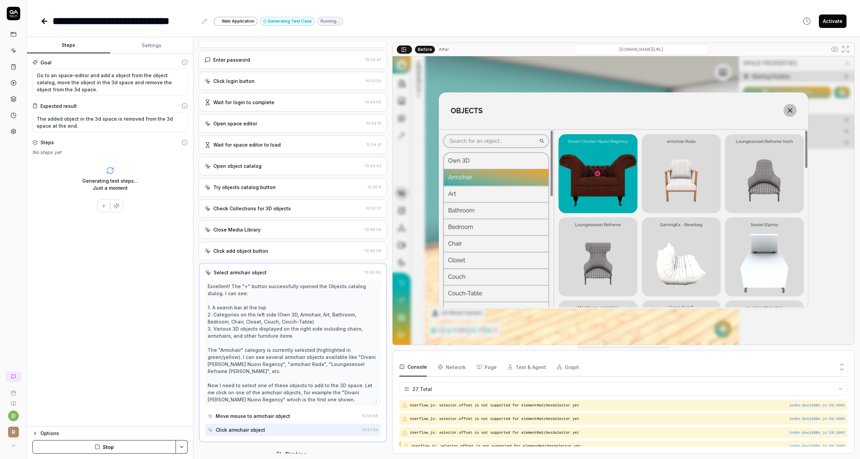
click at [387, 93] on div at bounding box center [389, 247] width 5 height 411
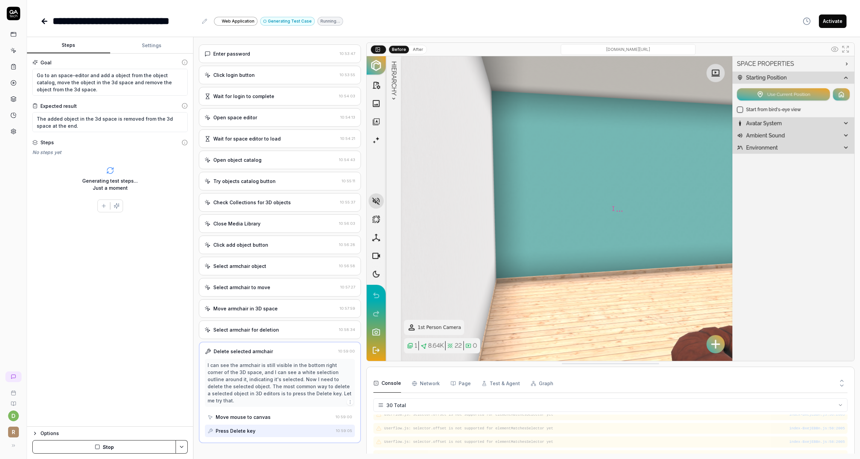
scroll to position [51, 0]
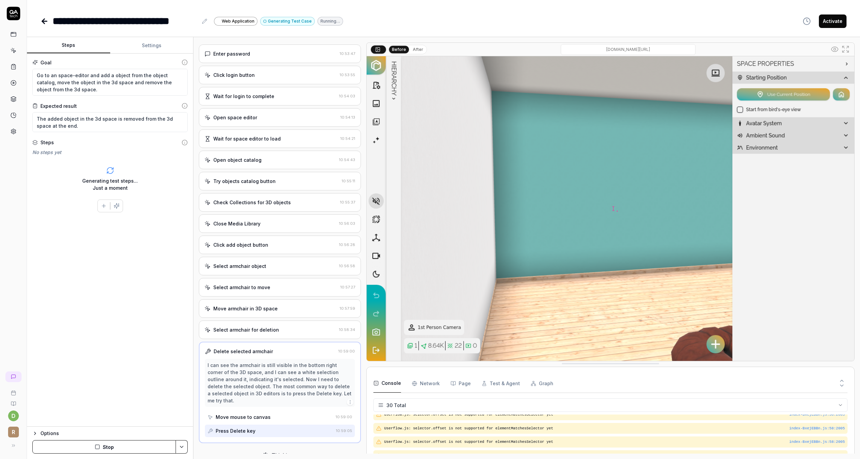
click at [263, 305] on div "Move armchair in 3D space" at bounding box center [245, 308] width 64 height 7
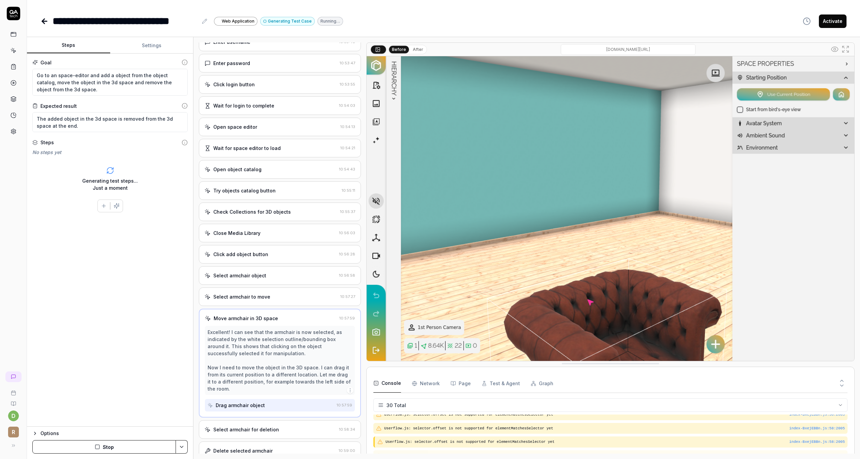
scroll to position [65, 0]
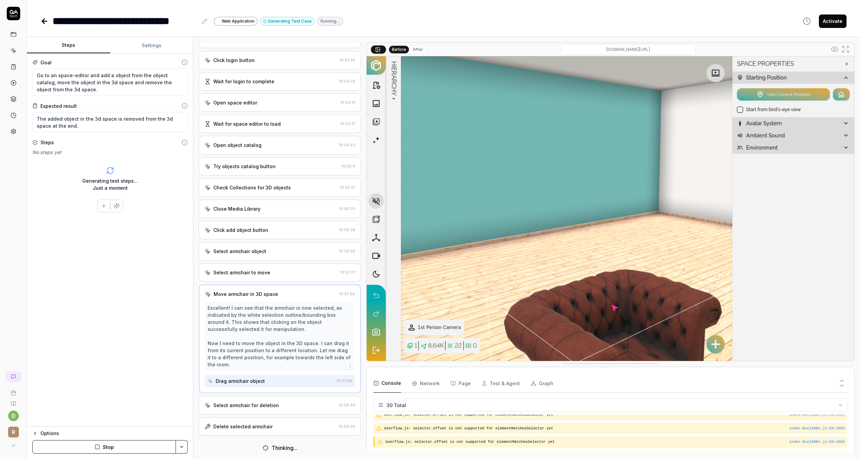
click at [240, 405] on div "Select armchair for deletion" at bounding box center [246, 405] width 66 height 7
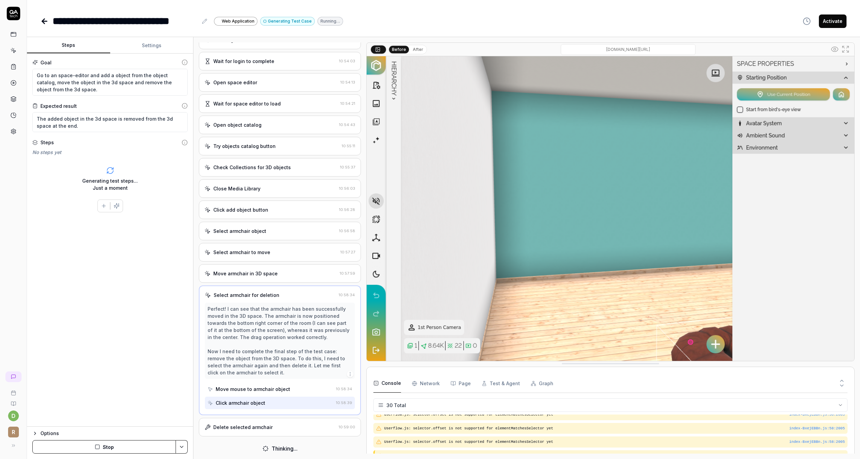
scroll to position [86, 0]
click at [253, 264] on div "Move armchair in 3D space 10:57:59" at bounding box center [280, 273] width 162 height 19
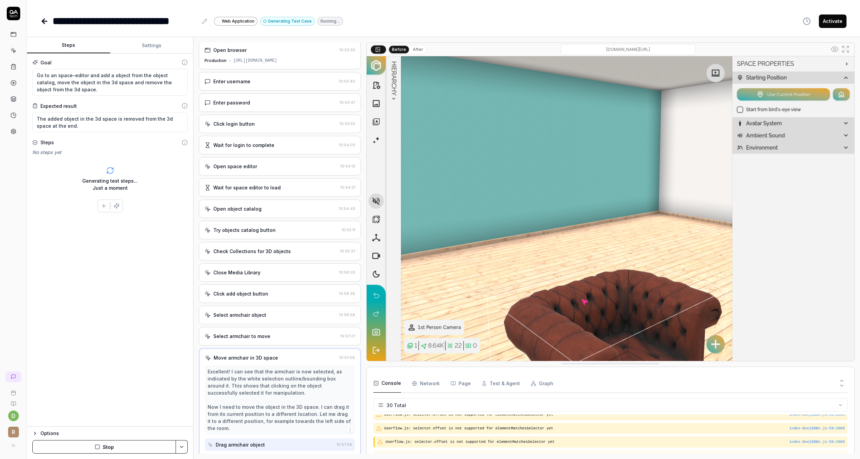
scroll to position [44, 0]
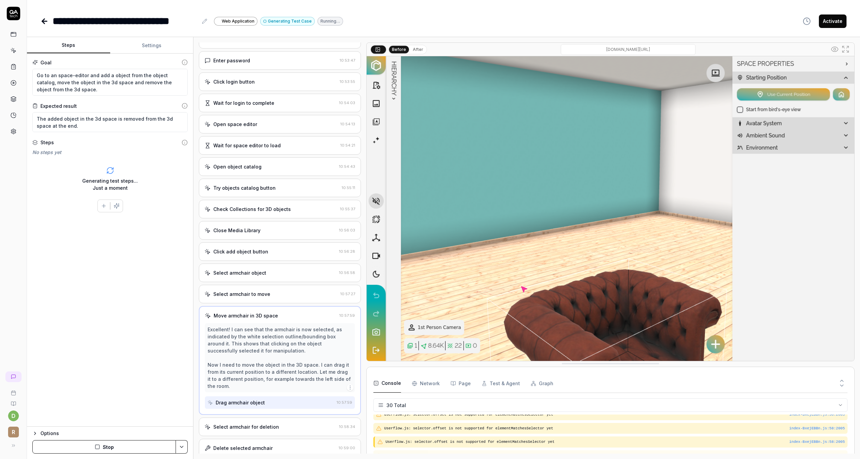
click at [258, 291] on div "Select armchair to move" at bounding box center [241, 294] width 57 height 7
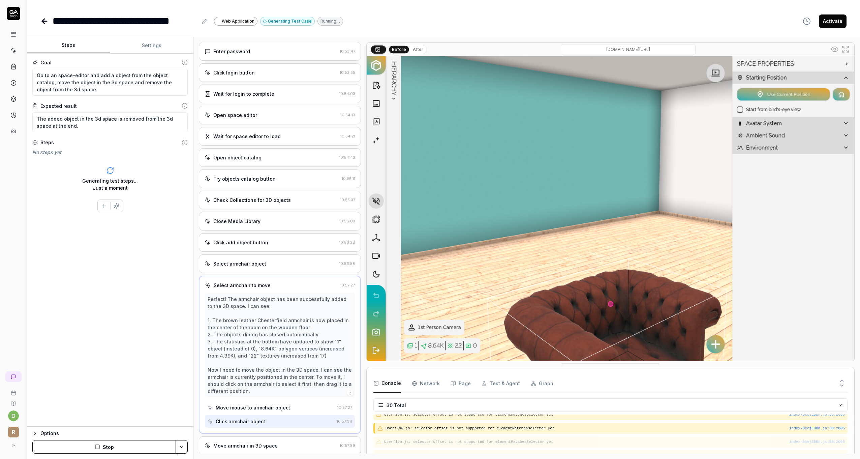
scroll to position [63, 0]
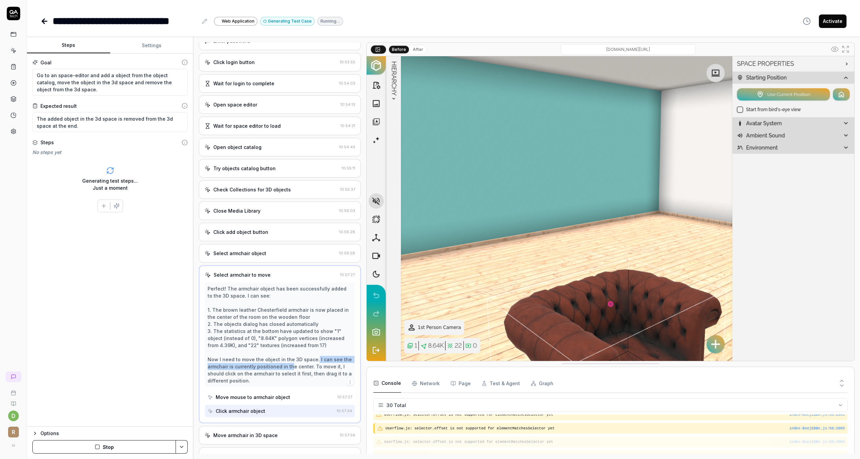
drag, startPoint x: 314, startPoint y: 357, endPoint x: 291, endPoint y: 364, distance: 23.2
click at [291, 364] on div "Perfect! The armchair object has been successfully added to the 3D space. I can…" at bounding box center [280, 334] width 144 height 99
drag, startPoint x: 291, startPoint y: 364, endPoint x: 275, endPoint y: 375, distance: 19.7
click at [275, 375] on div "Perfect! The armchair object has been successfully added to the 3D space. I can…" at bounding box center [280, 334] width 144 height 99
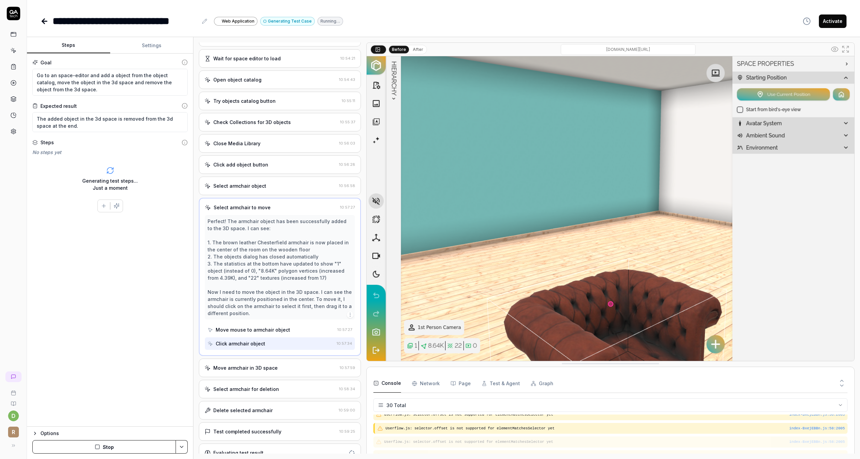
scroll to position [131, 0]
click at [262, 371] on div "Move armchair in 3D space 10:57:59" at bounding box center [280, 368] width 162 height 19
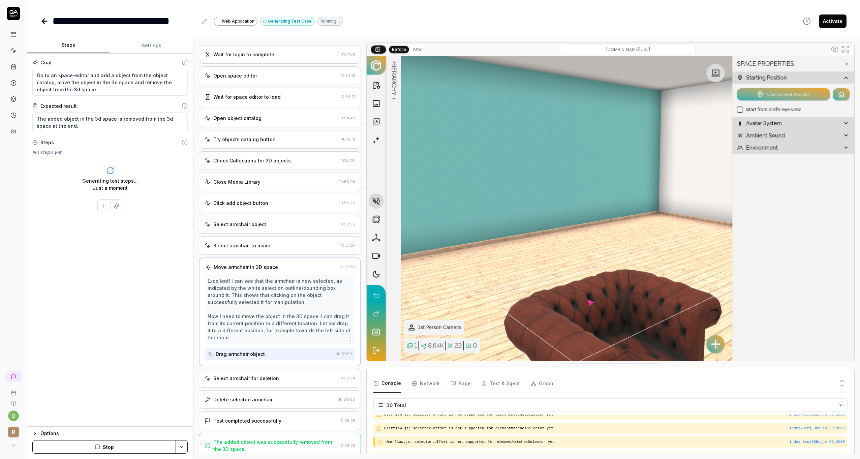
scroll to position [93, 0]
click at [262, 399] on div "Delete selected armchair 10:59:00" at bounding box center [280, 399] width 162 height 19
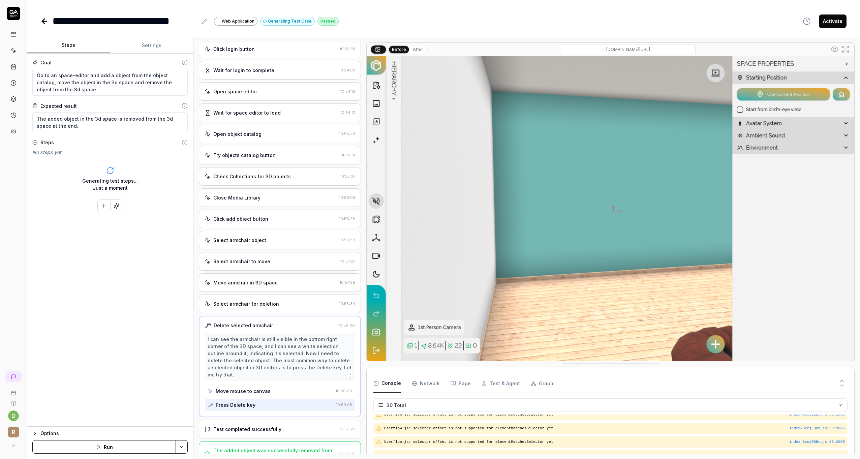
scroll to position [78, 0]
click at [248, 386] on div "Move mouse to canvas" at bounding box center [243, 389] width 55 height 7
click at [246, 400] on div "Press Delete key" at bounding box center [236, 403] width 40 height 7
click at [239, 424] on div "Test completed successfully" at bounding box center [247, 427] width 68 height 7
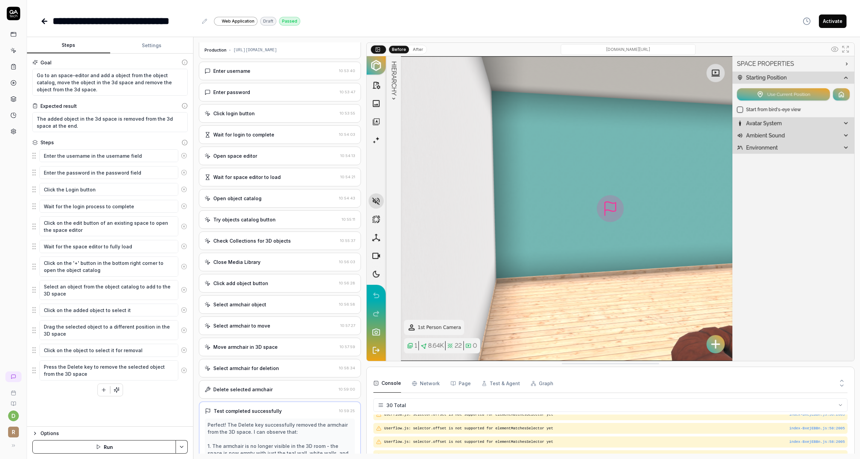
scroll to position [0, 0]
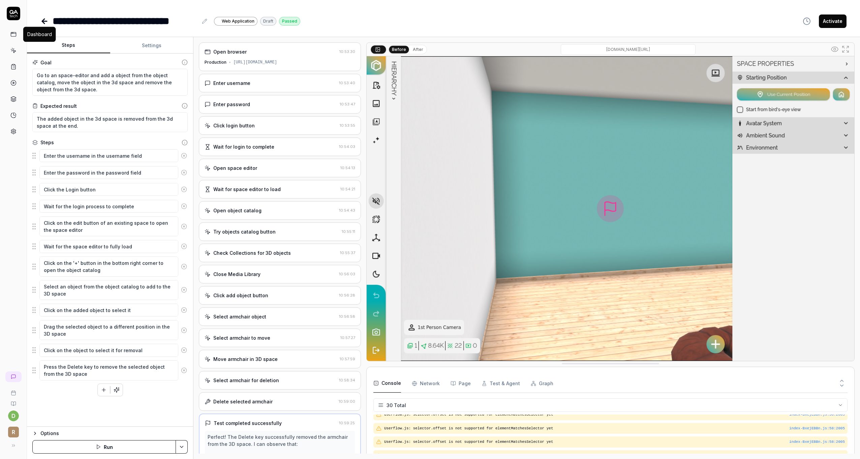
click at [13, 34] on icon at bounding box center [13, 34] width 6 height 6
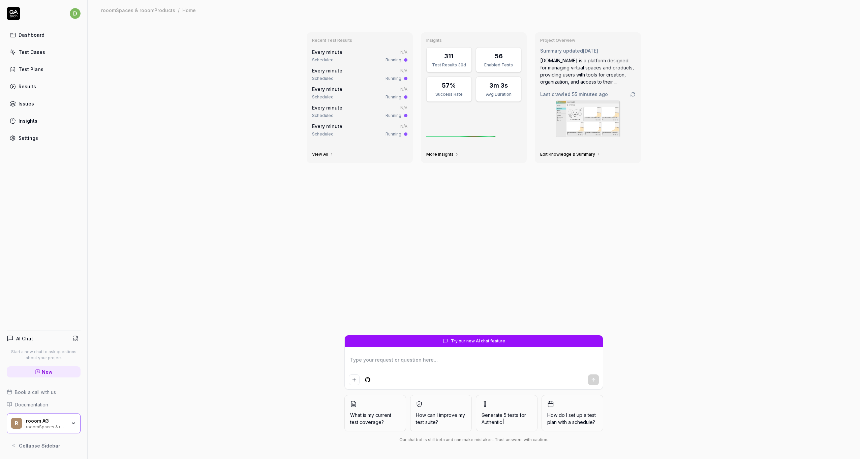
click at [446, 367] on textarea at bounding box center [474, 363] width 250 height 17
click at [452, 364] on textarea at bounding box center [474, 363] width 250 height 17
click at [34, 135] on div "Settings" at bounding box center [29, 138] width 20 height 7
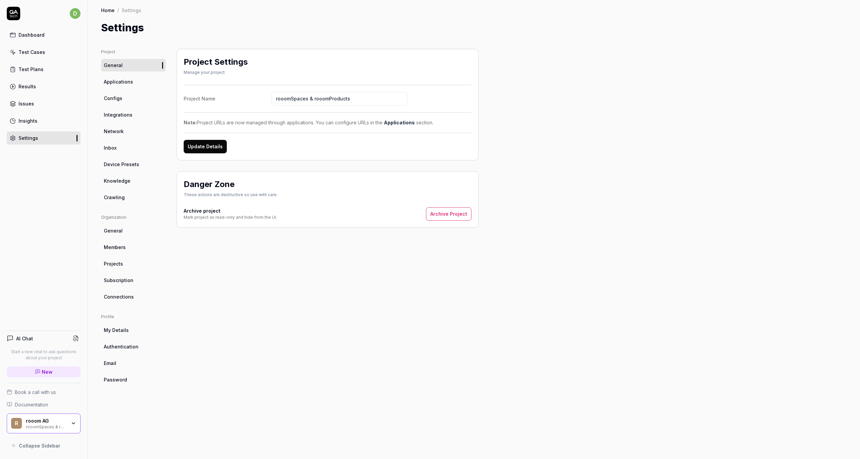
click at [124, 167] on span "Device Presets" at bounding box center [121, 164] width 35 height 7
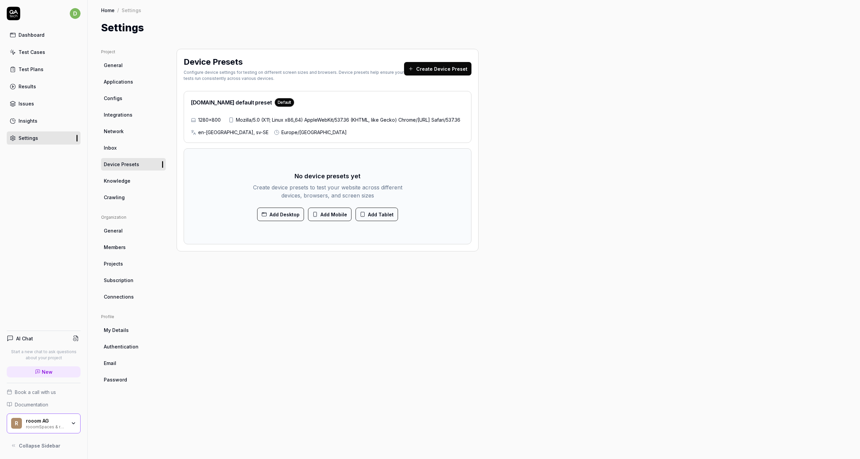
click at [297, 221] on button "Add Desktop" at bounding box center [280, 214] width 47 height 13
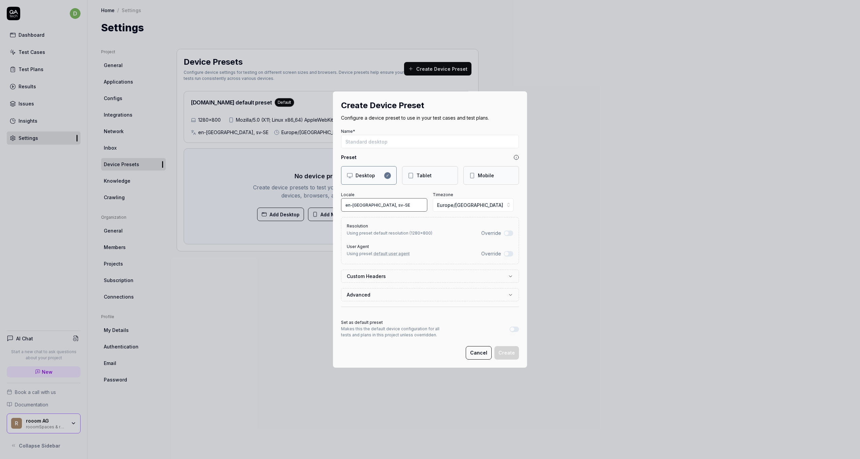
drag, startPoint x: 380, startPoint y: 205, endPoint x: 330, endPoint y: 206, distance: 49.2
click at [333, 206] on div "Create Device Preset Configure a device preset to use in your test cases and te…" at bounding box center [430, 229] width 194 height 276
click at [413, 277] on label "Custom Headers" at bounding box center [427, 276] width 161 height 7
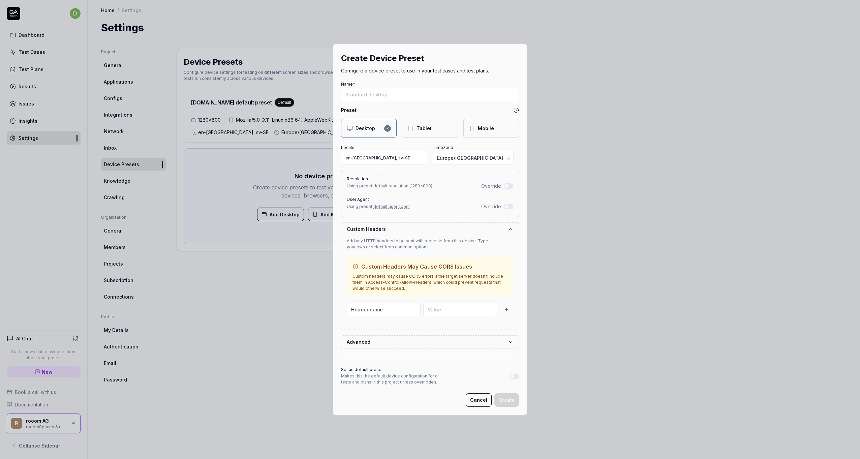
click at [403, 342] on button "Advanced" at bounding box center [430, 342] width 167 height 12
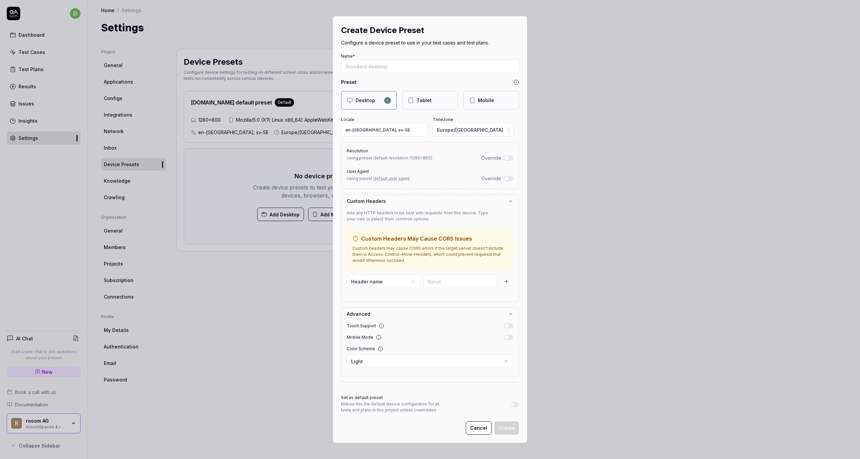
click at [385, 361] on body "d Dashboard Test Cases Test Plans Results Issues Insights Settings AI Chat Star…" at bounding box center [430, 229] width 860 height 459
click at [401, 402] on div "**********" at bounding box center [430, 229] width 860 height 459
click at [465, 130] on span "Europe/Stockholm" at bounding box center [470, 129] width 66 height 7
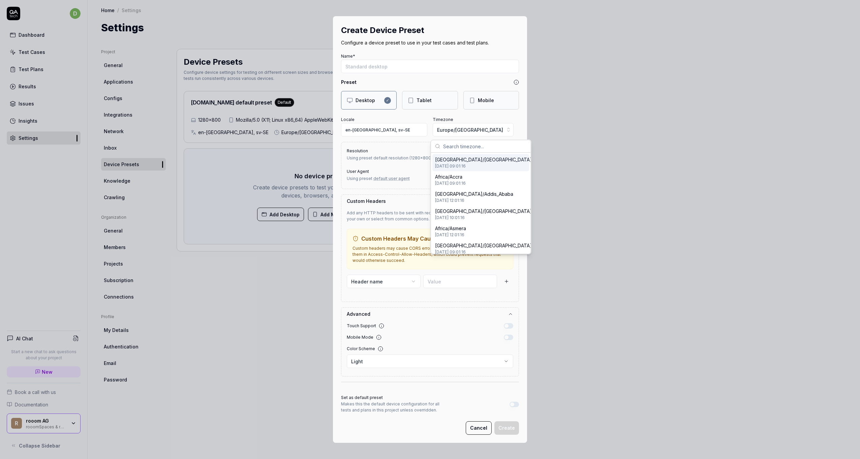
click at [447, 115] on div "**********" at bounding box center [430, 229] width 860 height 459
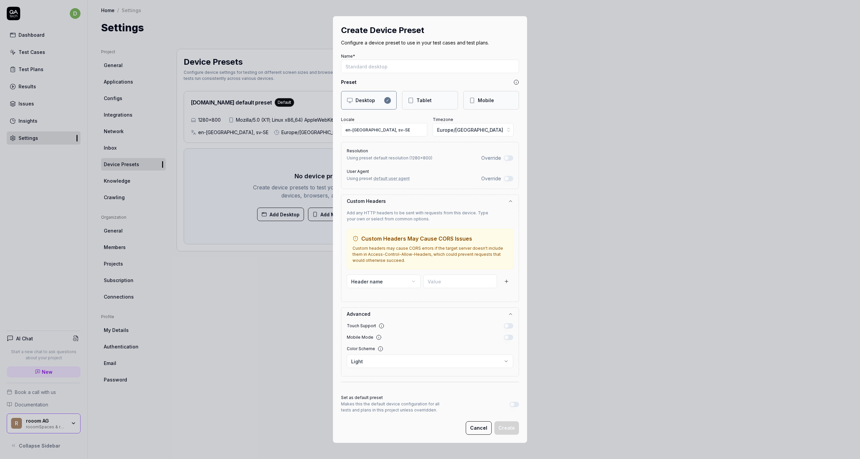
click at [483, 101] on div "Mobile" at bounding box center [486, 100] width 16 height 7
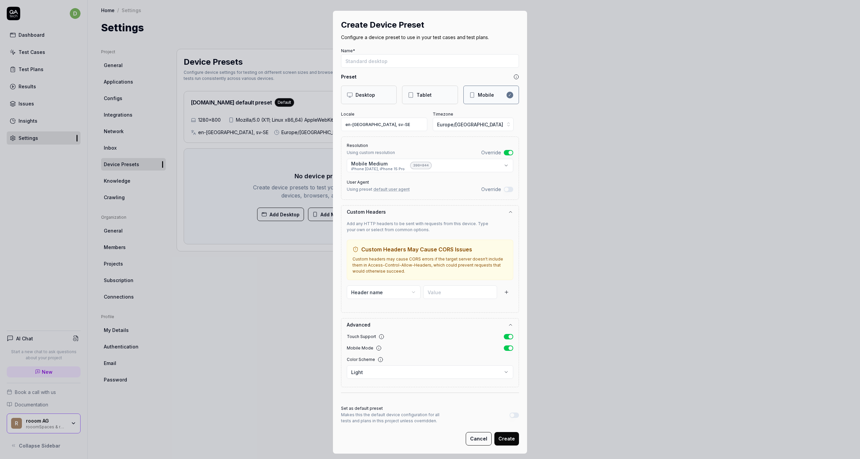
click at [500, 165] on body "d Dashboard Test Cases Test Plans Results Issues Insights Settings AI Chat Star…" at bounding box center [430, 229] width 860 height 459
click at [426, 241] on div "**********" at bounding box center [430, 229] width 860 height 459
click at [473, 437] on button "Cancel" at bounding box center [479, 438] width 26 height 13
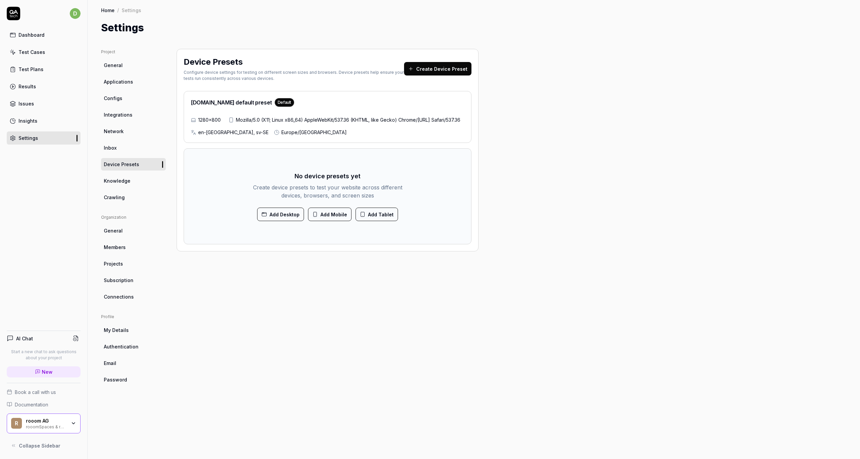
drag, startPoint x: 411, startPoint y: 372, endPoint x: 392, endPoint y: 352, distance: 27.9
click at [411, 372] on div "Device Presets Configure device settings for testing on different screen sizes …" at bounding box center [328, 247] width 302 height 397
click at [298, 284] on div "Device Presets Configure device settings for testing on different screen sizes …" at bounding box center [328, 247] width 302 height 397
click at [54, 423] on div "rooom AG" at bounding box center [46, 421] width 40 height 6
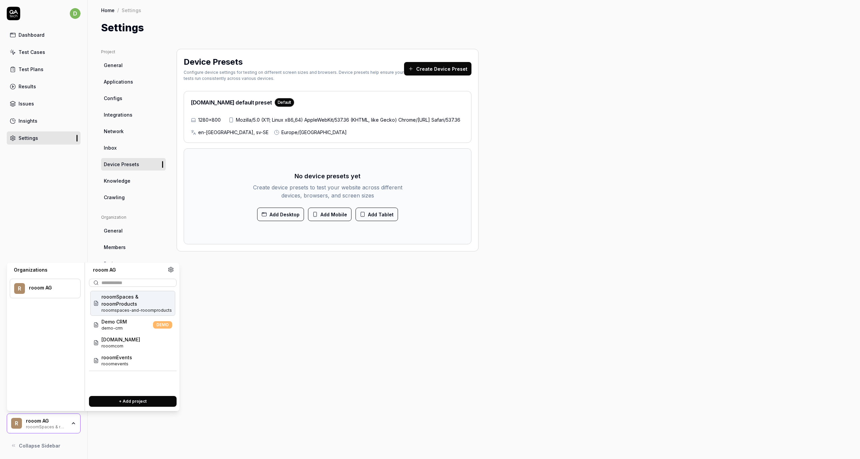
click at [126, 402] on button "+ Add project" at bounding box center [133, 401] width 88 height 11
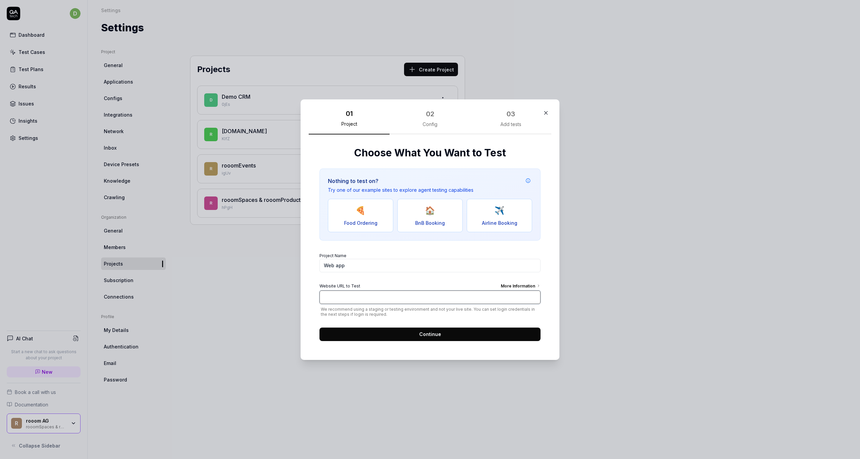
click at [346, 295] on input "Website URL to Test More Information" at bounding box center [430, 296] width 221 height 13
click at [546, 110] on icon "button" at bounding box center [546, 113] width 6 height 6
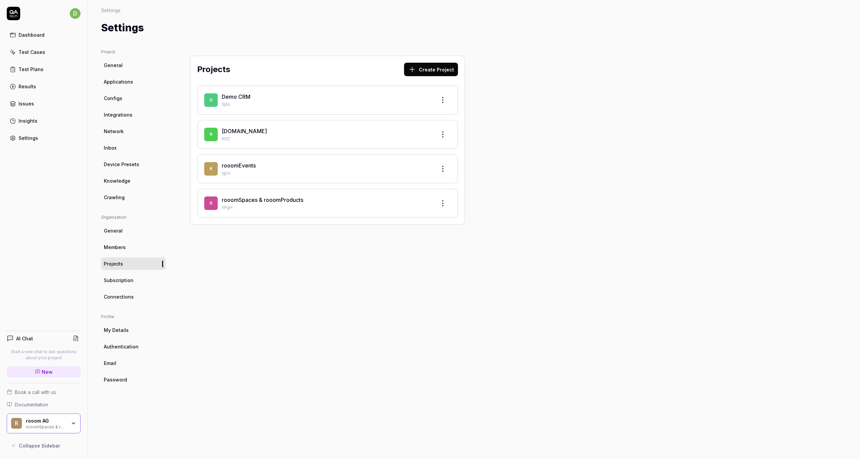
click at [278, 292] on div "Projects Create Project D Demo CRM 0jEs r rooom.com KlfZ r rooomEvents igUv r r…" at bounding box center [328, 247] width 302 height 397
click at [277, 192] on div "r rooomSpaces & rooomProducts hPgH" at bounding box center [327, 203] width 261 height 29
click at [274, 199] on link "rooomSpaces & rooomProducts" at bounding box center [263, 200] width 82 height 7
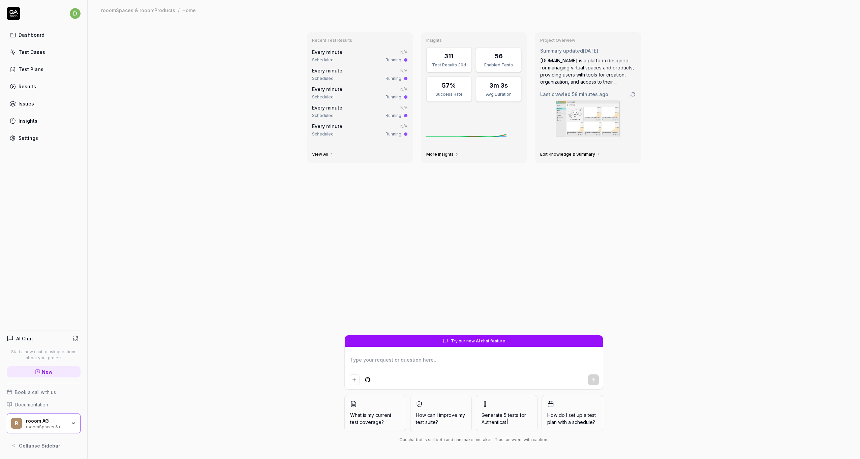
click at [274, 199] on div "Recent Test Results Every minute N/A Scheduled Running Every minute N/A Schedul…" at bounding box center [474, 239] width 773 height 439
click at [568, 154] on link "Edit Knowledge & Summary" at bounding box center [570, 154] width 60 height 5
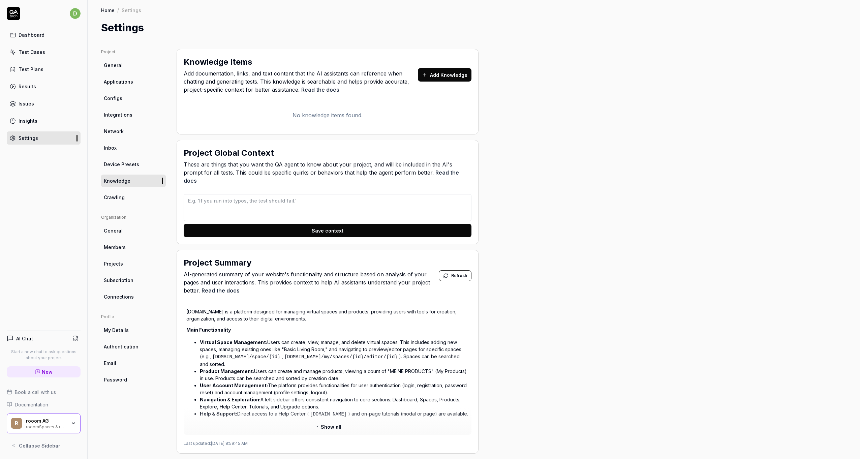
click at [568, 154] on div "Project General Applications Configs Integrations Network Inbox Device Presets …" at bounding box center [474, 349] width 746 height 601
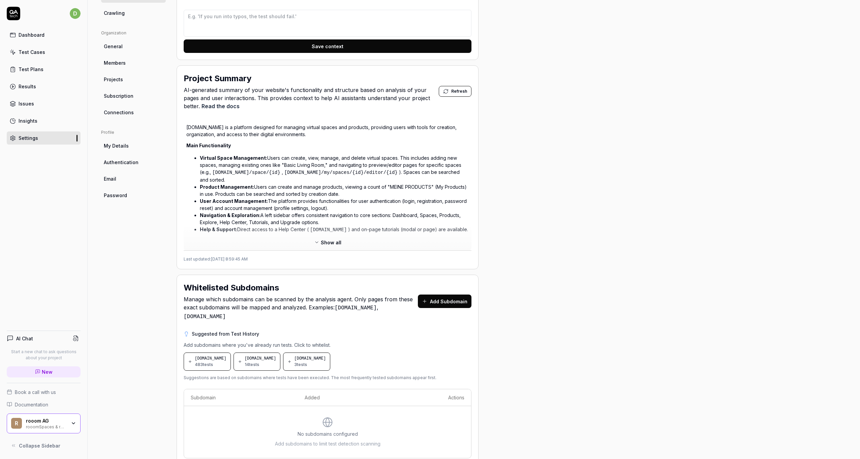
scroll to position [194, 0]
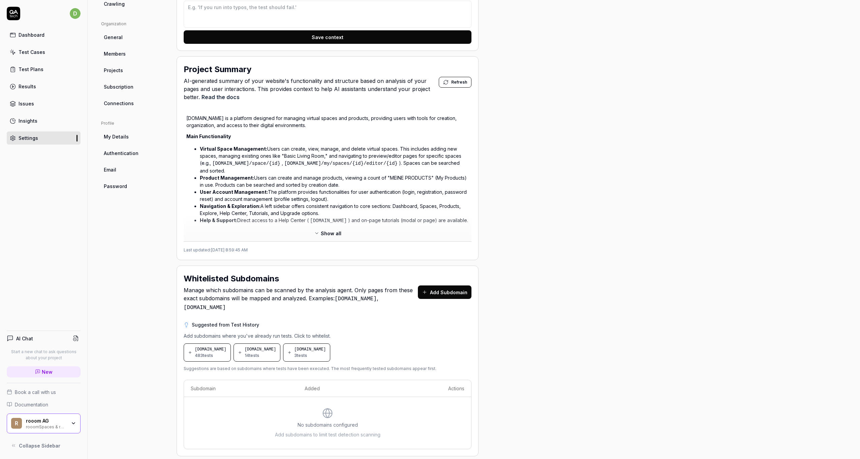
click at [626, 175] on div "Project General Applications Configs Integrations Network Inbox Device Presets …" at bounding box center [474, 155] width 746 height 601
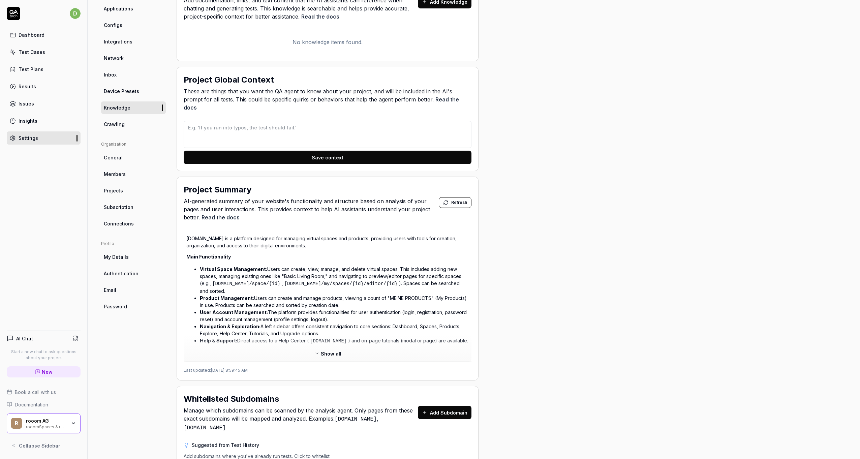
scroll to position [101, 0]
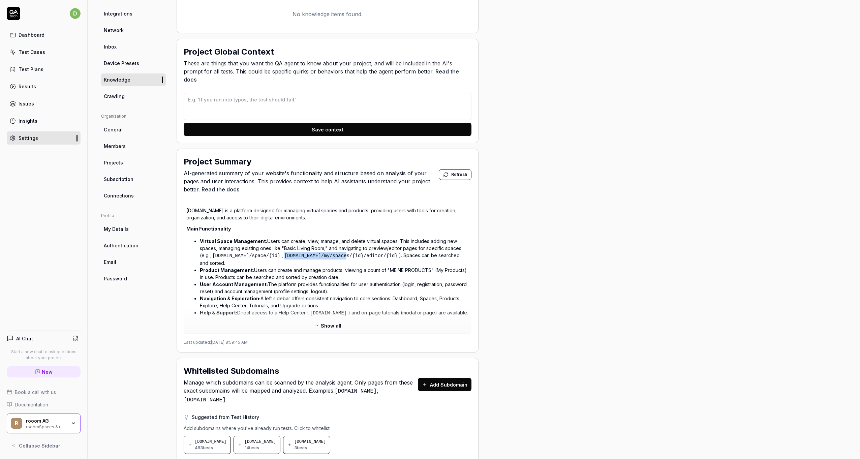
drag, startPoint x: 289, startPoint y: 247, endPoint x: 348, endPoint y: 246, distance: 58.3
click at [348, 253] on code "app.rooom.com/my/spaces/{id}/editor/{id}" at bounding box center [341, 256] width 116 height 7
click at [318, 254] on li "Virtual Space Management: Users can create, view, manage, and delete virtual sp…" at bounding box center [334, 252] width 269 height 29
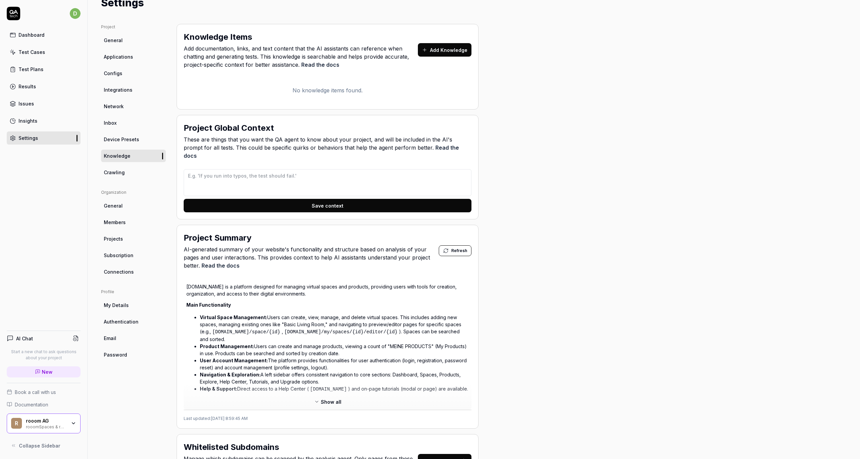
scroll to position [0, 0]
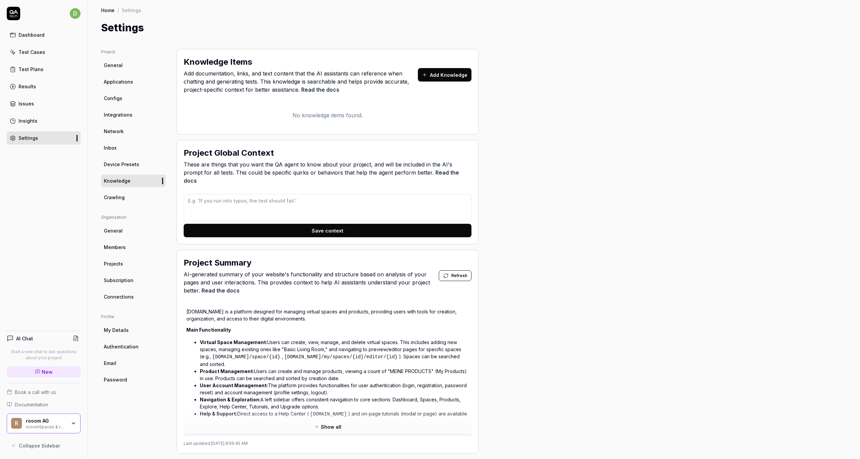
click at [114, 199] on span "Crawling" at bounding box center [114, 197] width 21 height 7
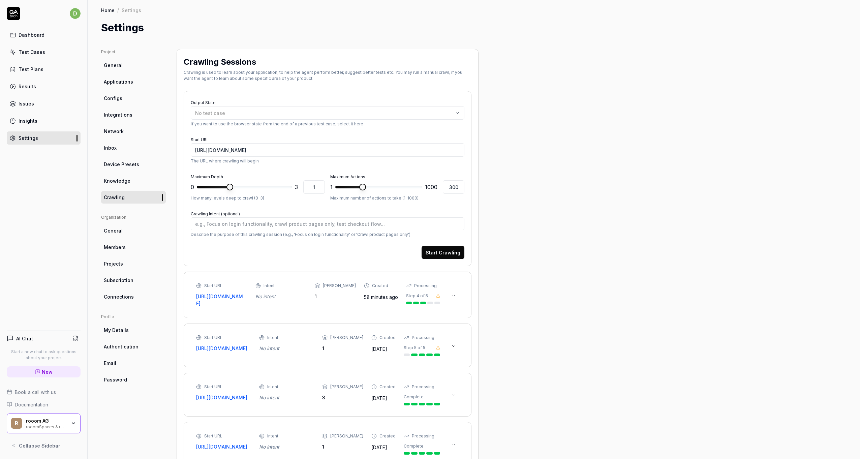
click at [454, 293] on icon at bounding box center [453, 295] width 5 height 5
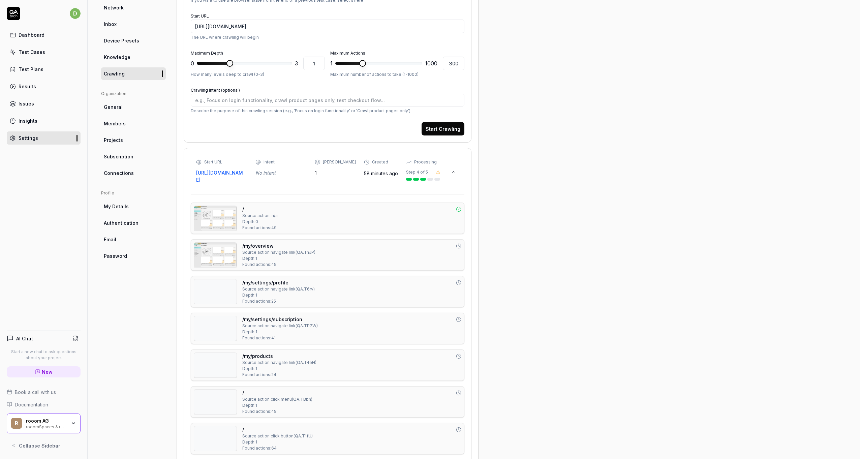
scroll to position [135, 0]
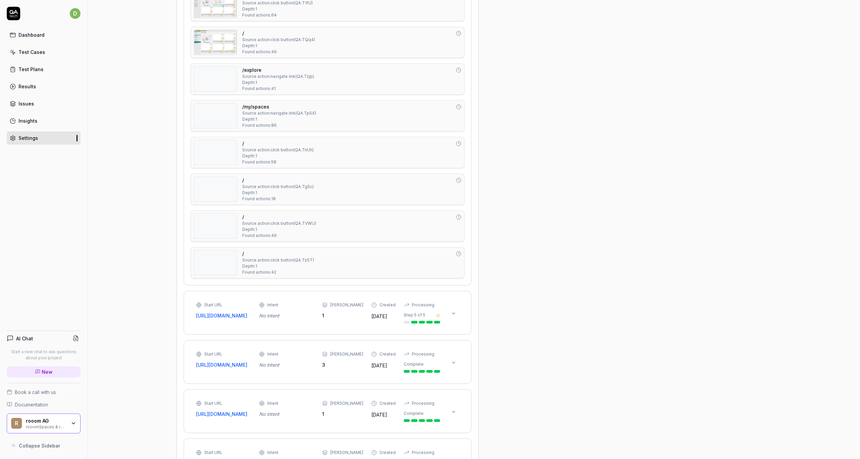
scroll to position [607, 0]
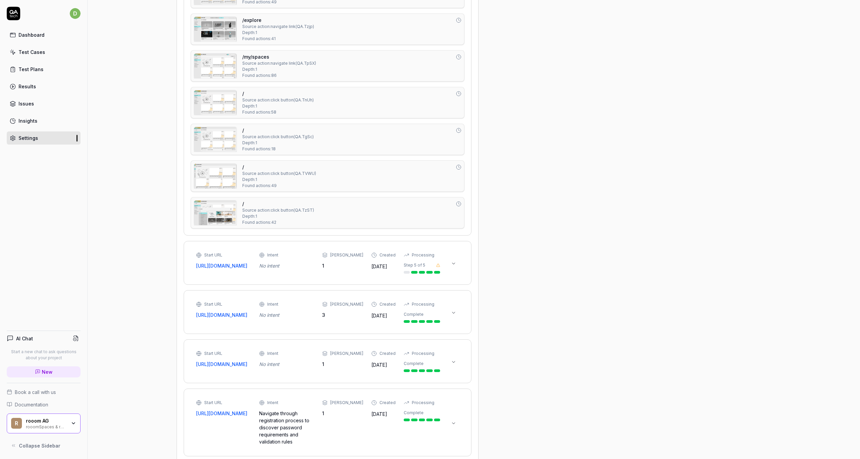
click at [456, 261] on icon at bounding box center [453, 263] width 5 height 5
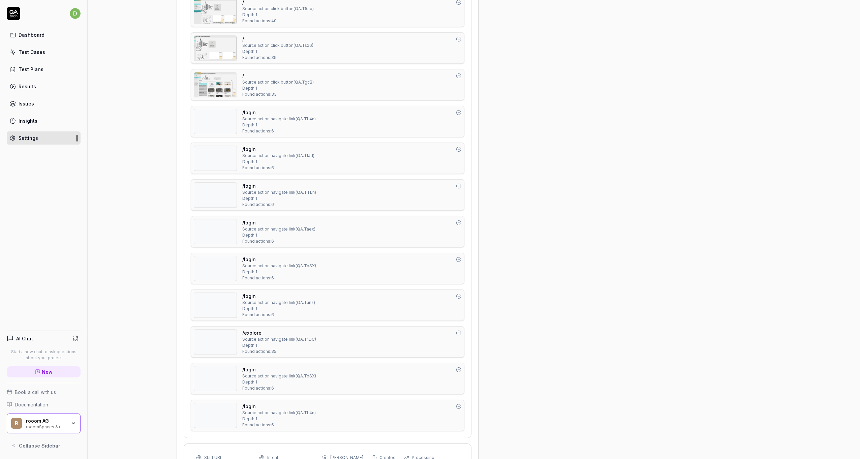
scroll to position [1146, 0]
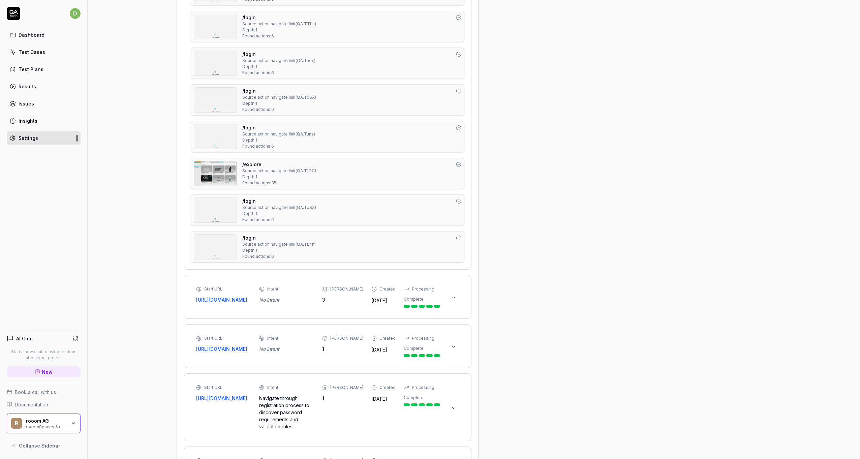
click at [456, 295] on icon at bounding box center [453, 297] width 5 height 5
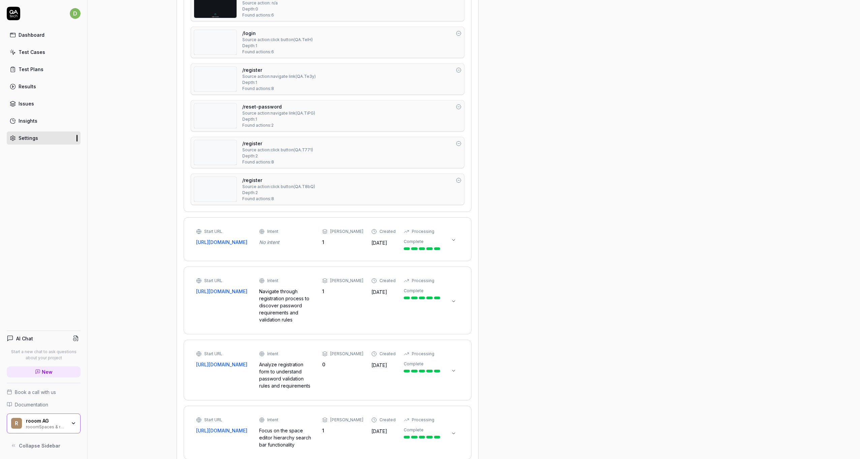
scroll to position [1517, 0]
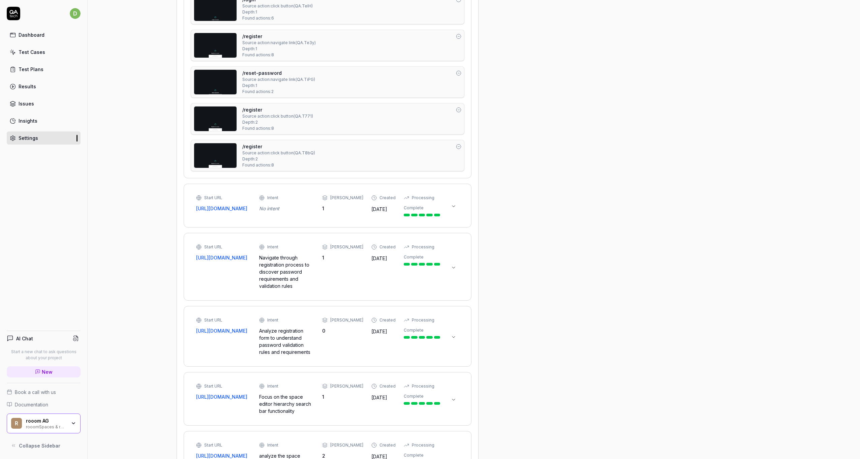
click at [456, 204] on icon at bounding box center [453, 206] width 5 height 5
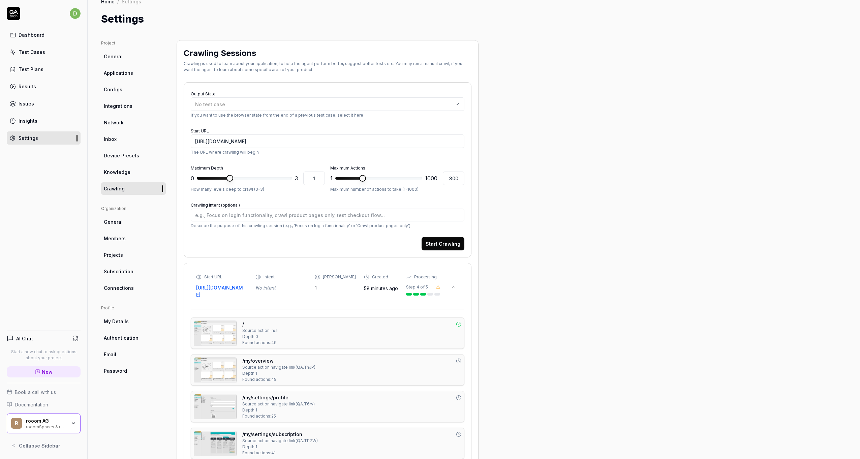
scroll to position [0, 0]
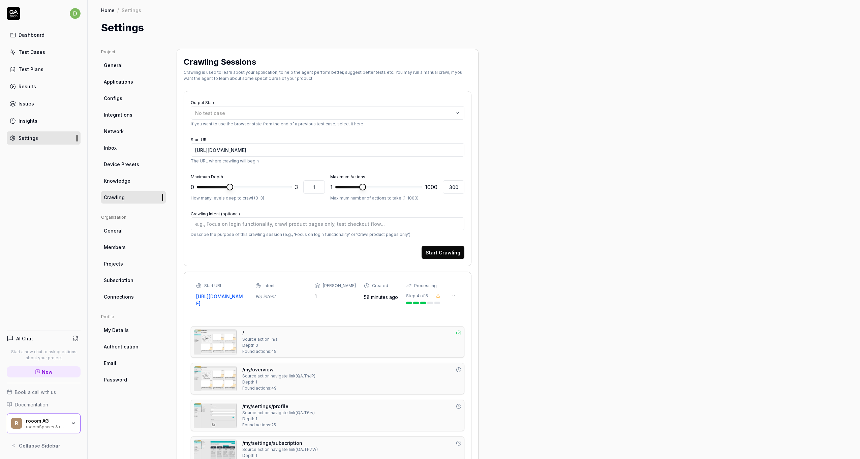
click at [117, 232] on span "General" at bounding box center [113, 230] width 19 height 7
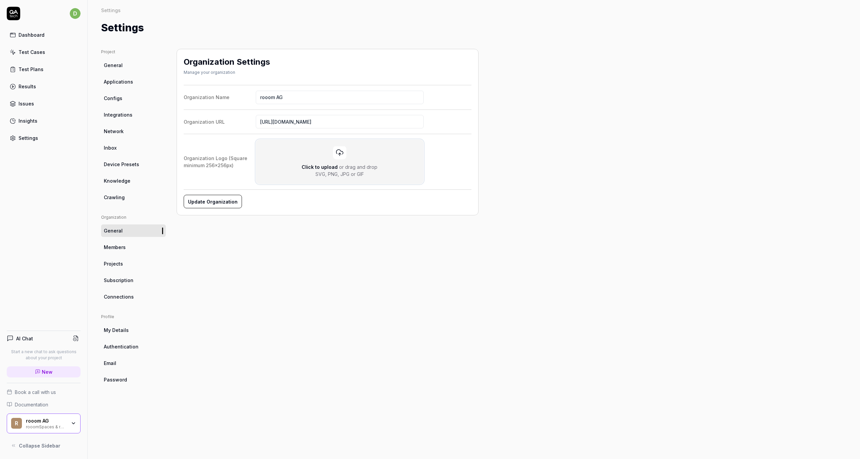
click at [317, 154] on div "Click to upload or drag and drop SVG, PNG, JPG or GIF" at bounding box center [340, 162] width 154 height 32
click at [0, 0] on input "Click to upload or drag and drop SVG, PNG, JPG or GIF" at bounding box center [0, 0] width 0 height 0
click at [217, 204] on button "Update Organization" at bounding box center [213, 201] width 58 height 13
click at [232, 258] on div "Organization Settings Manage your organization Organization Name rooom AG Organ…" at bounding box center [328, 247] width 302 height 397
click at [128, 249] on link "Members" at bounding box center [133, 247] width 65 height 12
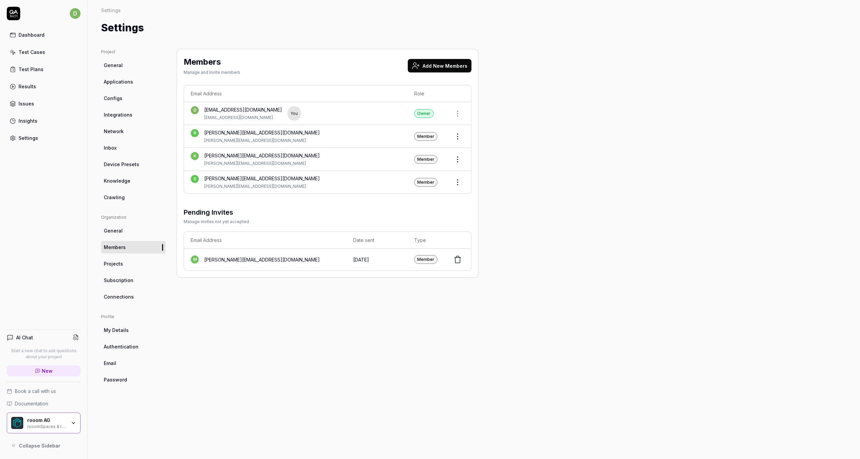
click at [455, 258] on icon at bounding box center [457, 260] width 5 height 5
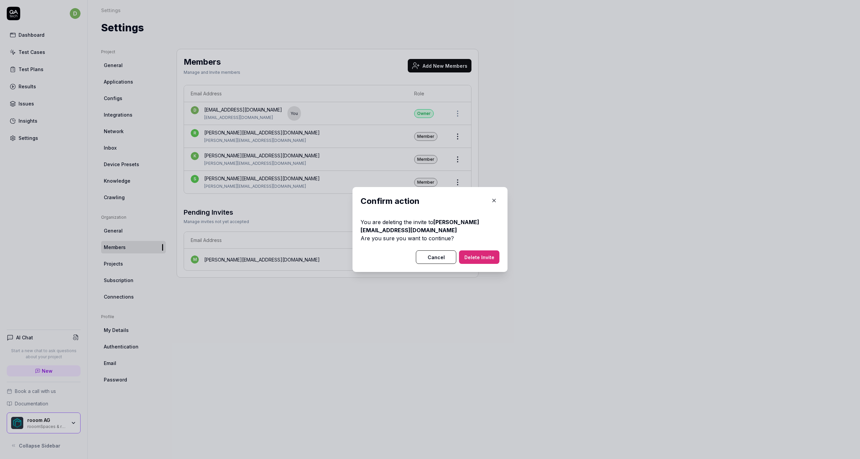
click at [467, 254] on button "Delete Invite" at bounding box center [479, 256] width 40 height 13
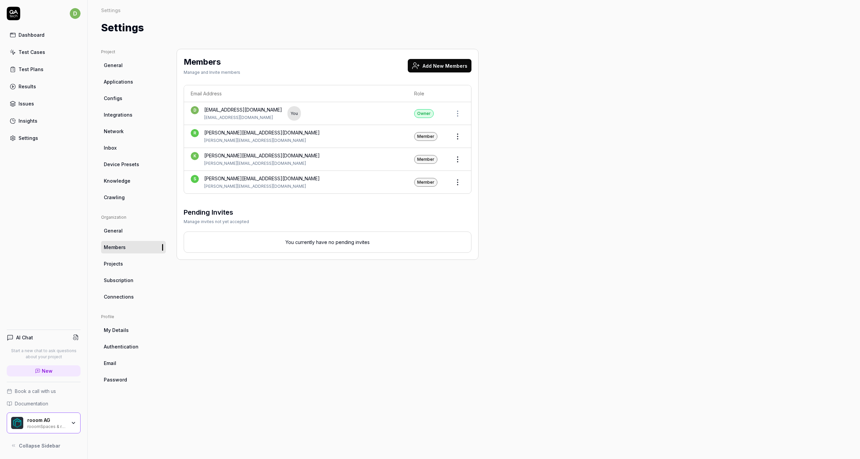
click at [443, 262] on div "Members Manage and Invite members Add New Members Email Address Role d develope…" at bounding box center [328, 247] width 302 height 397
click at [125, 262] on link "Projects" at bounding box center [133, 264] width 65 height 12
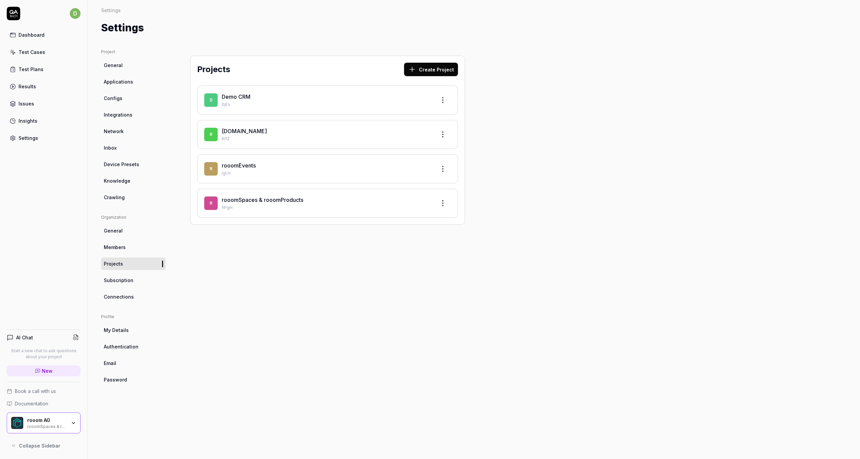
click at [124, 246] on span "Members" at bounding box center [115, 247] width 22 height 7
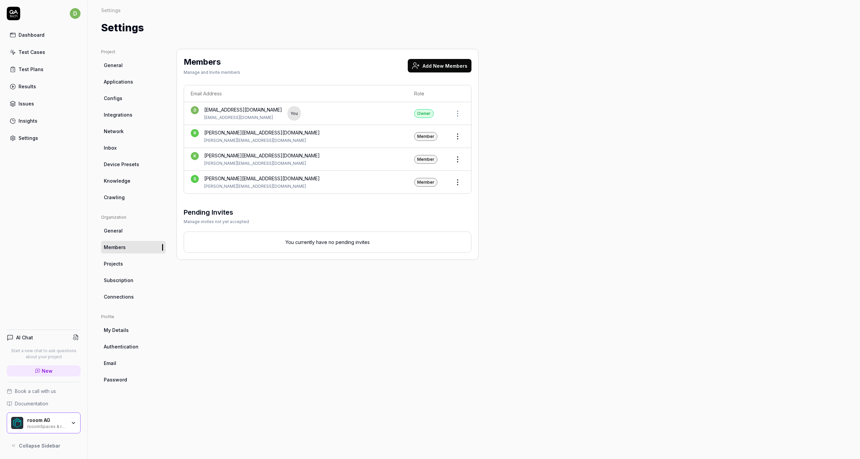
click at [440, 67] on button "Add New Members" at bounding box center [440, 65] width 64 height 13
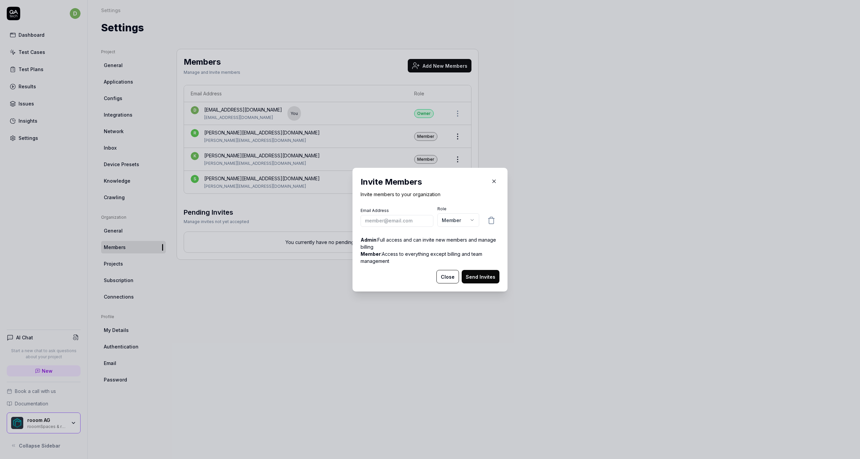
click at [396, 218] on input "email" at bounding box center [397, 221] width 73 height 12
click at [474, 275] on button "Send Invites" at bounding box center [481, 276] width 38 height 13
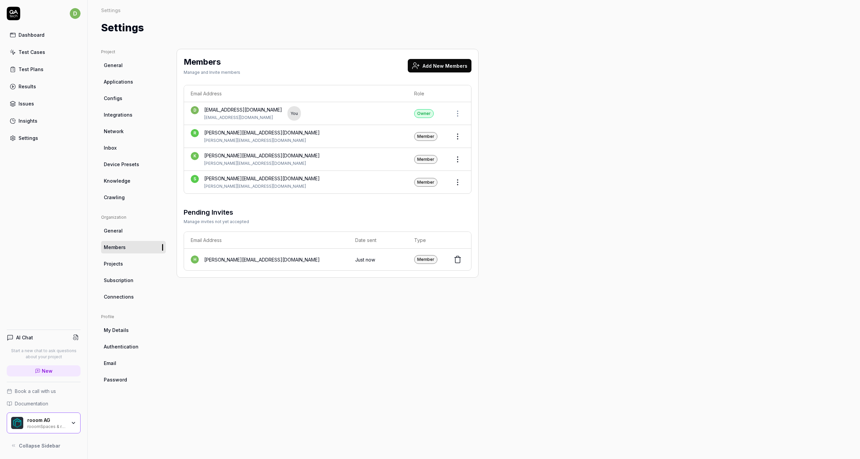
click at [119, 266] on span "Projects" at bounding box center [113, 263] width 19 height 7
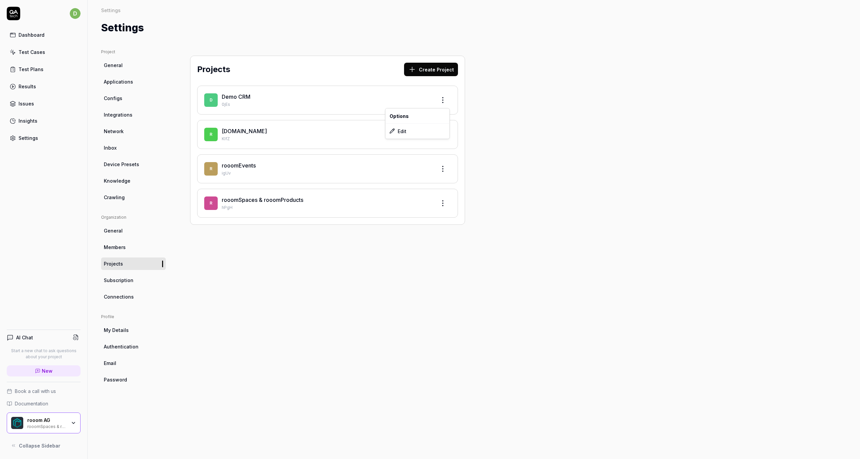
click at [444, 101] on html "d Dashboard Test Cases Test Plans Results Issues Insights Settings AI Chat Star…" at bounding box center [430, 229] width 860 height 459
click at [403, 130] on div "Edit" at bounding box center [418, 131] width 64 height 15
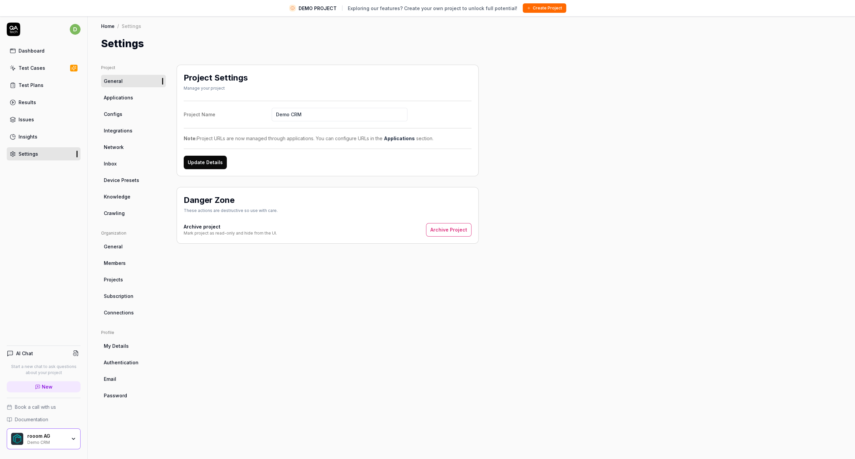
click at [444, 226] on button "Archive Project" at bounding box center [449, 229] width 46 height 13
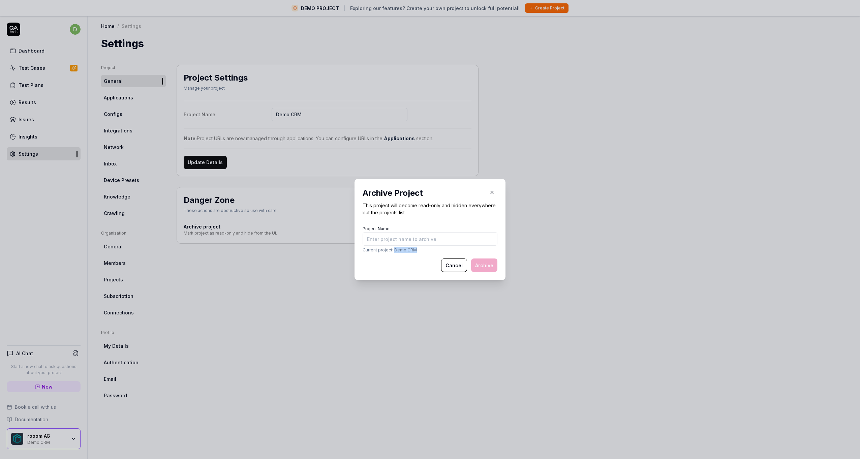
drag, startPoint x: 409, startPoint y: 249, endPoint x: 392, endPoint y: 250, distance: 17.3
click at [392, 250] on p "Current project: Demo CRM" at bounding box center [430, 250] width 135 height 6
copy p "Demo CRM"
click at [394, 244] on input "Project Name" at bounding box center [430, 238] width 135 height 13
paste input "Demo CRM"
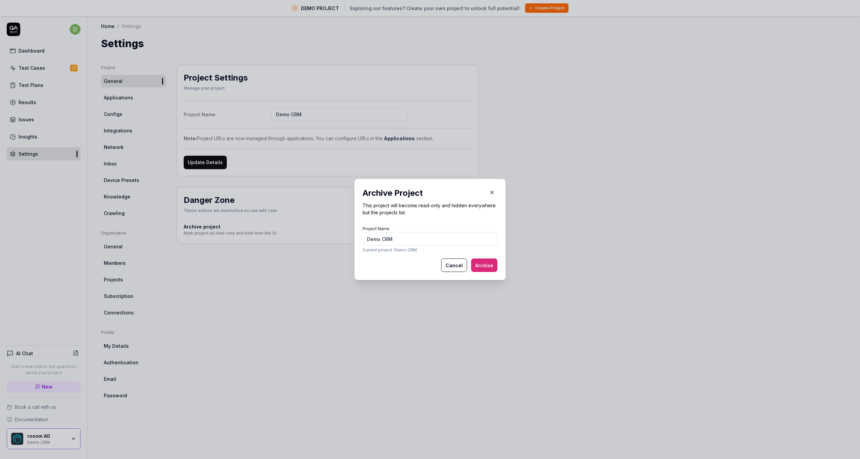
click at [475, 267] on button "Archive" at bounding box center [484, 265] width 26 height 13
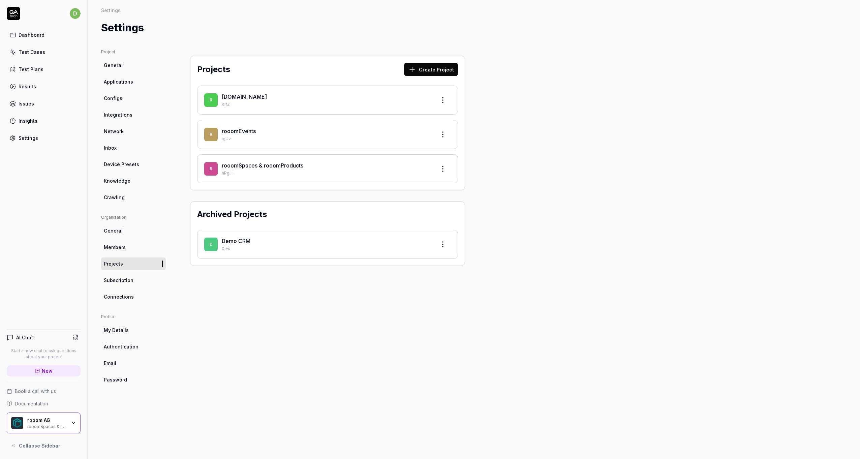
click at [423, 100] on div "rooom.com" at bounding box center [326, 97] width 209 height 8
click at [128, 279] on span "Subscription" at bounding box center [119, 280] width 30 height 7
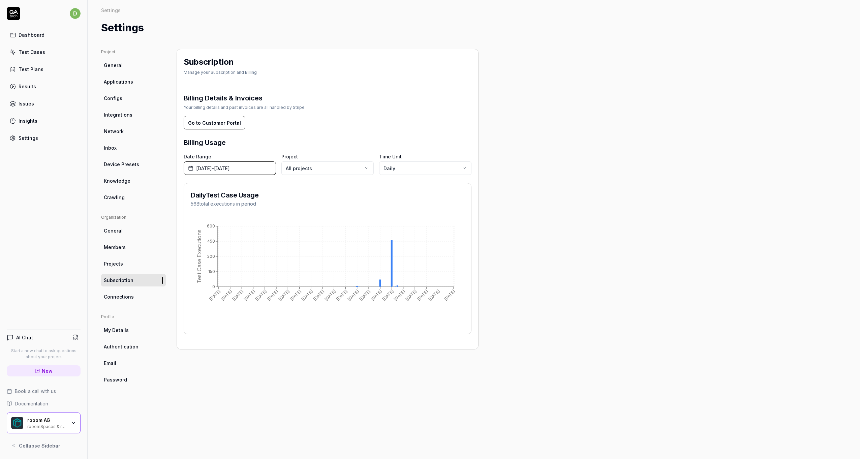
click at [126, 292] on link "Connections" at bounding box center [133, 297] width 65 height 12
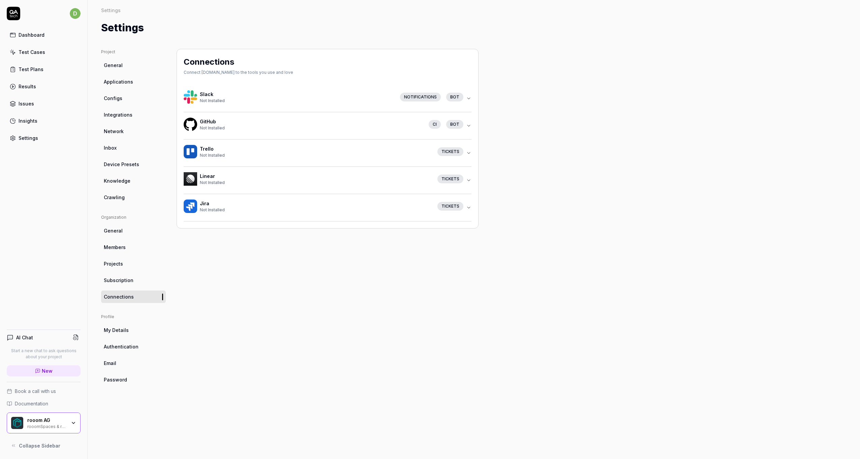
click at [288, 282] on div "Connections Connect QA.tech to the tools you use and love Slack Not Installed N…" at bounding box center [328, 247] width 302 height 397
click at [226, 205] on h4 "Jira" at bounding box center [316, 203] width 232 height 7
click at [213, 247] on button "Connect Jira" at bounding box center [203, 240] width 39 height 13
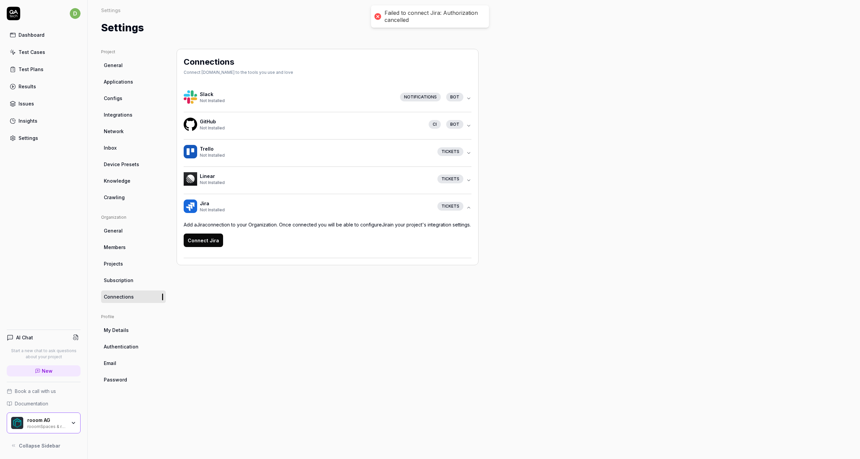
click at [211, 241] on button "Connect Jira" at bounding box center [203, 240] width 39 height 13
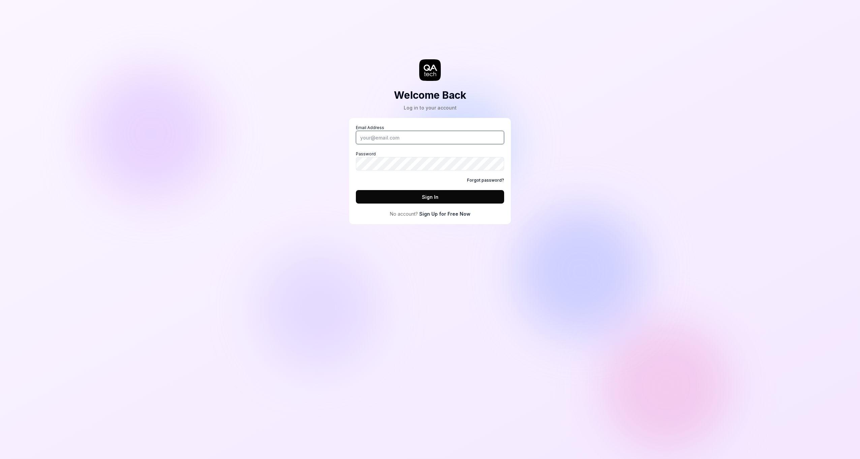
type input "[EMAIL_ADDRESS][DOMAIN_NAME]"
drag, startPoint x: 415, startPoint y: 142, endPoint x: 327, endPoint y: 136, distance: 88.2
click at [327, 136] on div "Welcome Back Log in to your account Email Address developer@rooom.com Password …" at bounding box center [430, 229] width 860 height 459
click at [351, 168] on div "Email Address Password Forgot password? Sign In No account? Sign Up for Free Now" at bounding box center [430, 171] width 162 height 106
click at [344, 162] on div "Welcome Back Log in to your account Email Address Password Forgot password? Sig…" at bounding box center [430, 118] width 202 height 211
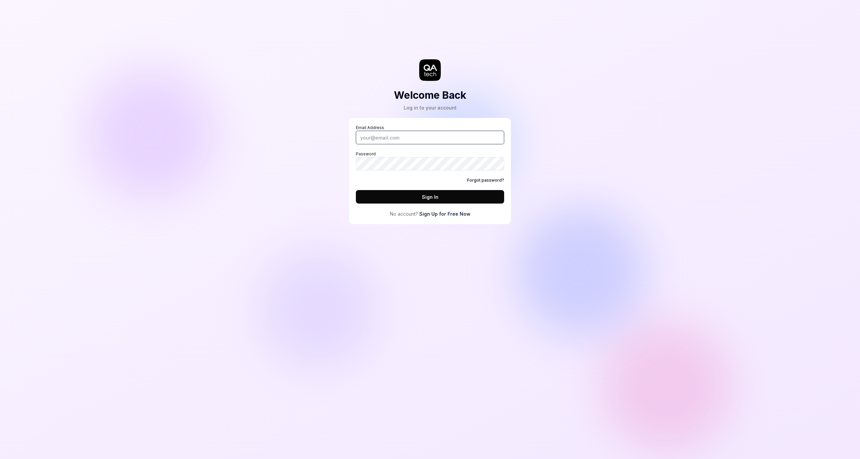
click at [369, 144] on input "Email Address" at bounding box center [430, 137] width 148 height 13
click at [383, 140] on input "Email Address" at bounding box center [430, 137] width 148 height 13
type input "developer@rooom.com"
click at [356, 190] on button "Sign In" at bounding box center [430, 196] width 148 height 13
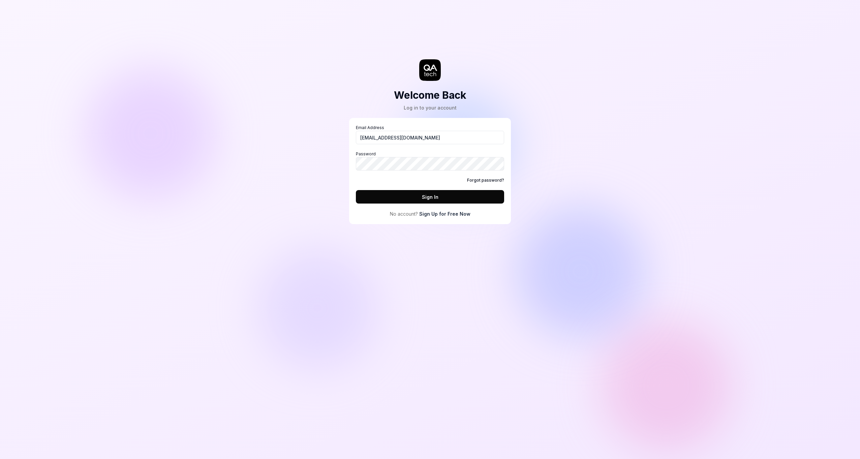
click at [426, 196] on button "Sign In" at bounding box center [430, 196] width 148 height 13
click at [216, 134] on div "Welcome Back Log in to your account Email Address developer@rooom.com Password …" at bounding box center [430, 229] width 860 height 459
click at [299, 162] on div "Welcome Back Log in to your account Email Address [EMAIL_ADDRESS][DOMAIN_NAME] …" at bounding box center [430, 229] width 860 height 459
drag, startPoint x: 430, startPoint y: 134, endPoint x: 339, endPoint y: 136, distance: 91.0
click at [339, 136] on div "Welcome Back Log in to your account Email Address [EMAIL_ADDRESS][DOMAIN_NAME] …" at bounding box center [430, 118] width 202 height 211
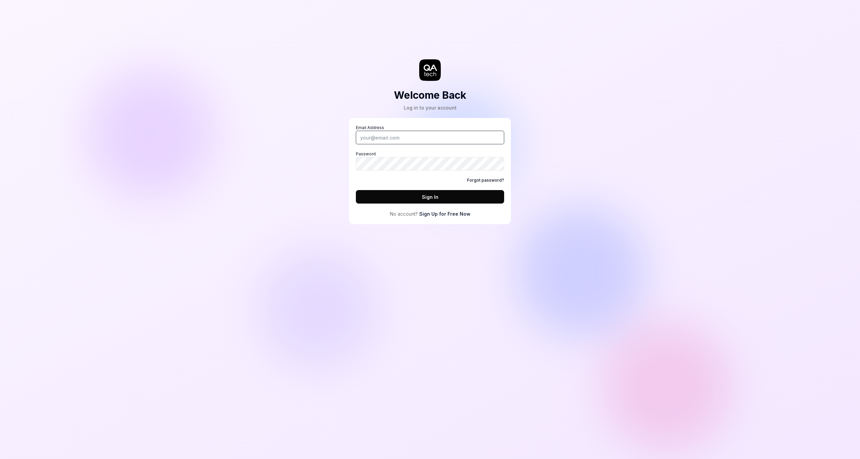
click at [384, 138] on input "Email Address" at bounding box center [430, 137] width 148 height 13
type input "[EMAIL_ADDRESS][DOMAIN_NAME]"
click at [356, 190] on button "Sign In" at bounding box center [430, 196] width 148 height 13
type input "[EMAIL_ADDRESS][DOMAIN_NAME]"
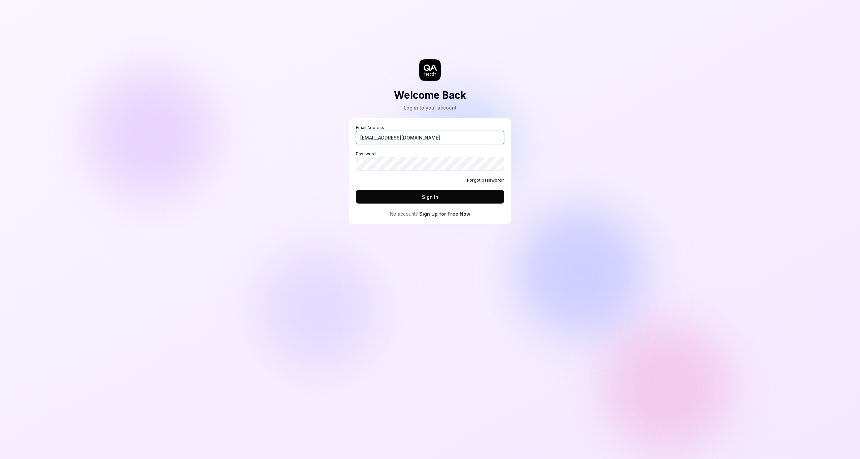
drag, startPoint x: 425, startPoint y: 135, endPoint x: 329, endPoint y: 140, distance: 96.9
click at [329, 140] on div "Welcome Back Log in to your account Email Address [EMAIL_ADDRESS][DOMAIN_NAME] …" at bounding box center [430, 229] width 860 height 459
click at [367, 199] on button "Sign In" at bounding box center [430, 196] width 148 height 13
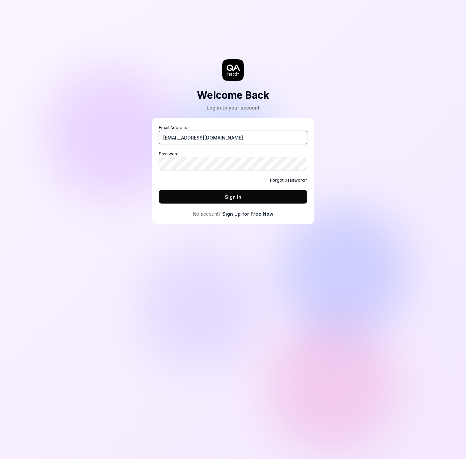
drag, startPoint x: 223, startPoint y: 141, endPoint x: 187, endPoint y: 143, distance: 35.8
click at [187, 143] on input "[EMAIL_ADDRESS][DOMAIN_NAME]" at bounding box center [233, 137] width 148 height 13
click at [115, 172] on div "Welcome Back Log in to your account Email Address [EMAIL_ADDRESS][DOMAIN_NAME] …" at bounding box center [233, 229] width 466 height 459
click at [201, 197] on button "Sign In" at bounding box center [233, 196] width 148 height 13
click at [411, 136] on div "Welcome Back Log in to your account Email Address [EMAIL_ADDRESS][DOMAIN_NAME] …" at bounding box center [233, 229] width 466 height 459
